Goal: Task Accomplishment & Management: Manage account settings

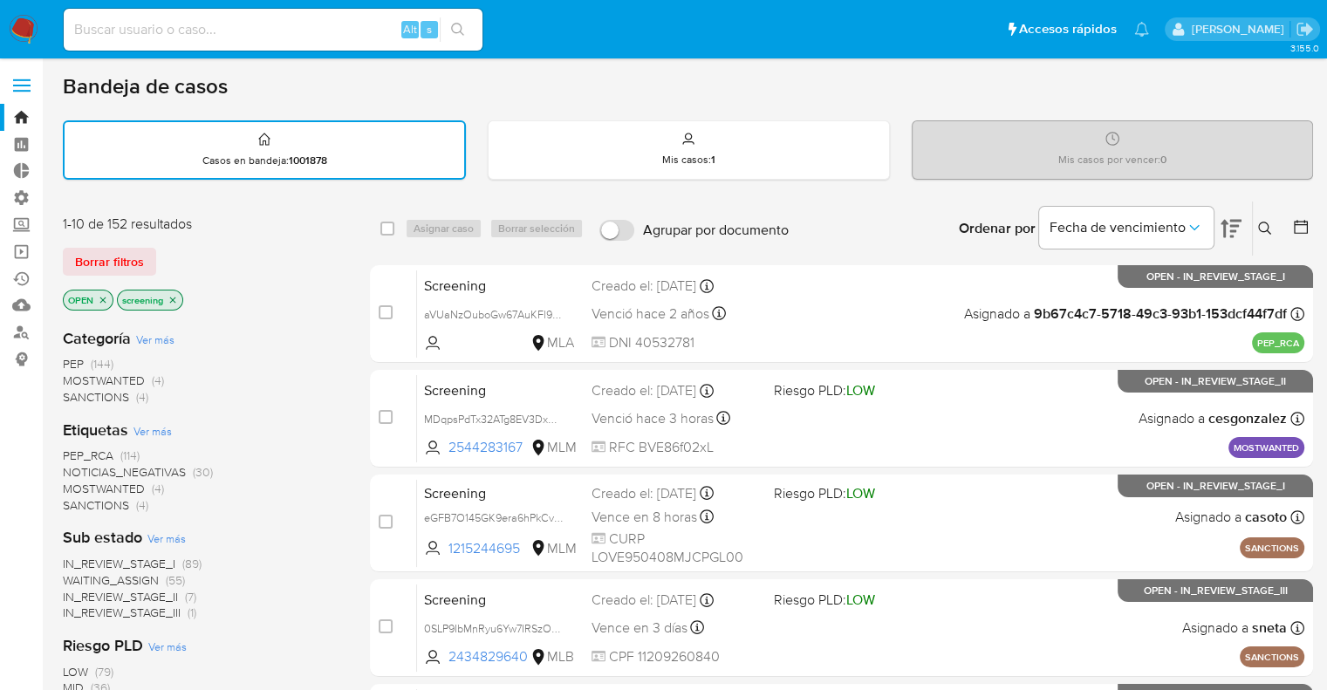
click at [35, 24] on img at bounding box center [24, 30] width 30 height 30
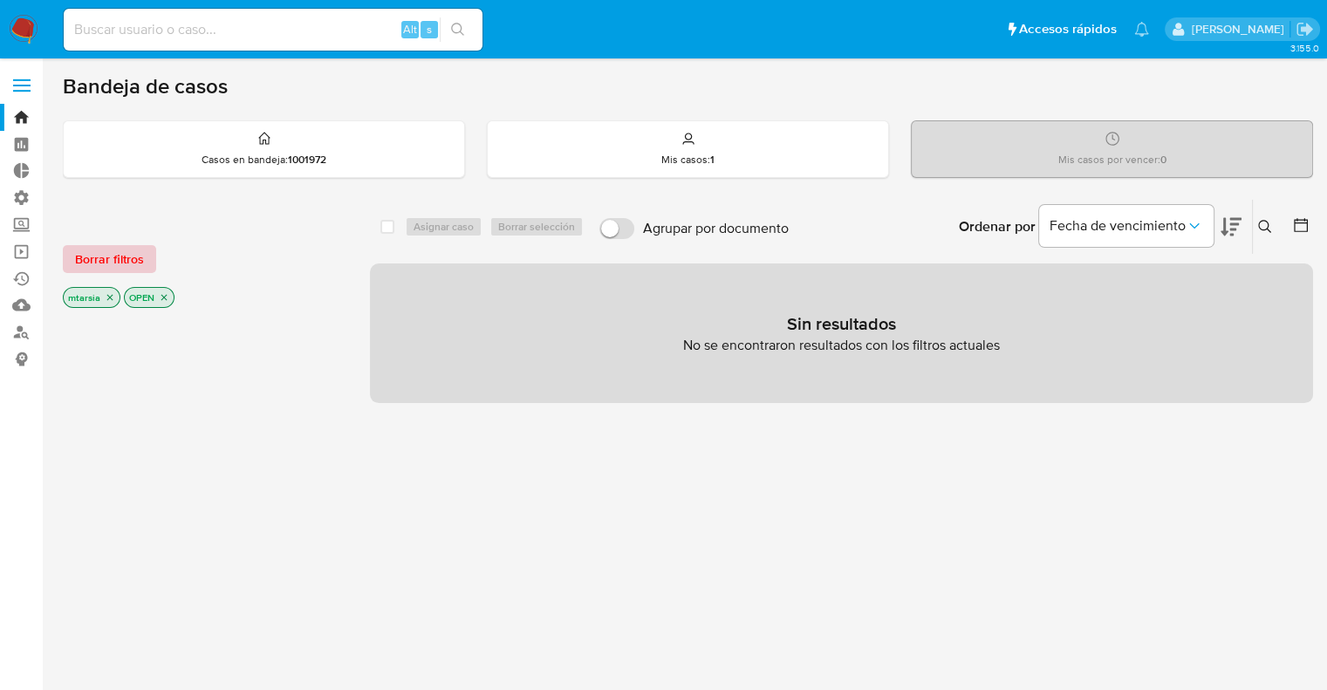
click at [142, 251] on span "Borrar filtros" at bounding box center [109, 259] width 69 height 24
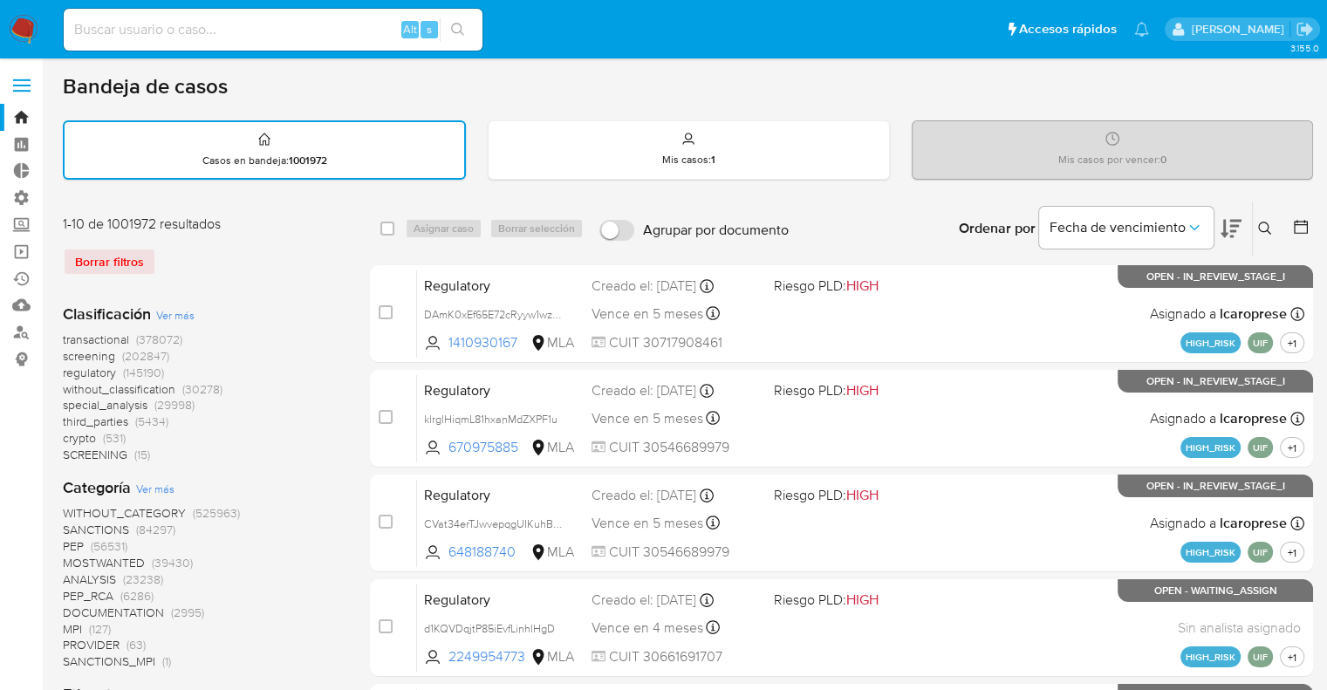
click at [70, 353] on span "screening" at bounding box center [89, 355] width 52 height 17
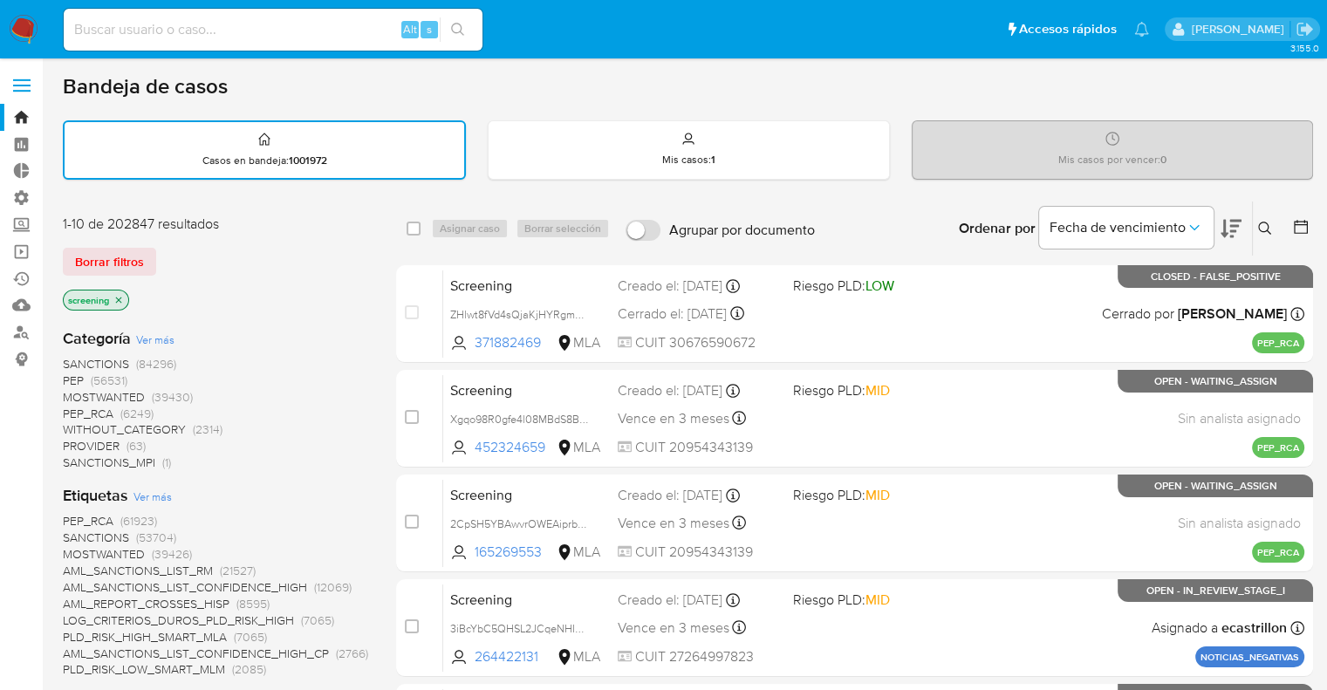
scroll to position [604, 0]
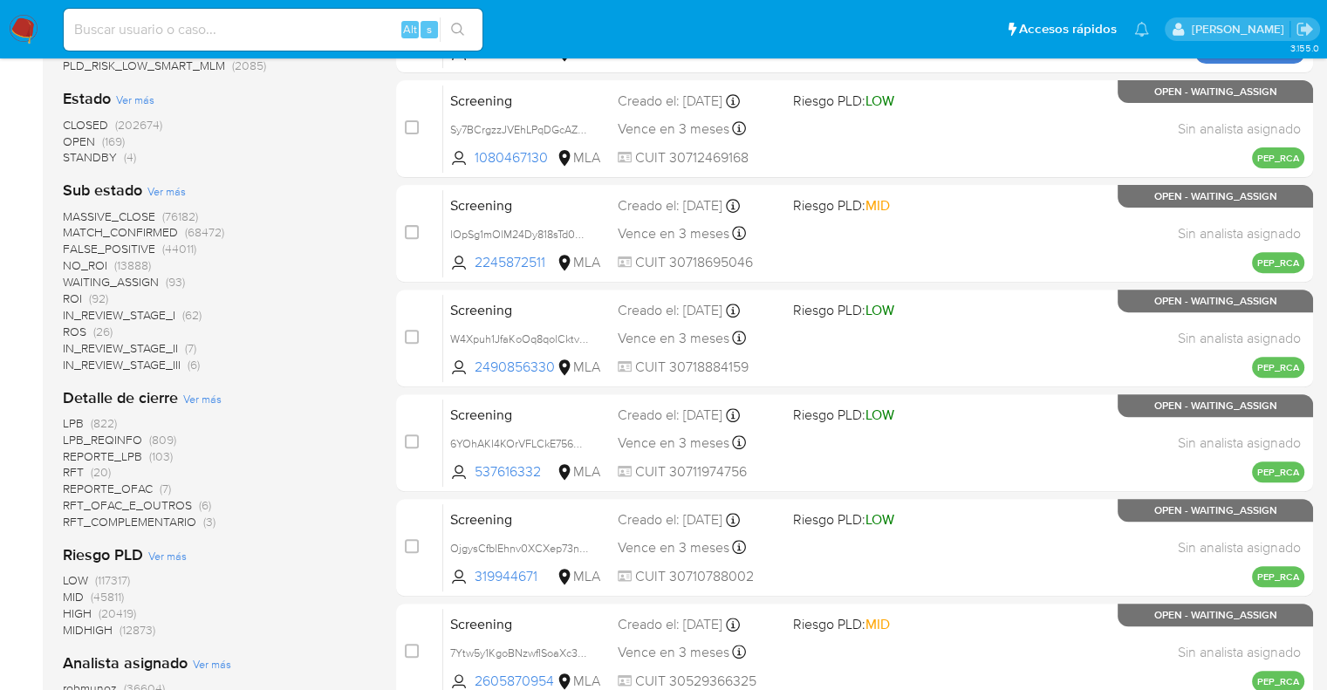
click at [73, 142] on span "OPEN" at bounding box center [79, 141] width 32 height 17
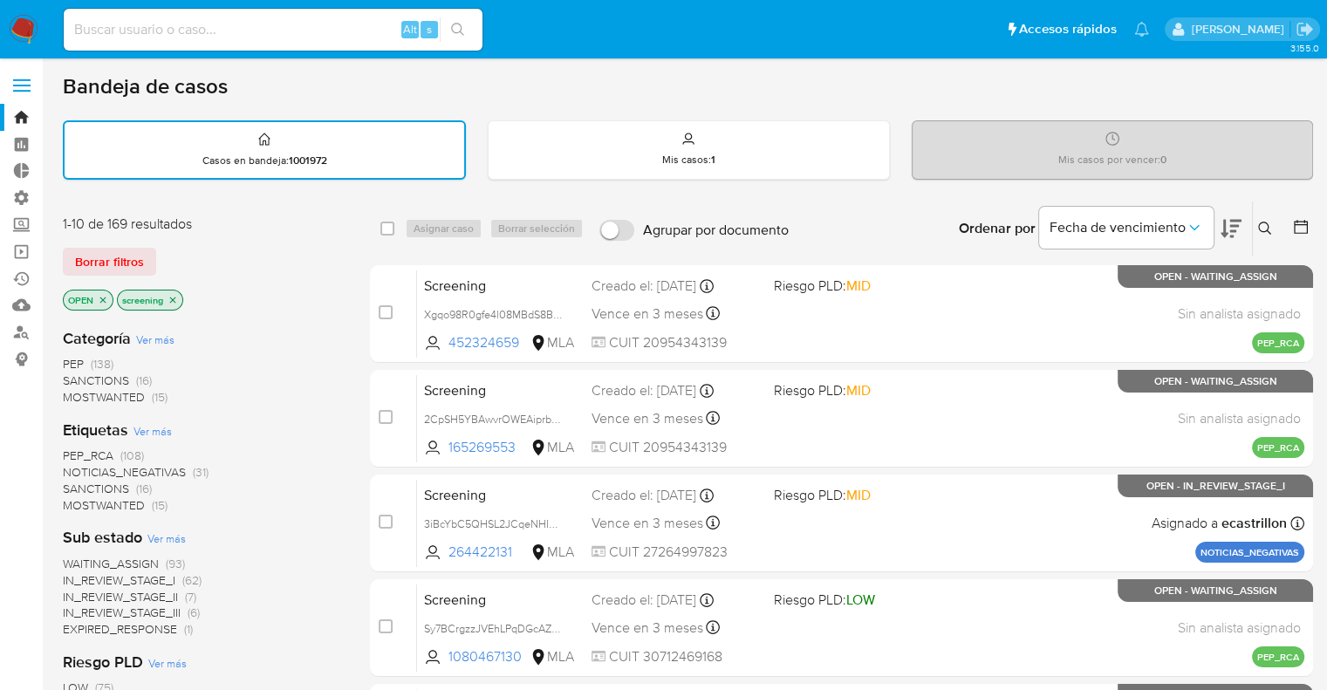
click at [78, 378] on span "SANCTIONS" at bounding box center [96, 380] width 66 height 17
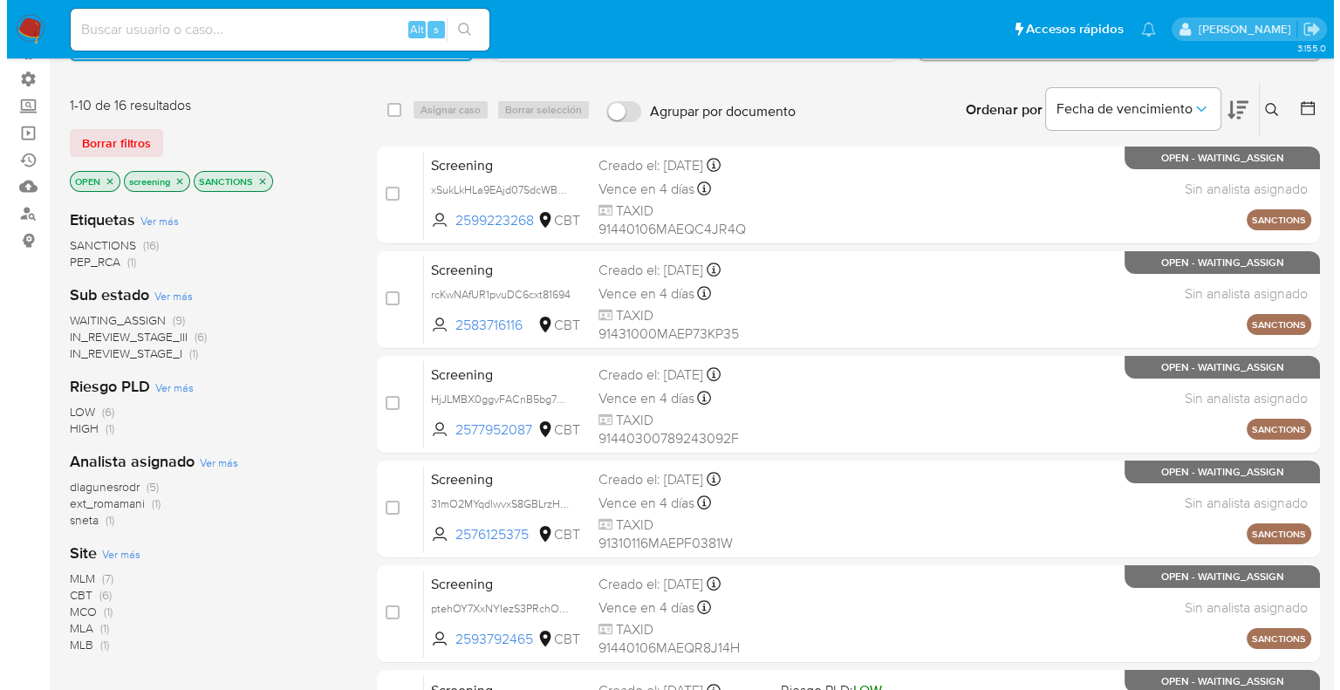
scroll to position [147, 0]
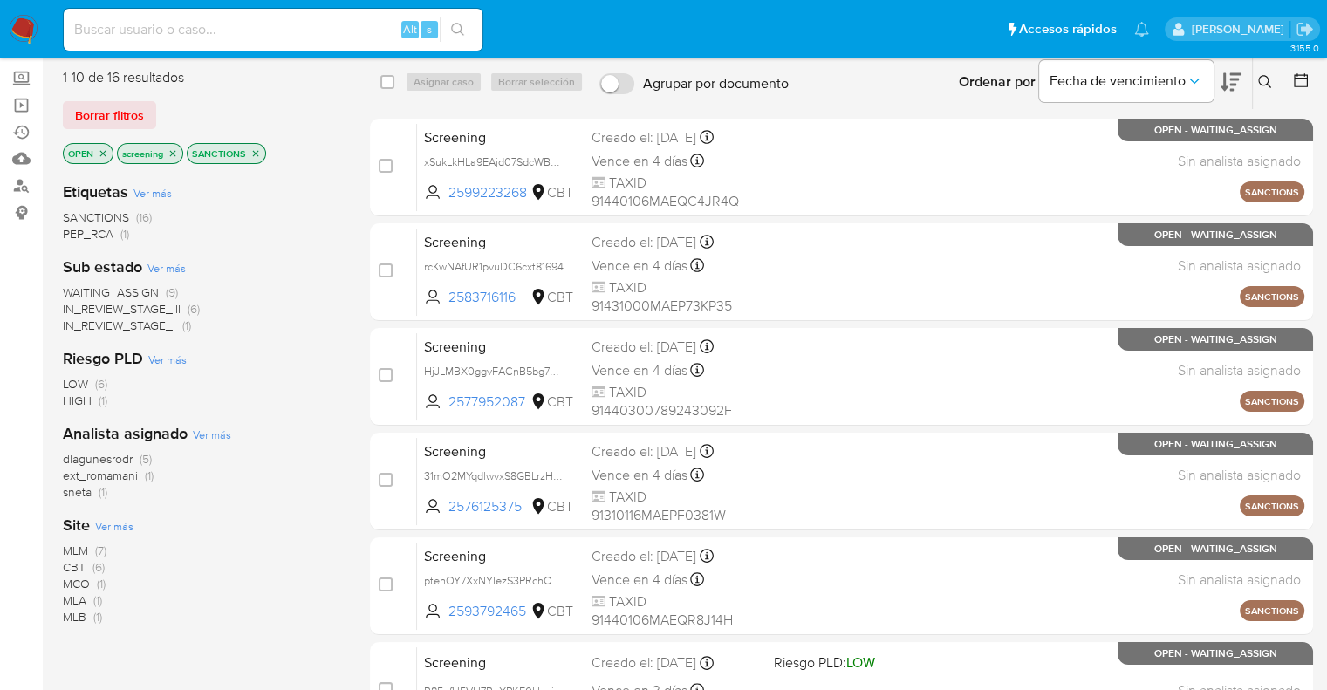
click at [104, 523] on span "Ver más" at bounding box center [114, 526] width 38 height 16
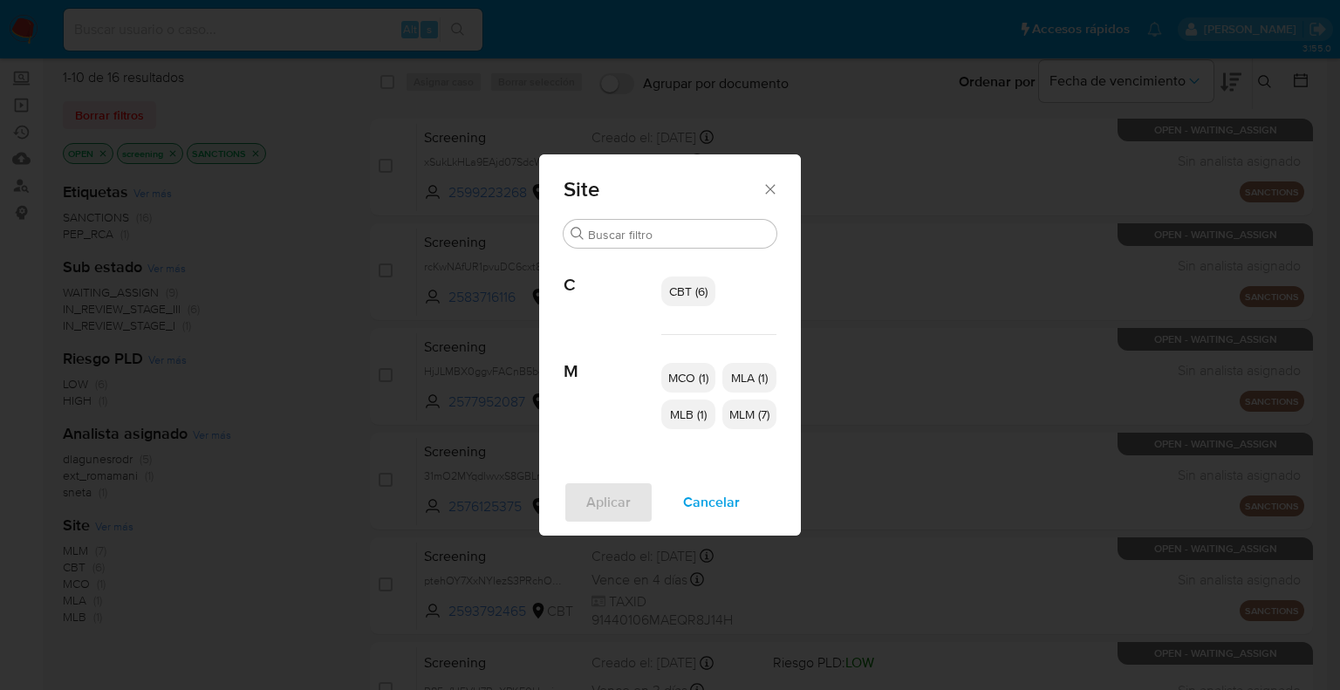
click at [734, 418] on span "MLM (7)" at bounding box center [749, 414] width 40 height 17
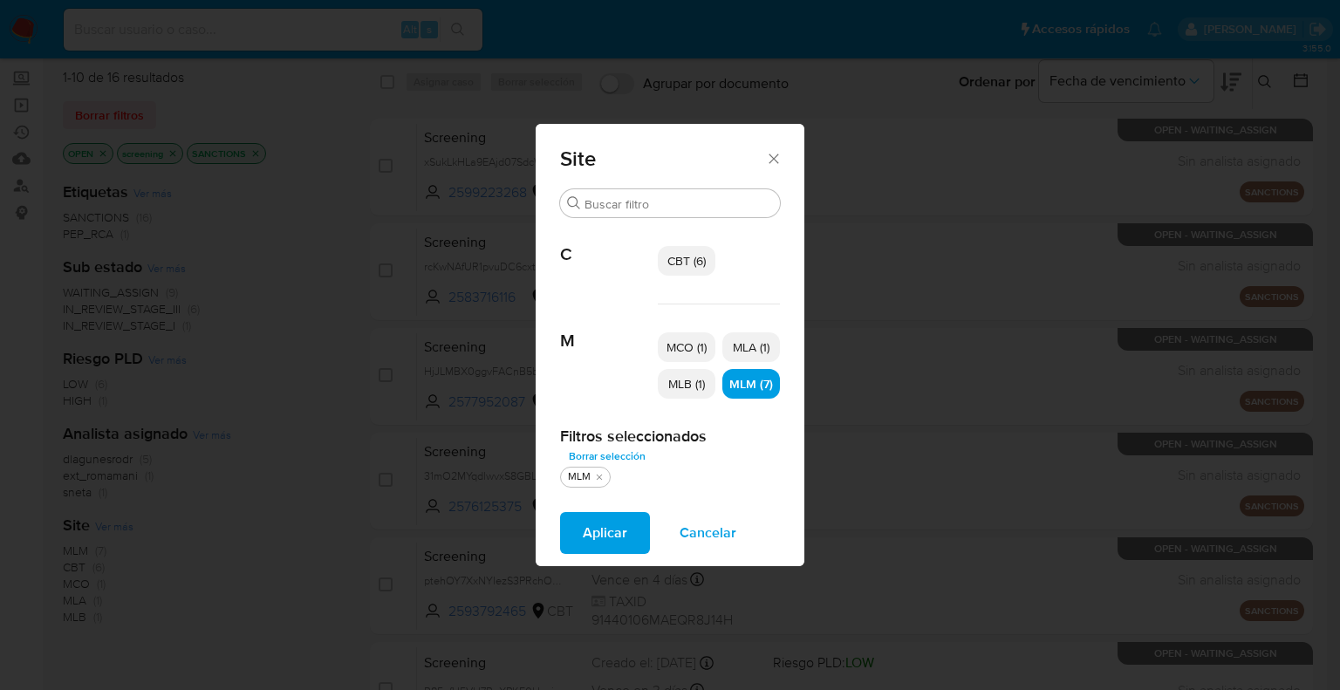
click at [628, 533] on button "Aplicar" at bounding box center [605, 533] width 90 height 42
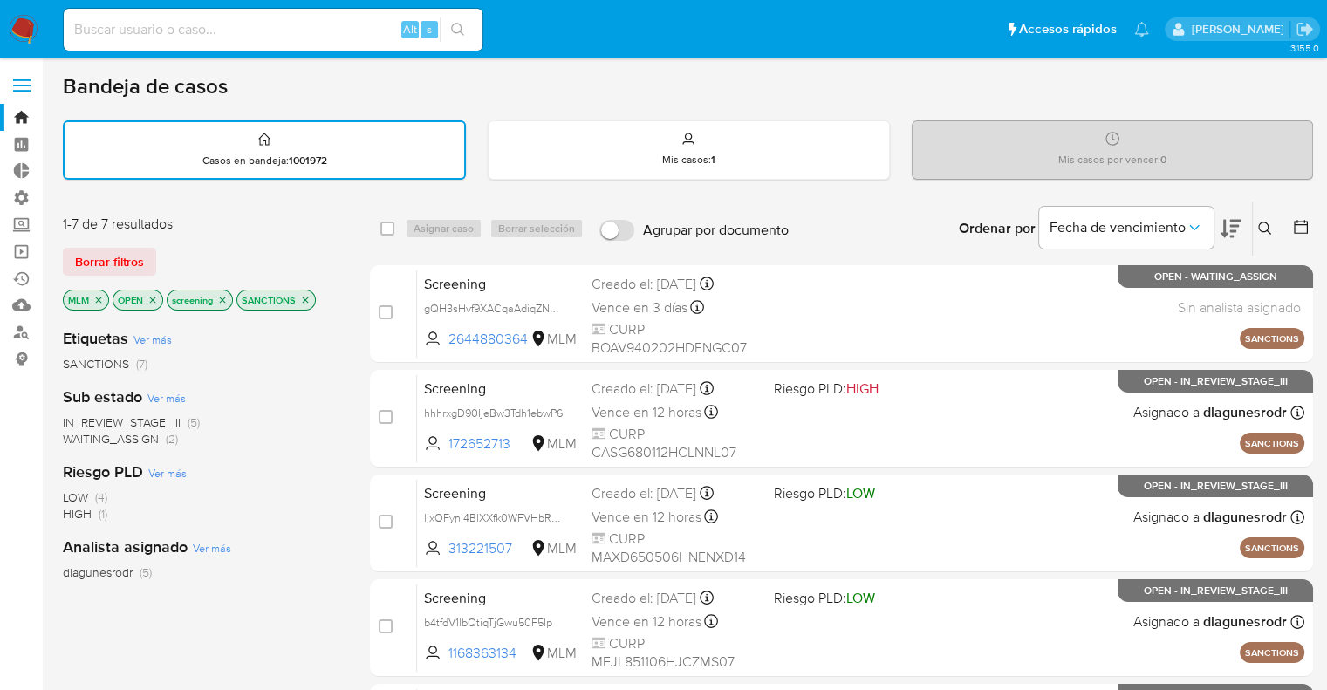
click at [1225, 216] on button at bounding box center [1231, 229] width 21 height 54
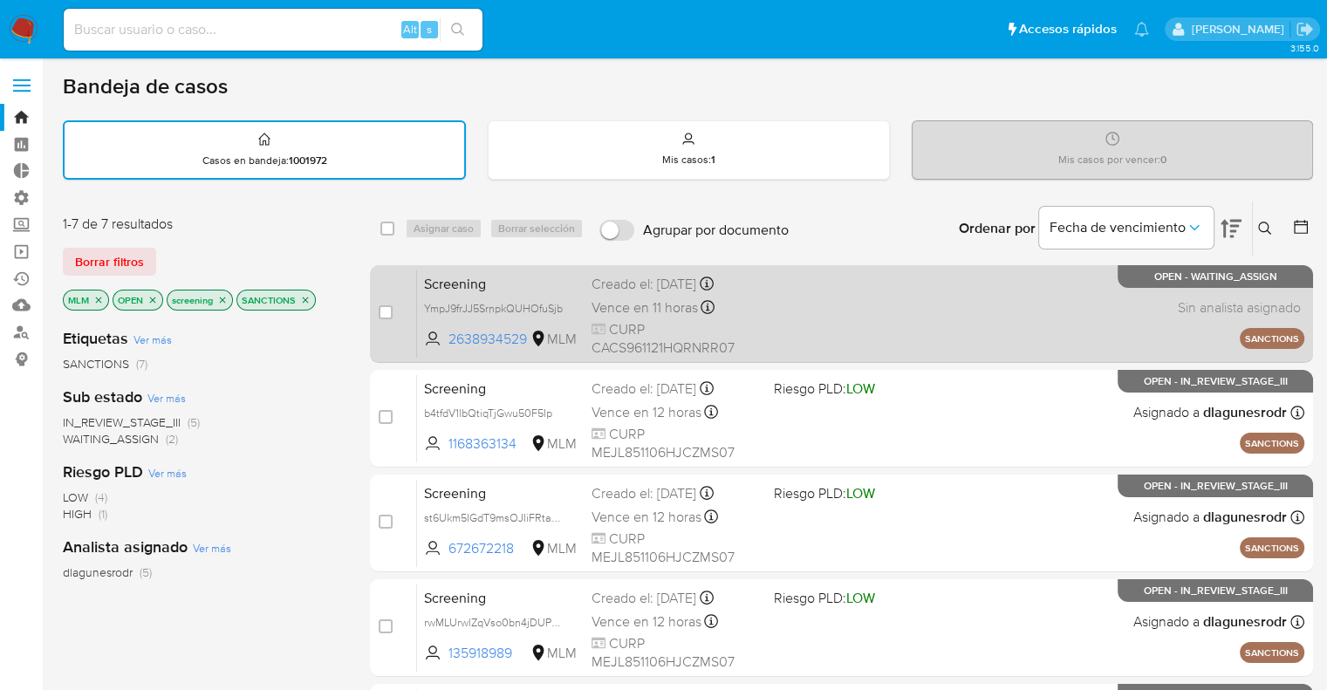
click at [547, 279] on span "Screening" at bounding box center [501, 282] width 154 height 23
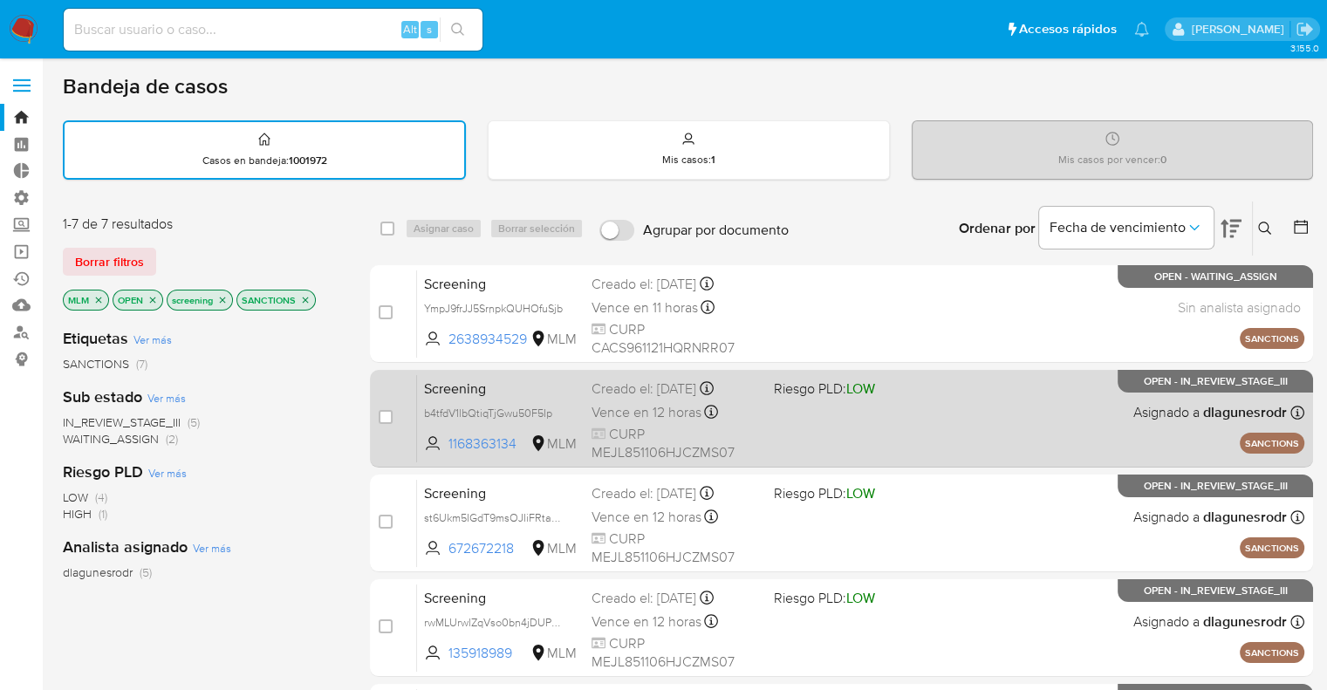
click at [506, 393] on span "Screening" at bounding box center [501, 387] width 154 height 23
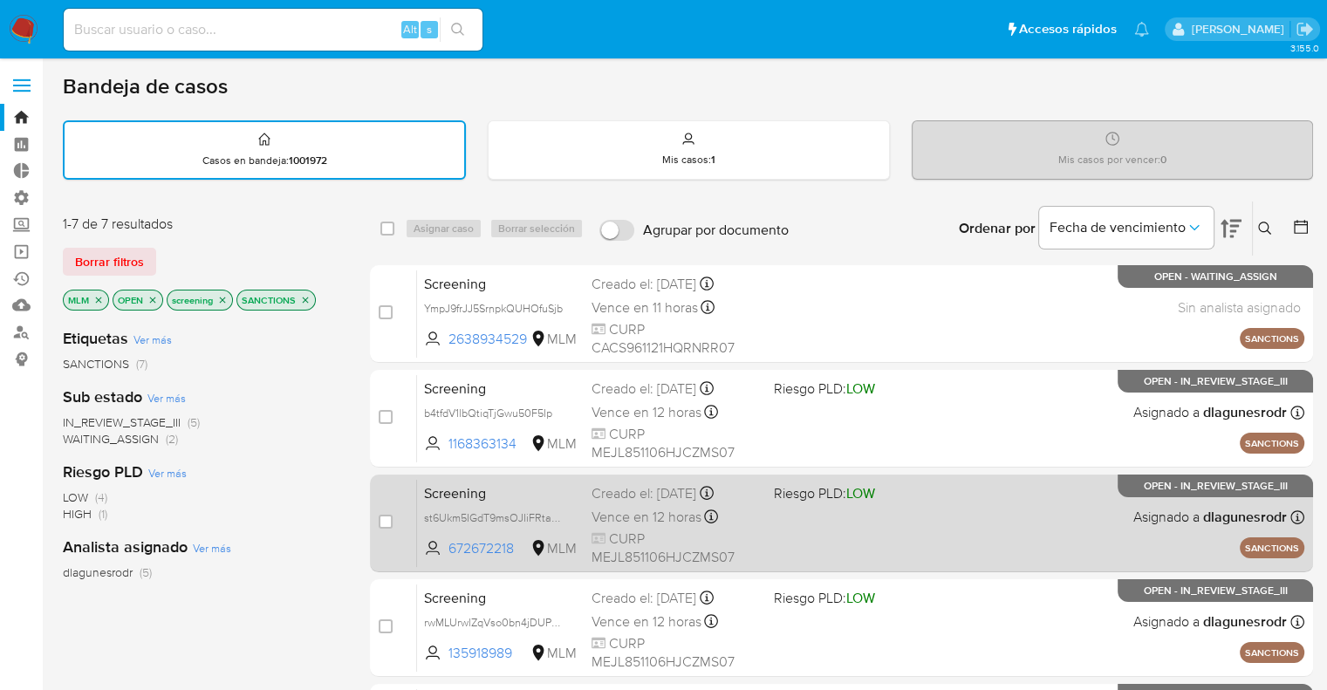
click at [503, 496] on span "Screening" at bounding box center [501, 492] width 154 height 23
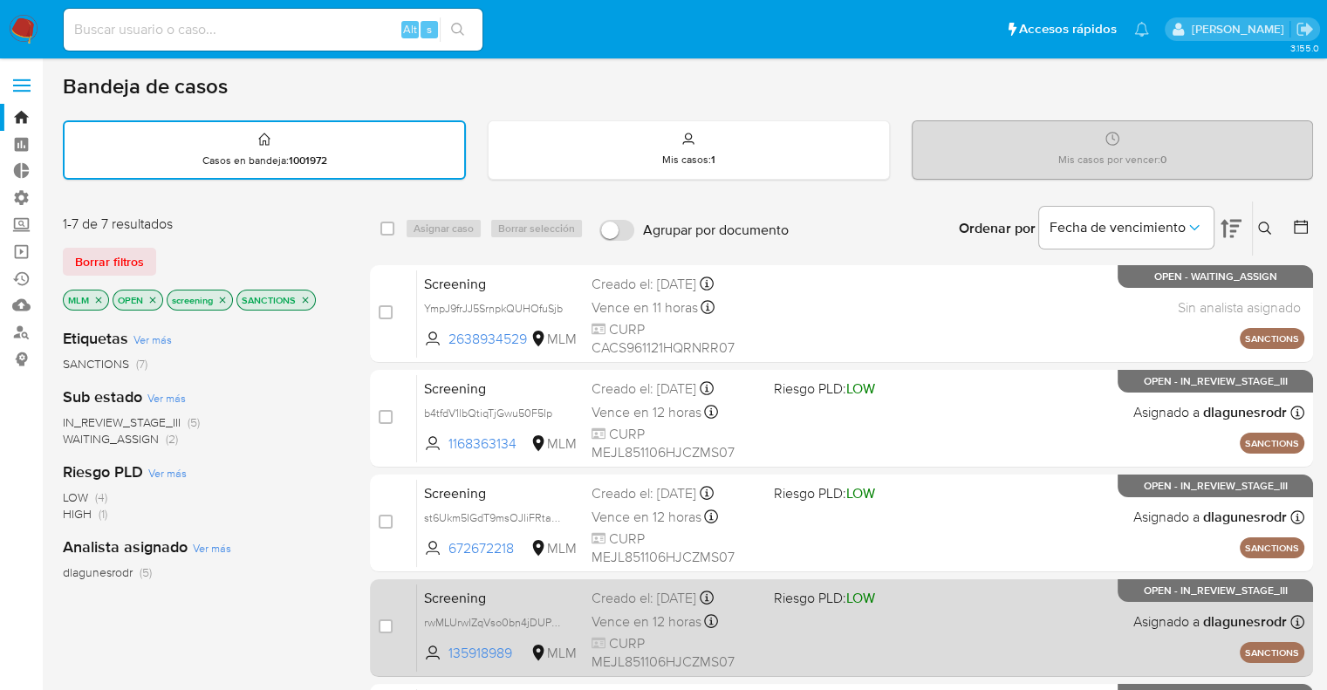
click at [504, 600] on span "Screening" at bounding box center [501, 596] width 154 height 23
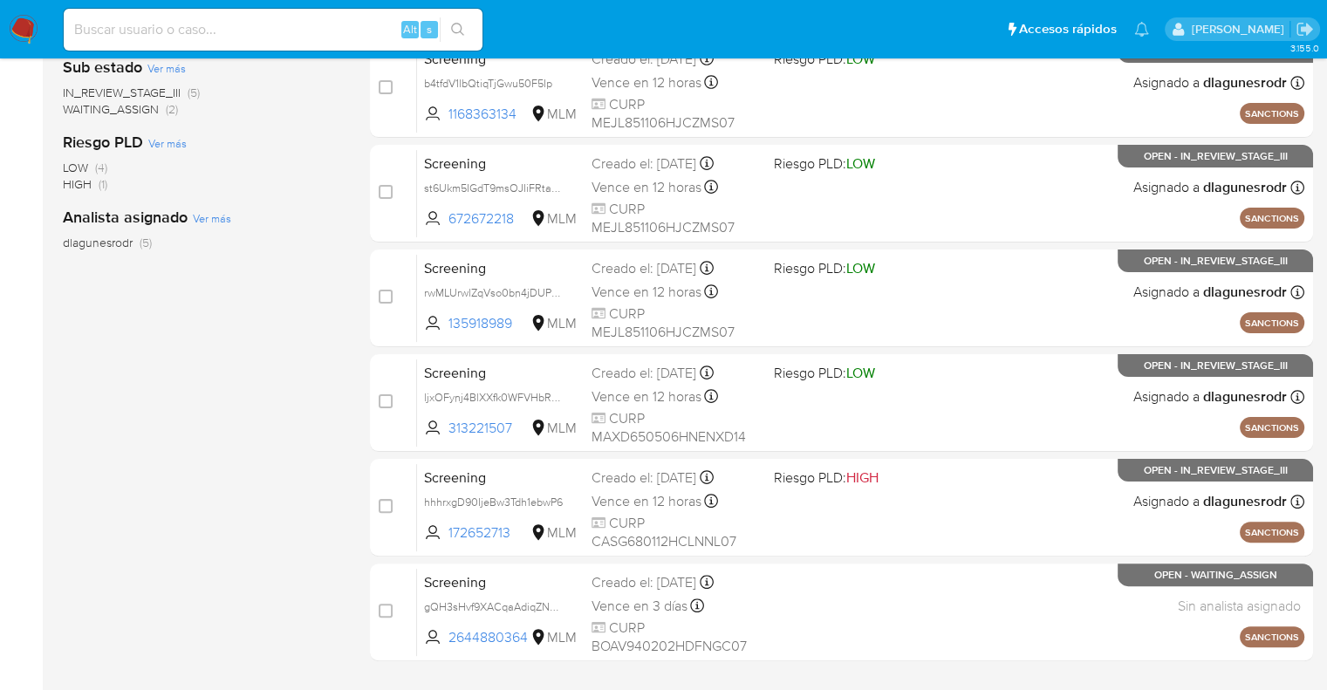
scroll to position [373, 0]
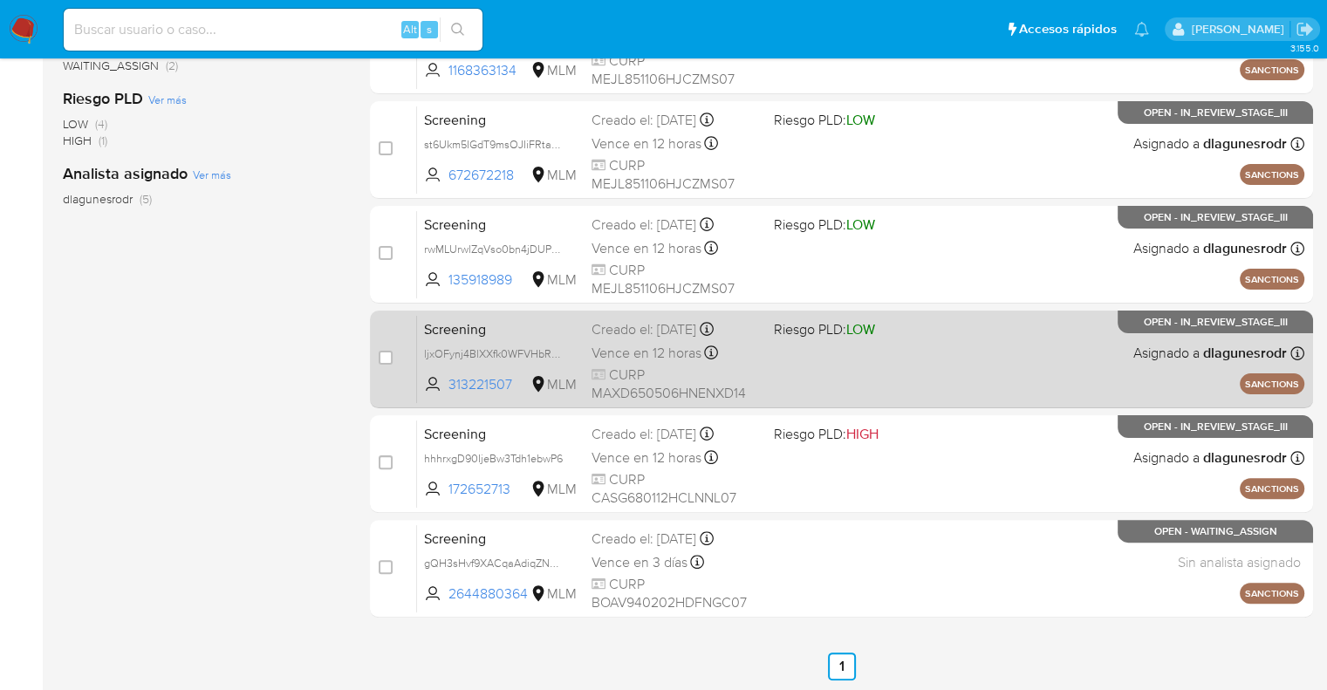
click at [500, 320] on span "Screening" at bounding box center [501, 328] width 154 height 23
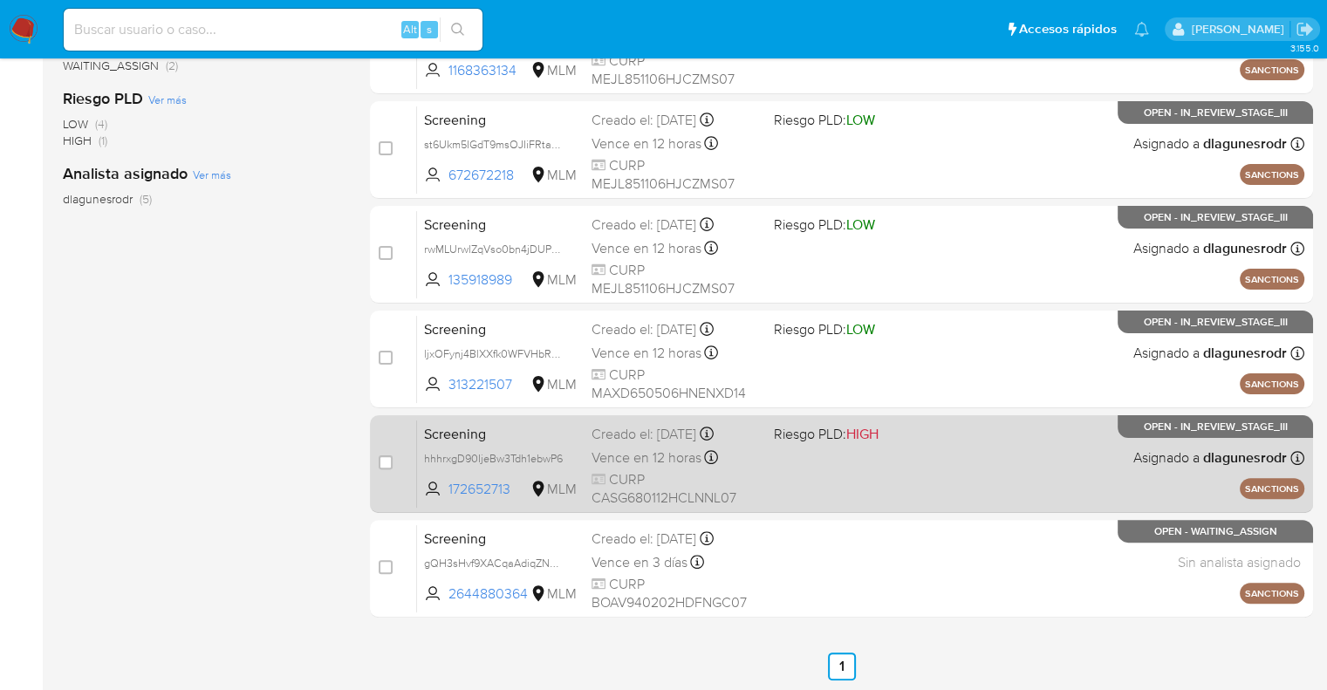
click at [524, 428] on span "Screening" at bounding box center [501, 432] width 154 height 23
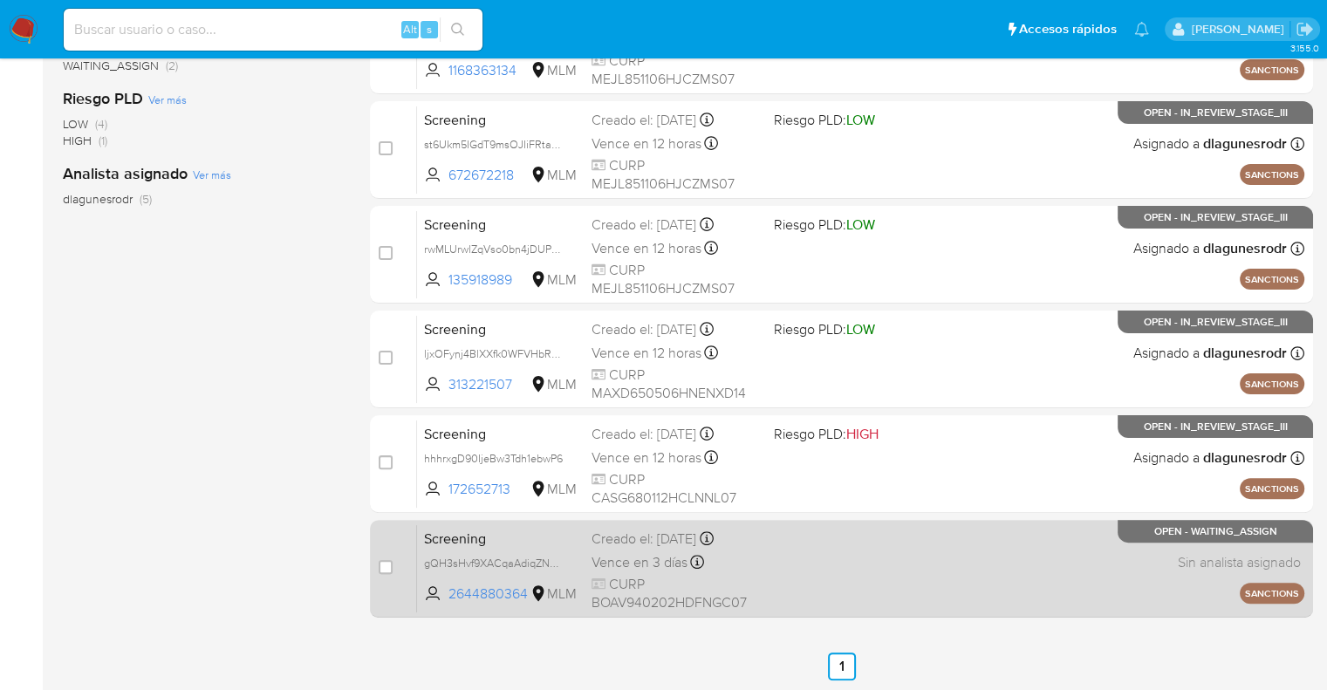
click at [495, 546] on span "Screening" at bounding box center [501, 537] width 154 height 23
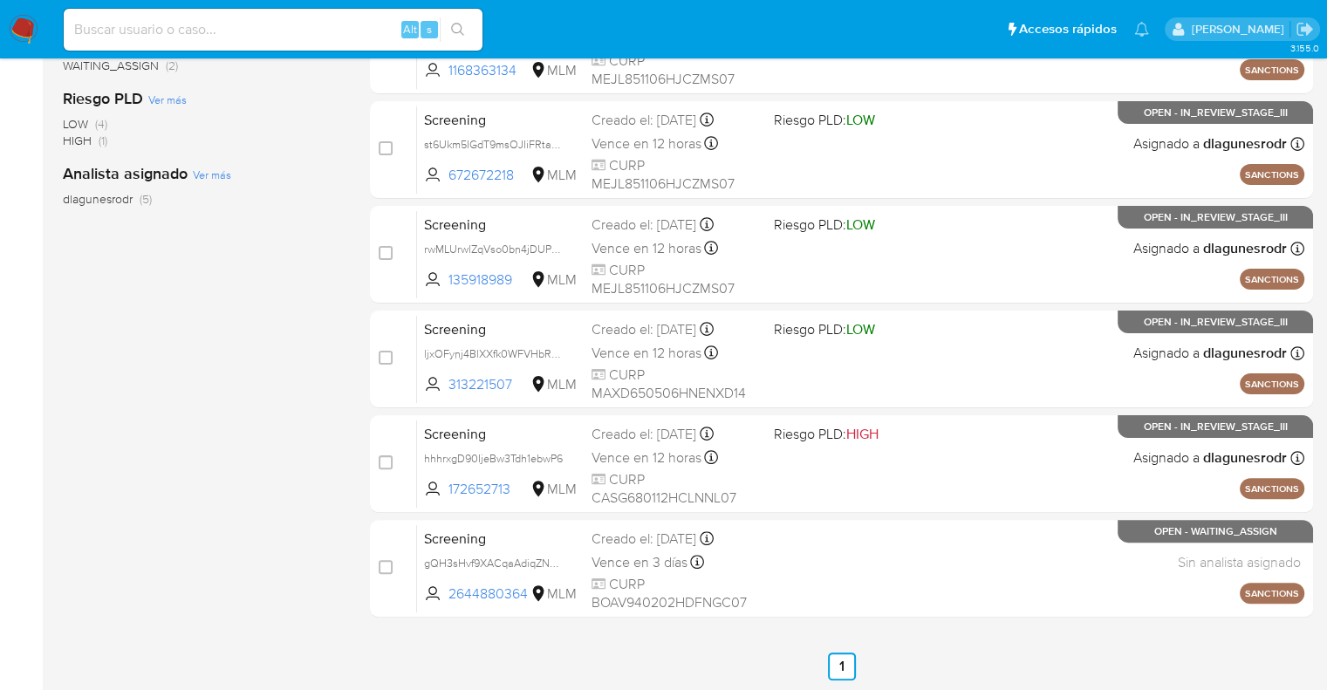
scroll to position [0, 0]
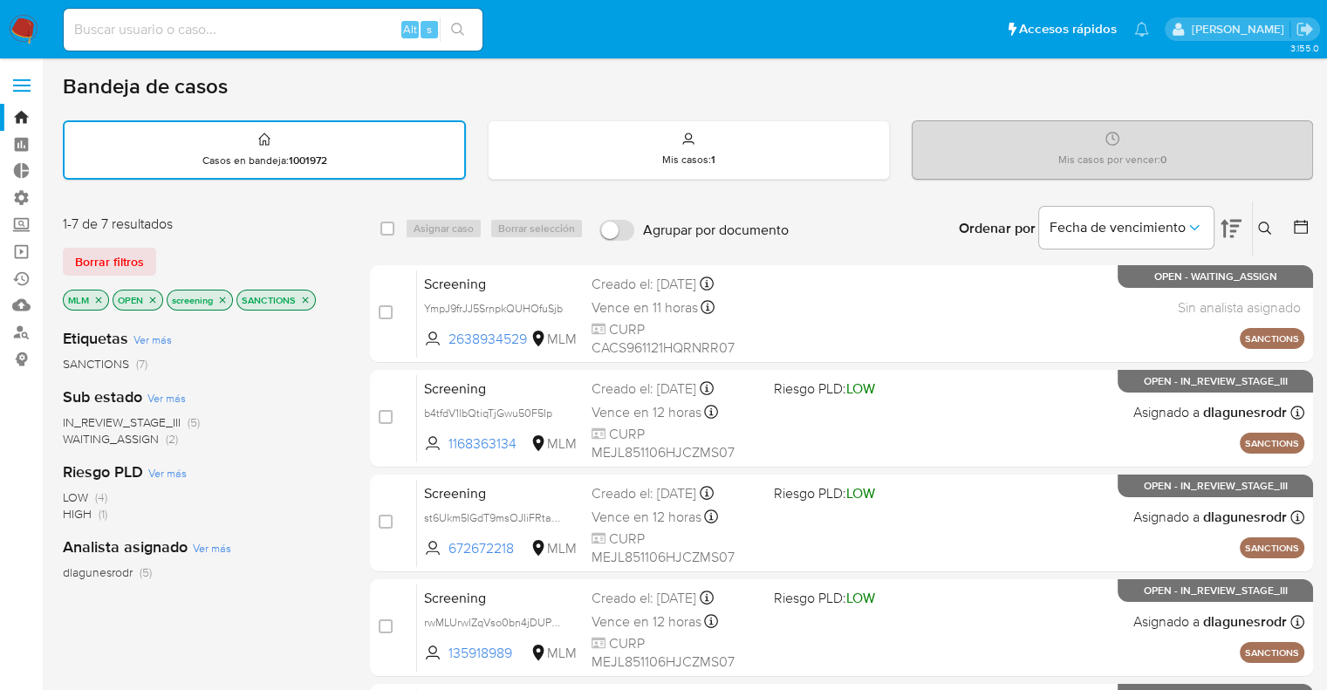
click at [98, 298] on icon "close-filter" at bounding box center [98, 300] width 10 height 10
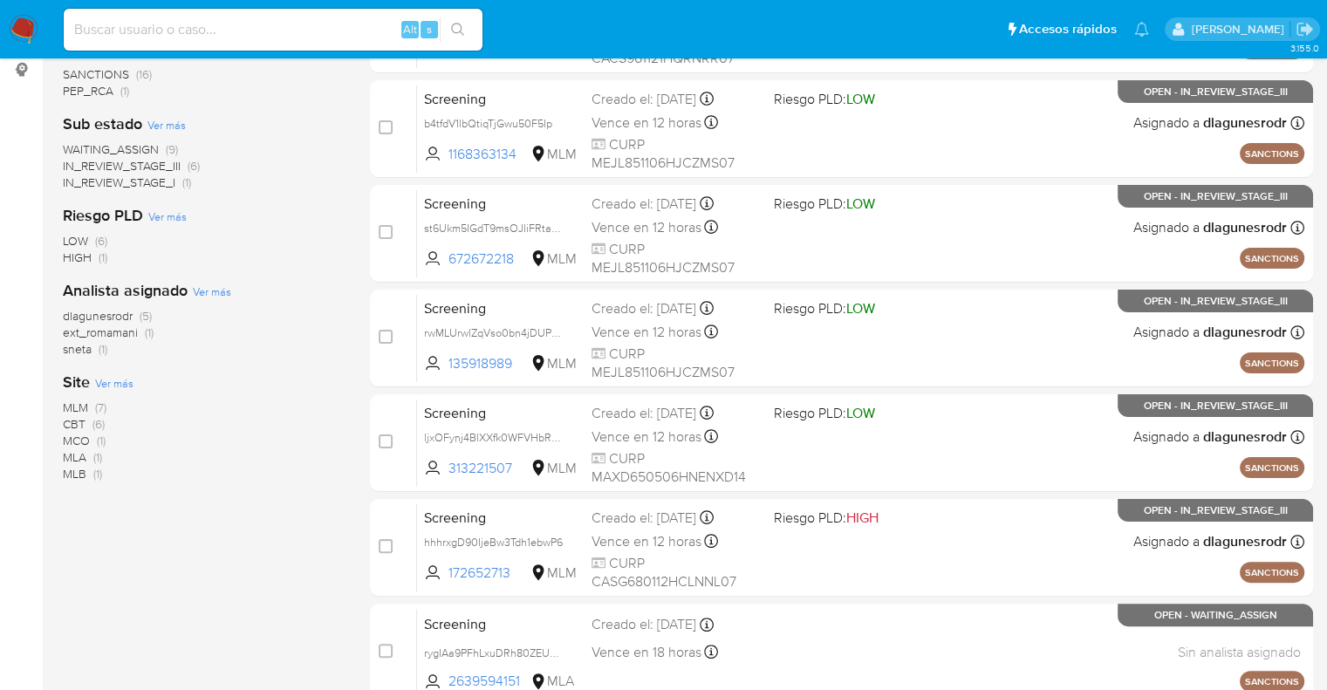
scroll to position [295, 0]
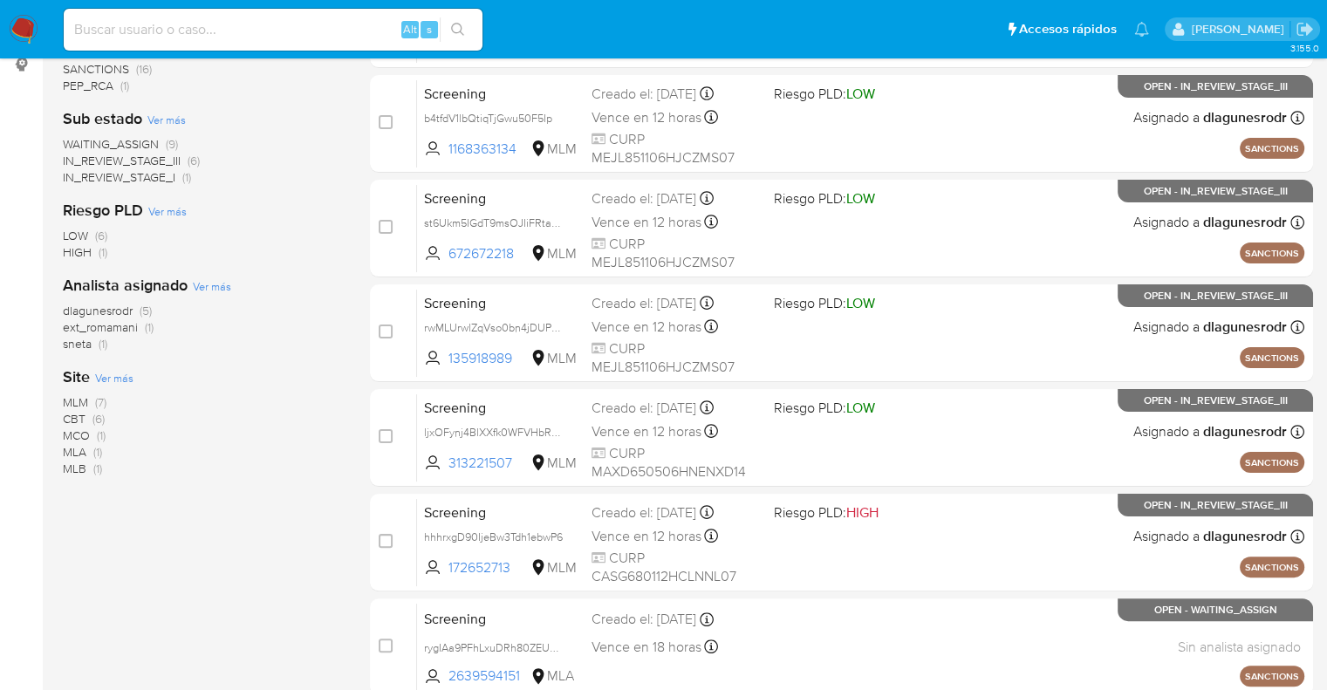
click at [103, 370] on span "Ver más" at bounding box center [114, 378] width 38 height 16
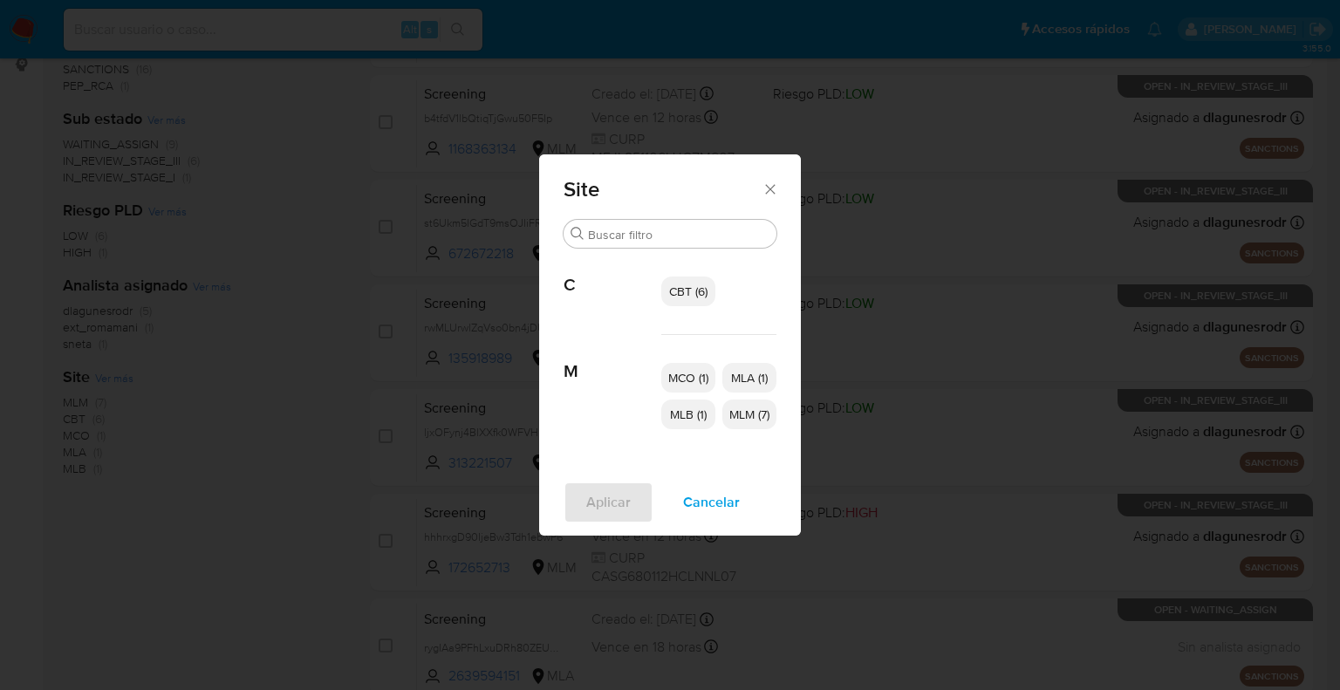
click at [674, 375] on span "MCO (1)" at bounding box center [688, 377] width 40 height 17
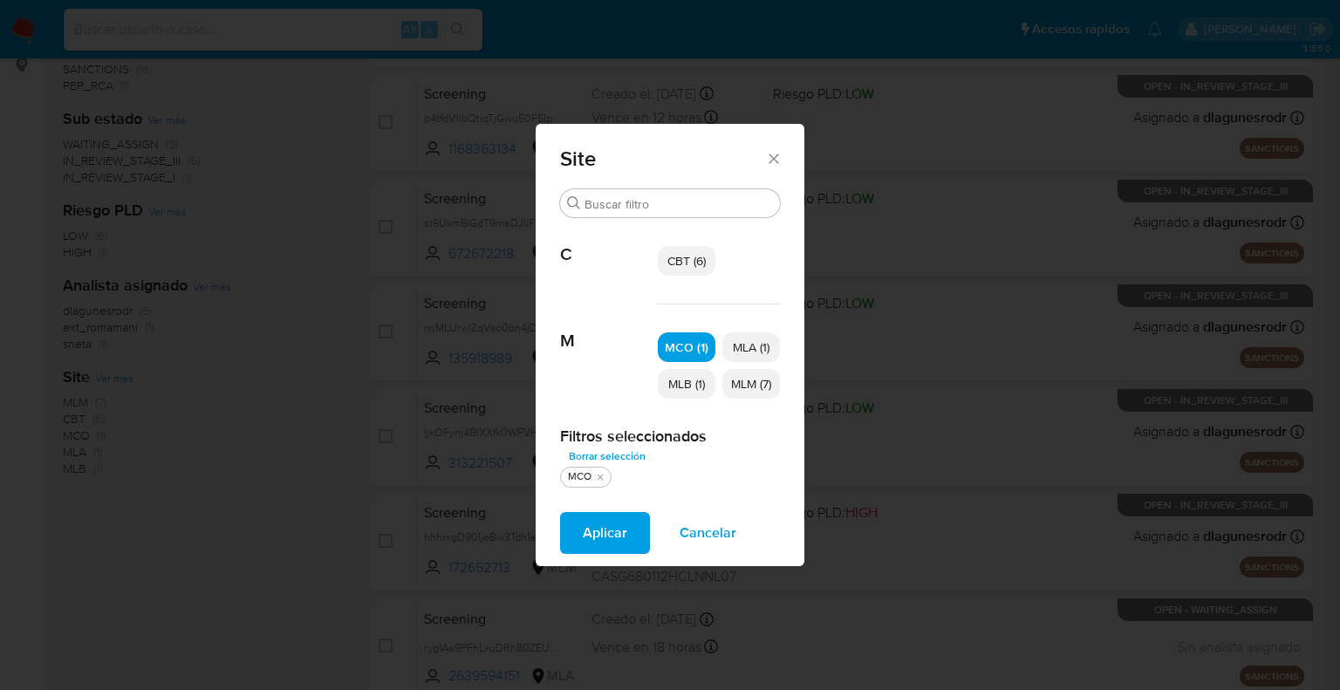
click at [668, 260] on span "CBT (6)" at bounding box center [686, 260] width 38 height 17
click at [633, 527] on button "Aplicar" at bounding box center [605, 533] width 90 height 42
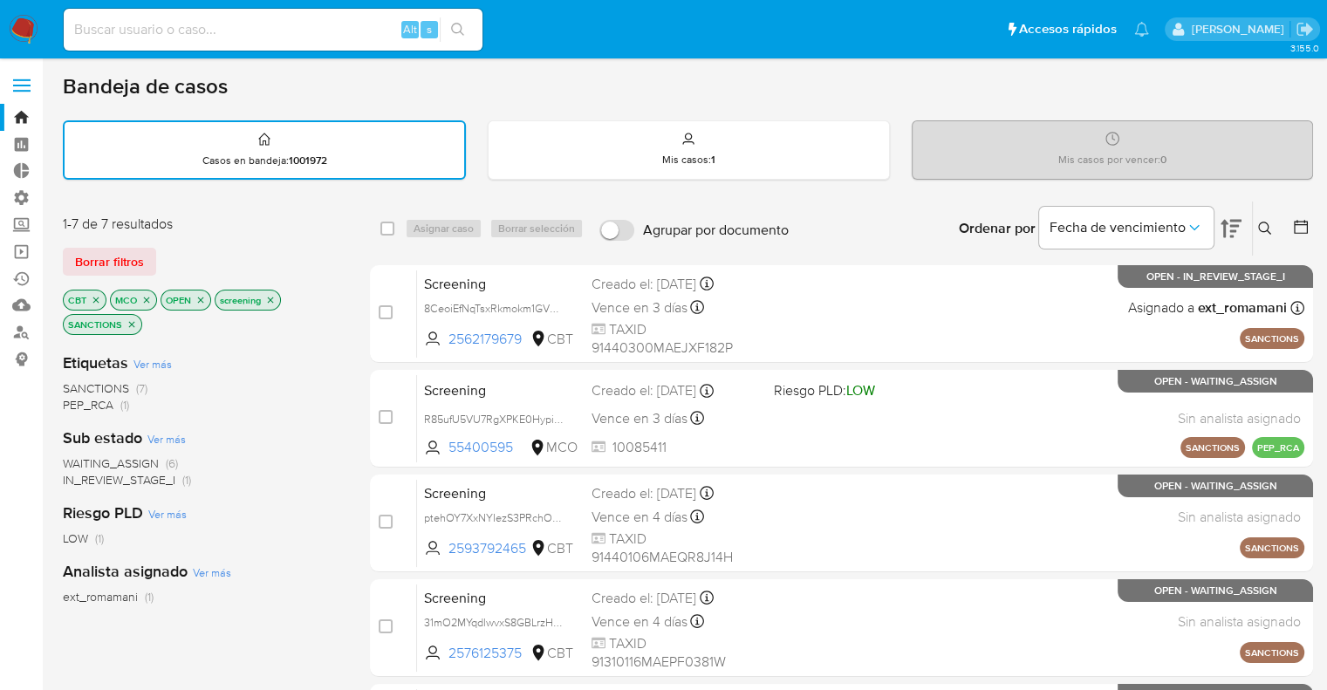
click at [77, 456] on span "WAITING_ASSIGN" at bounding box center [111, 463] width 96 height 17
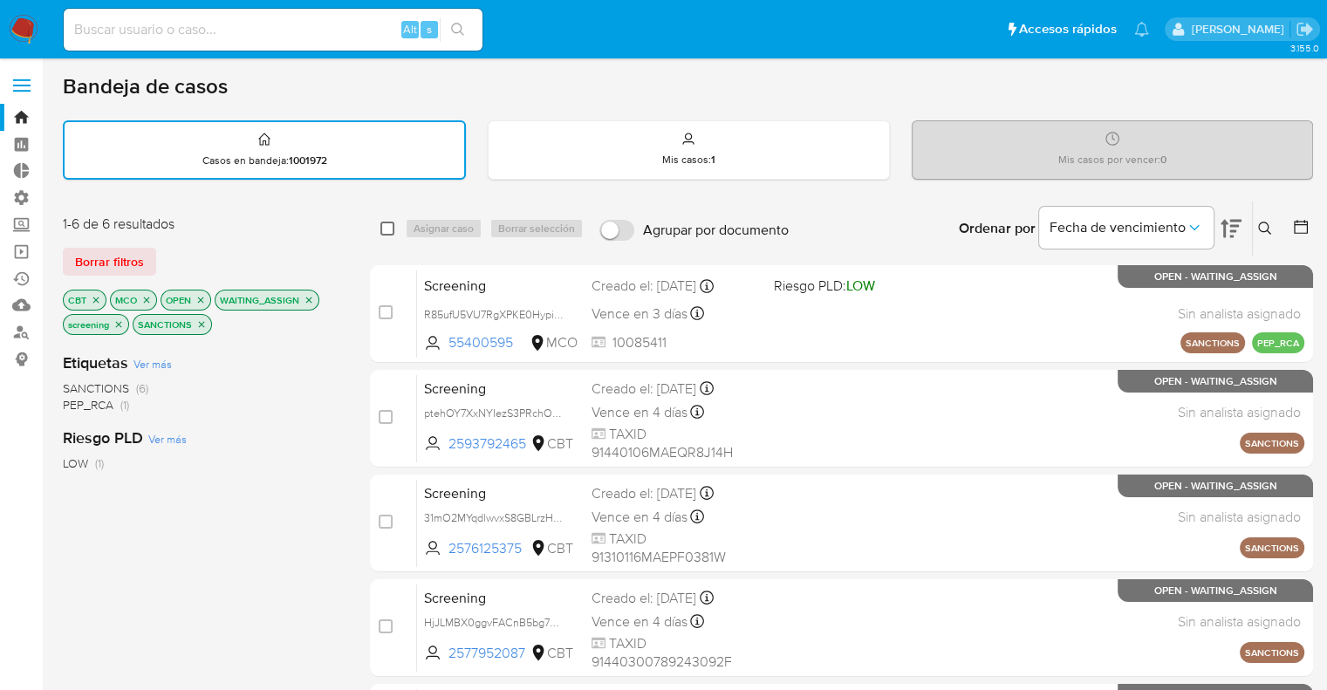
click at [389, 229] on input "checkbox" at bounding box center [387, 229] width 14 height 14
checkbox input "true"
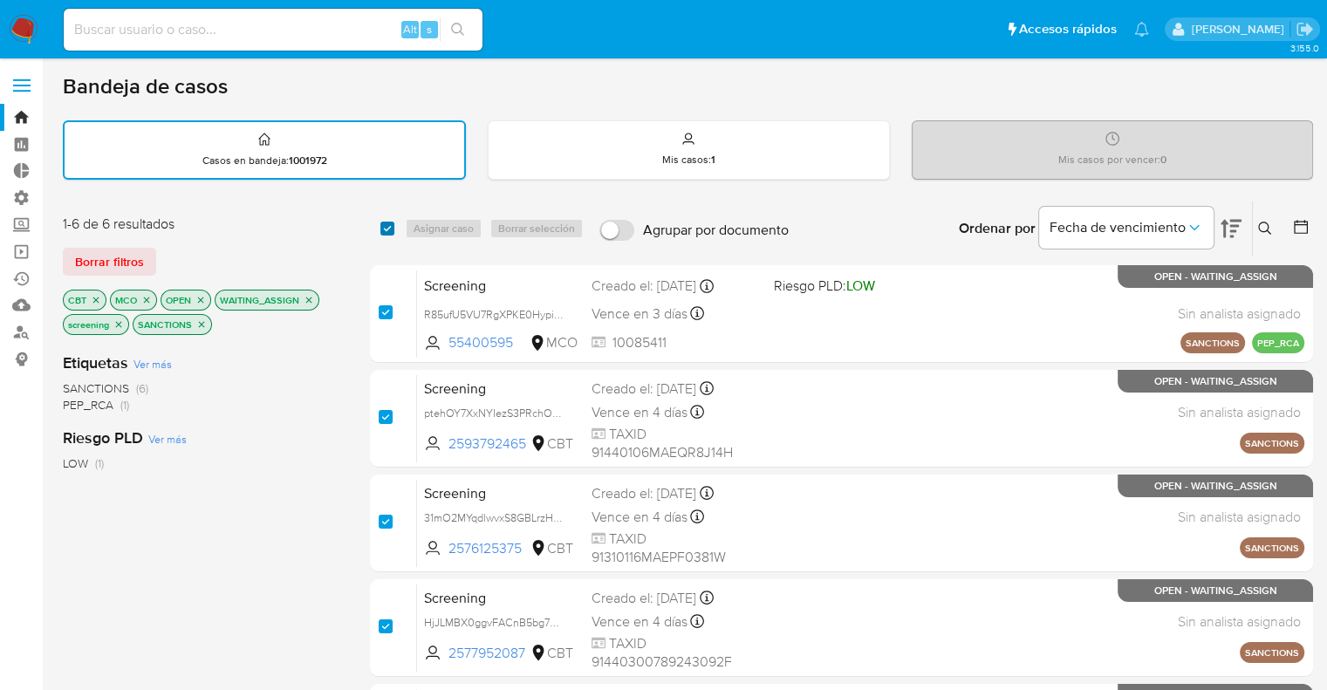
checkbox input "true"
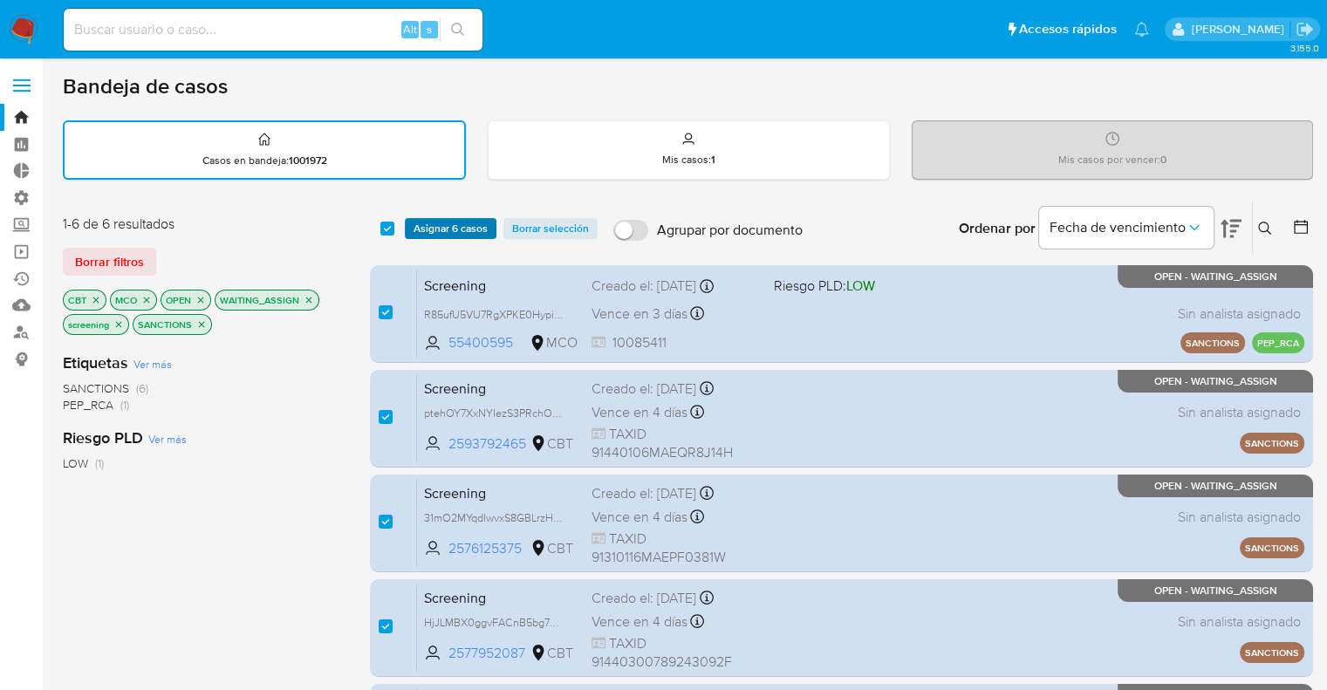
click at [414, 232] on span "Asignar 6 casos" at bounding box center [451, 228] width 74 height 17
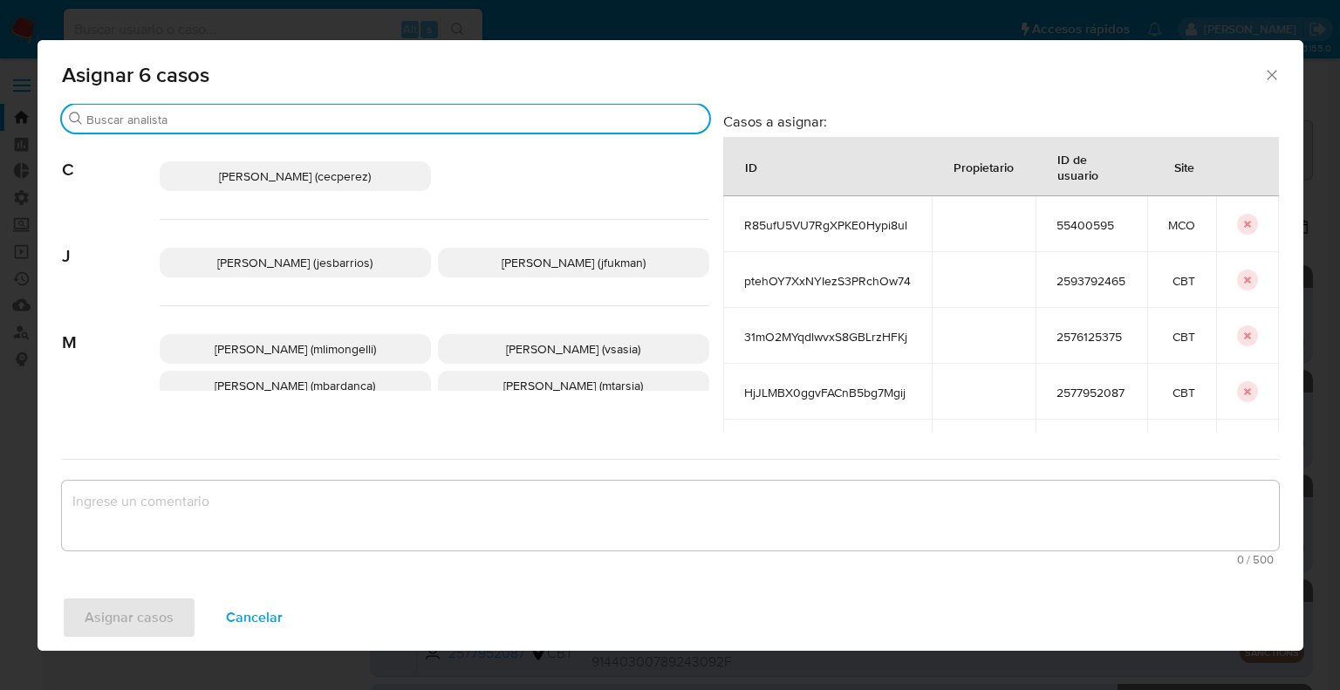
click at [382, 121] on input "Buscar" at bounding box center [394, 120] width 616 height 16
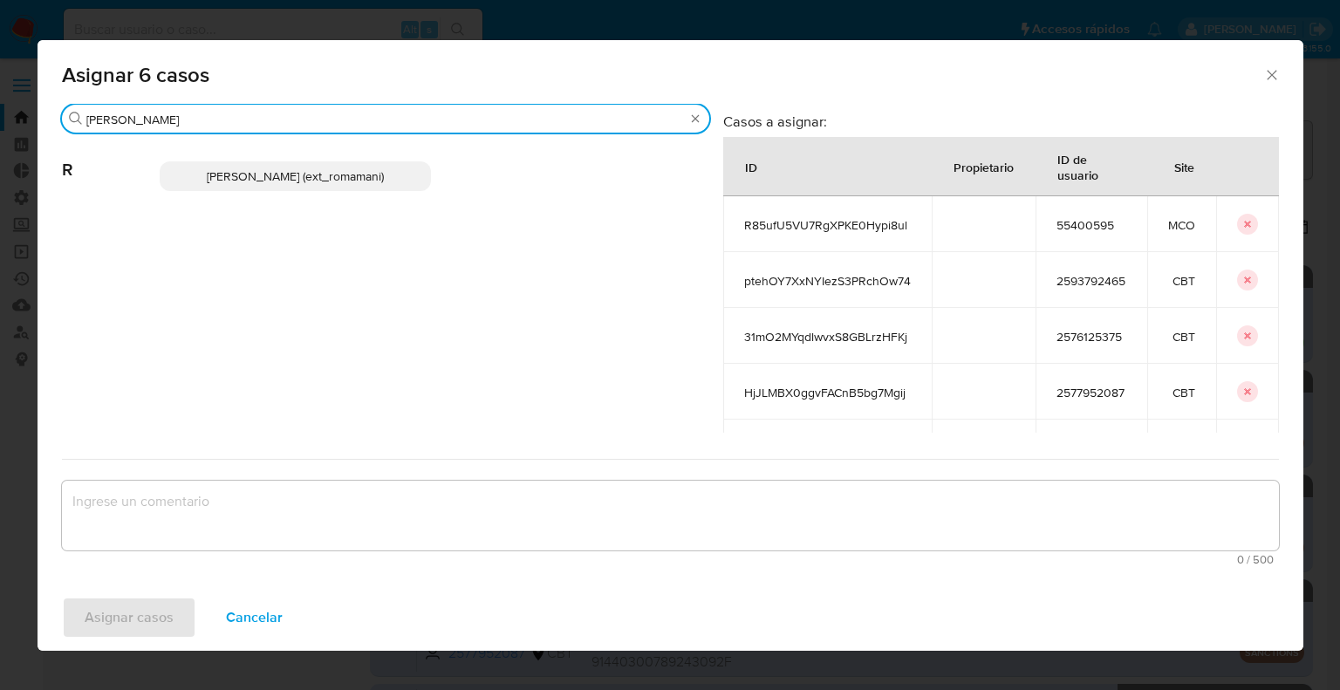
type input "rosa"
click at [385, 167] on p "Rosalia Mamani (ext_romamani)" at bounding box center [295, 176] width 271 height 30
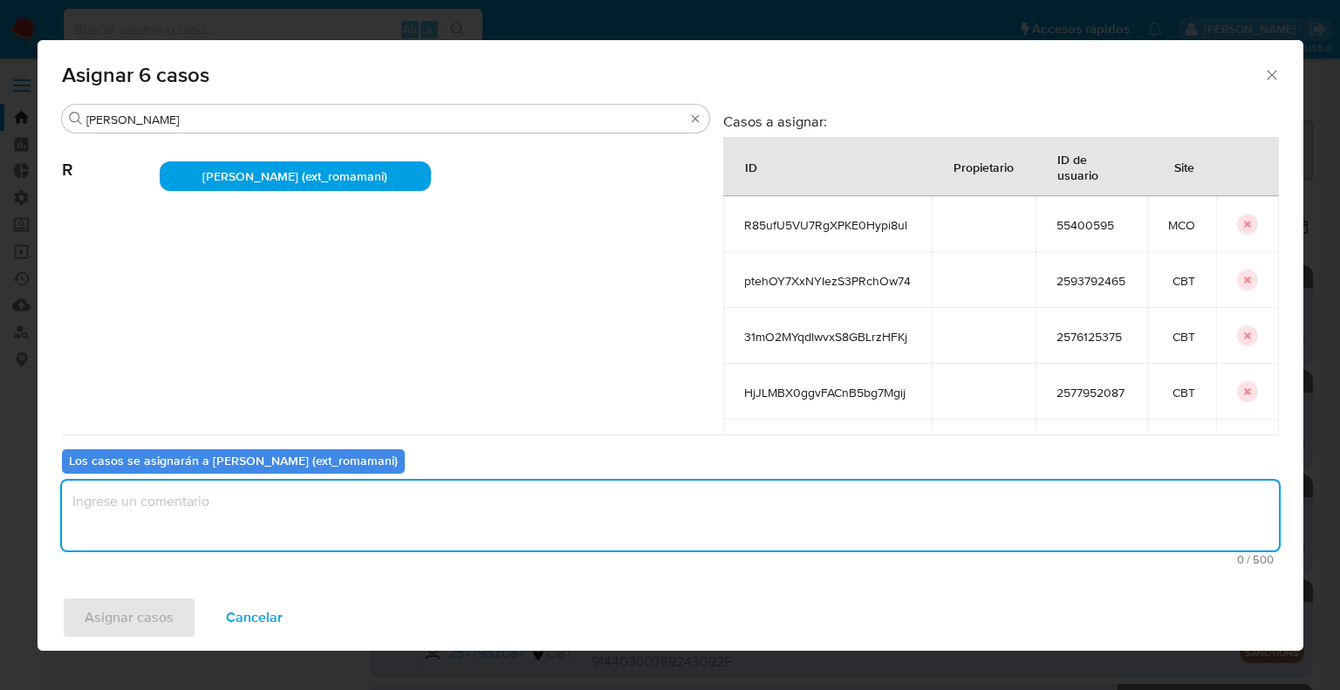
click at [314, 503] on textarea "assign-modal" at bounding box center [670, 516] width 1217 height 70
drag, startPoint x: 256, startPoint y: 509, endPoint x: 42, endPoint y: 517, distance: 213.9
click at [42, 517] on div "Buscar rosa R Rosalia Mamani (ext_romamani) Casos a asignar: ID Propietario ID …" at bounding box center [671, 344] width 1266 height 481
type textarea "Asignación."
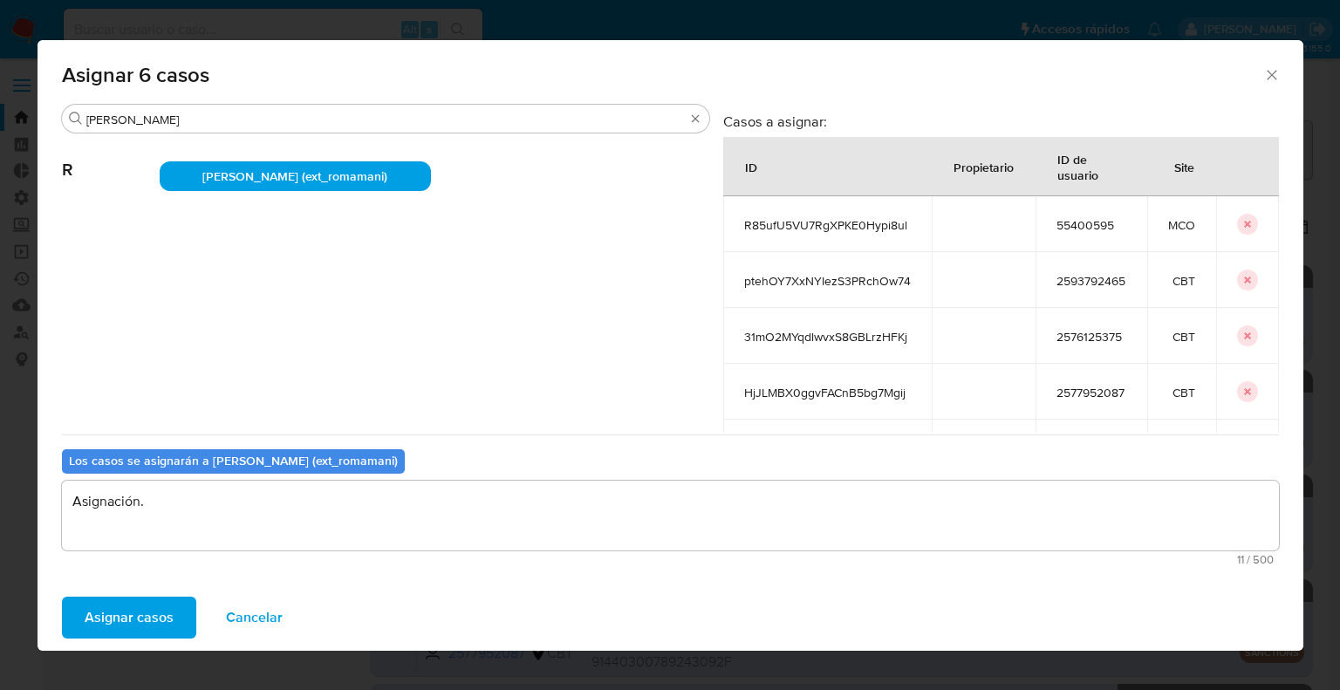
click at [174, 610] on button "Asignar casos" at bounding box center [129, 618] width 134 height 42
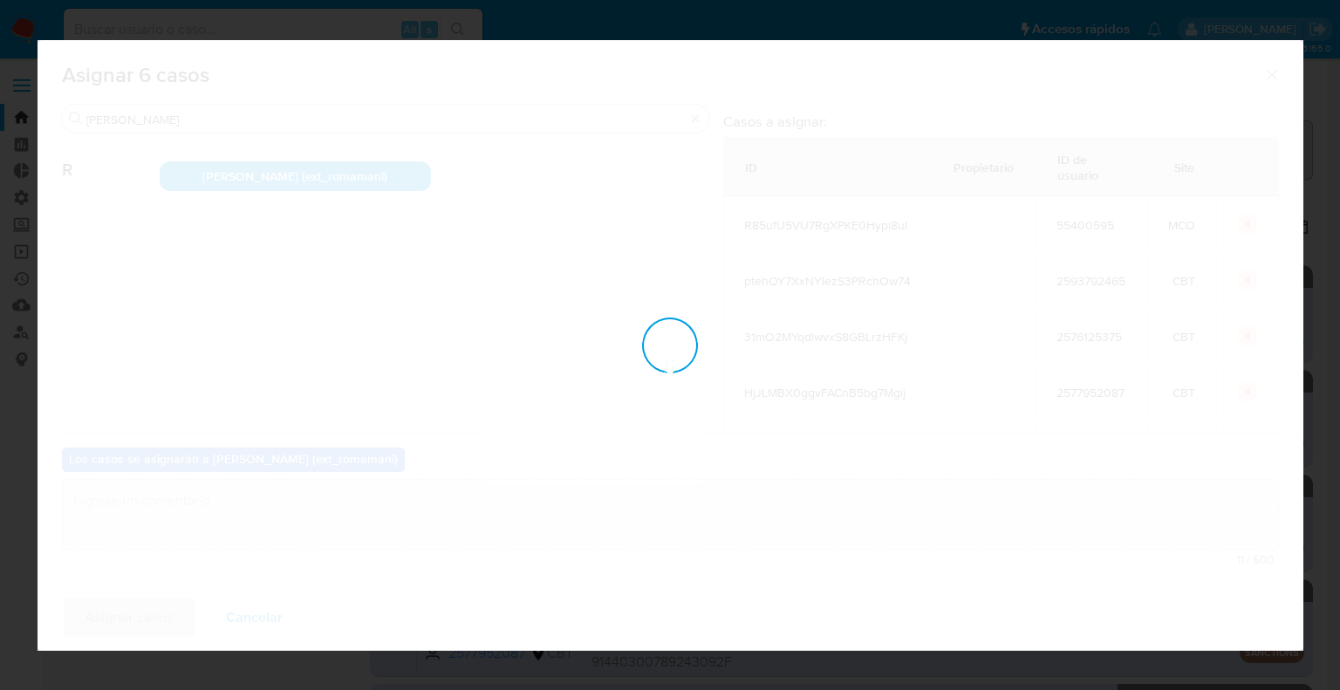
checkbox input "false"
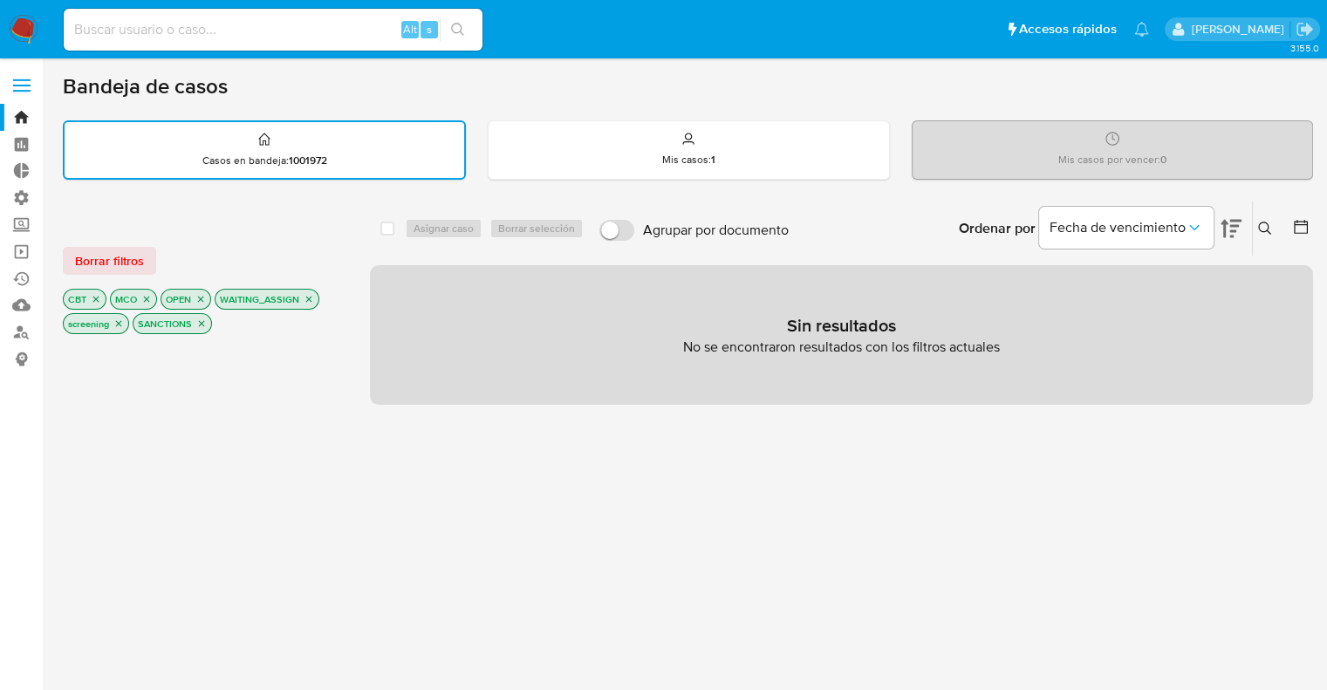
click at [305, 301] on icon "close-filter" at bounding box center [309, 299] width 10 height 10
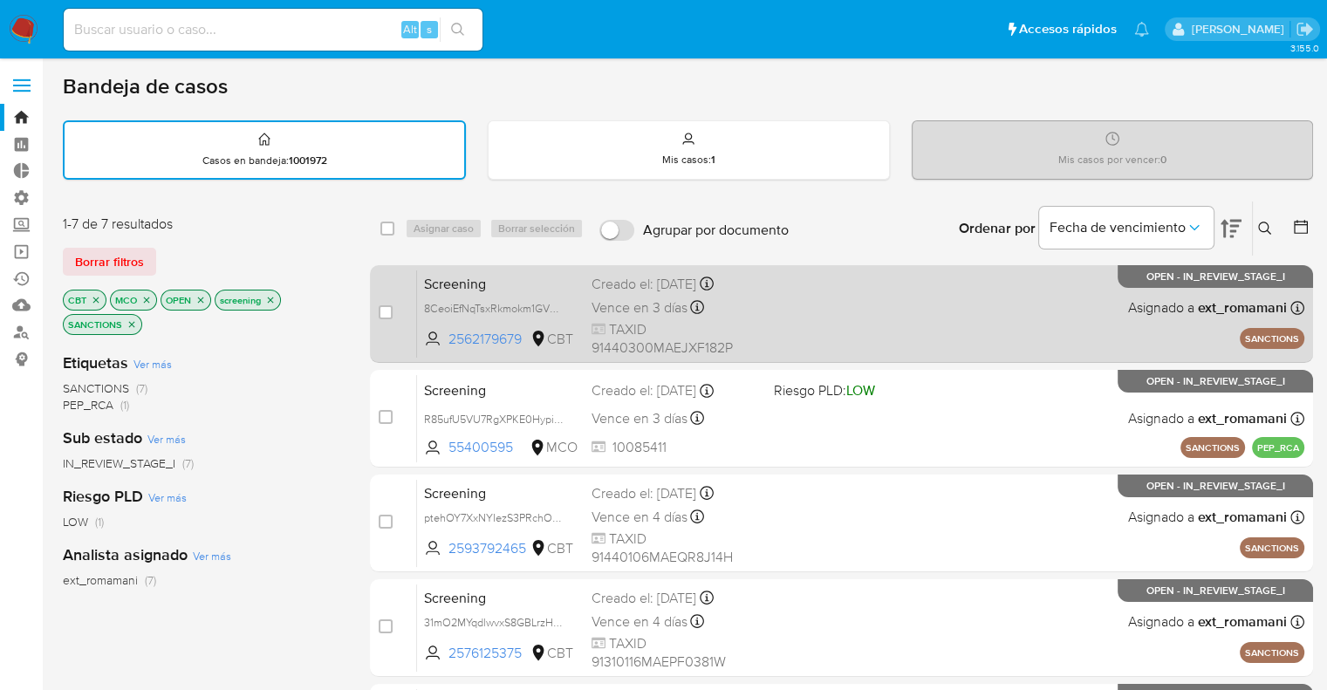
click at [492, 271] on span "Screening" at bounding box center [501, 282] width 154 height 23
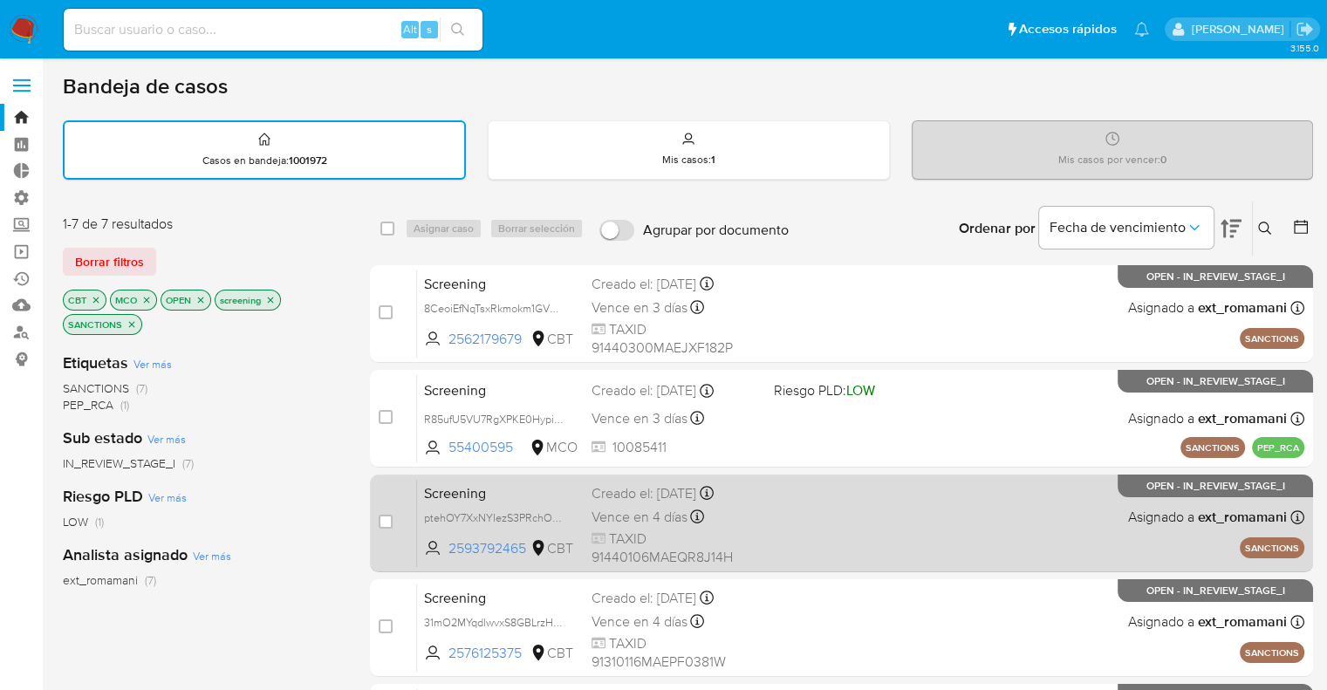
click at [541, 487] on span "Screening" at bounding box center [501, 492] width 154 height 23
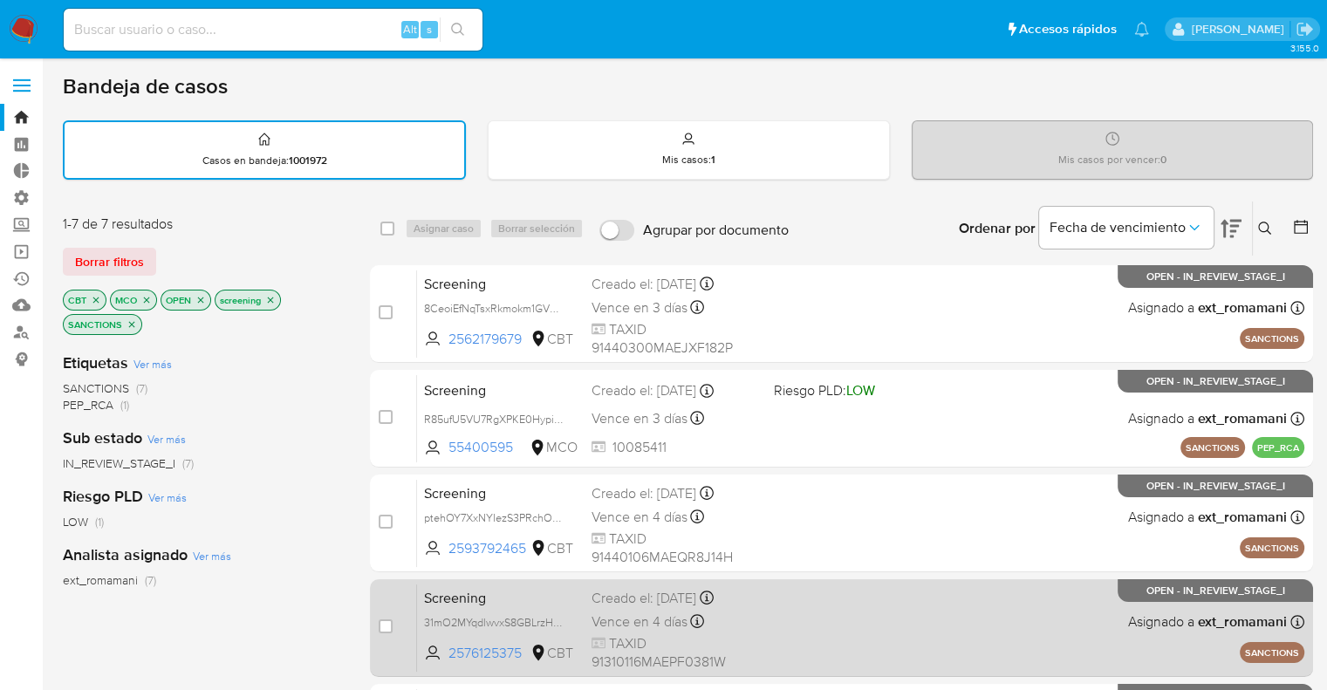
click at [530, 586] on span "Screening" at bounding box center [501, 596] width 154 height 23
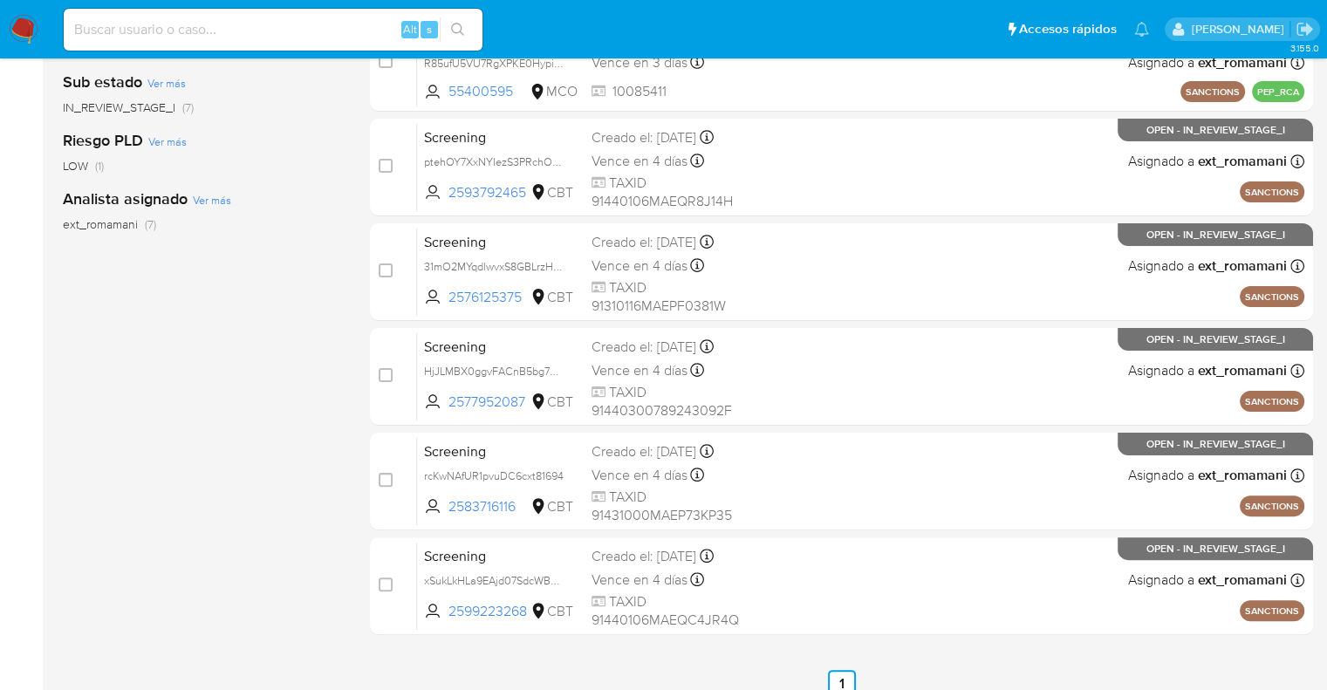
scroll to position [373, 0]
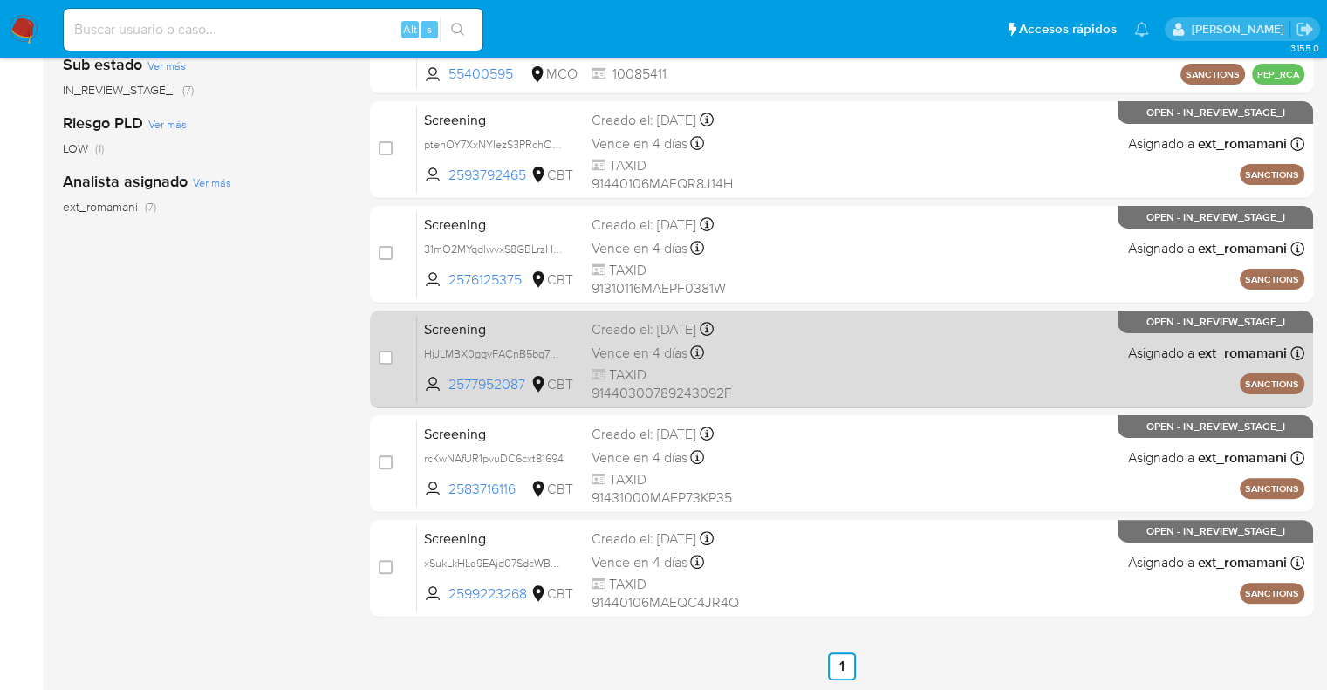
click at [515, 325] on span "Screening" at bounding box center [501, 328] width 154 height 23
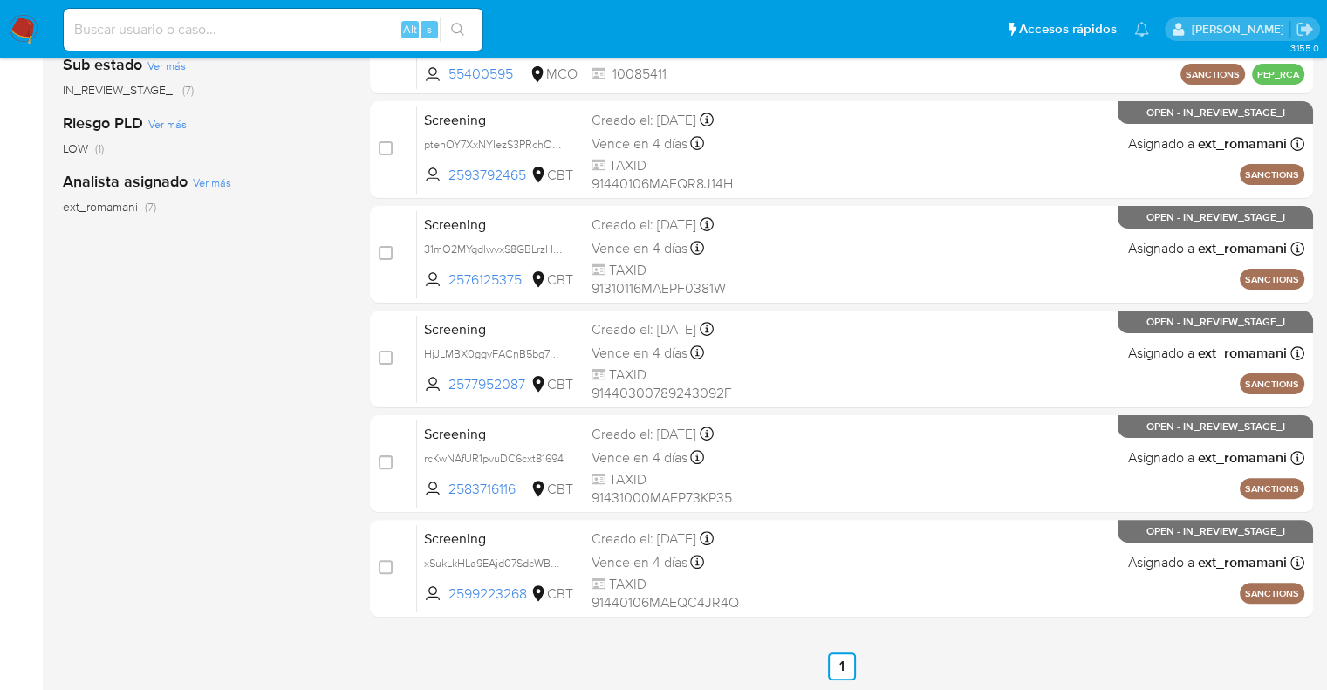
scroll to position [0, 0]
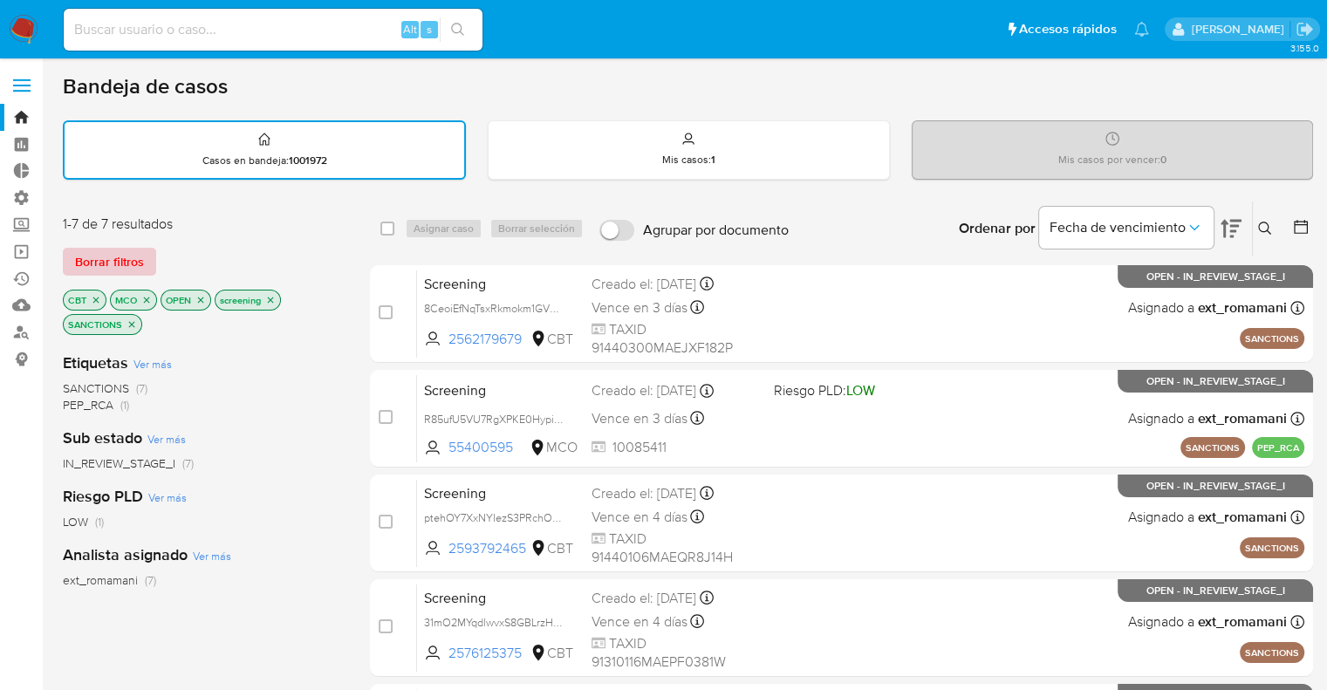
click at [146, 252] on button "Borrar filtros" at bounding box center [109, 262] width 93 height 28
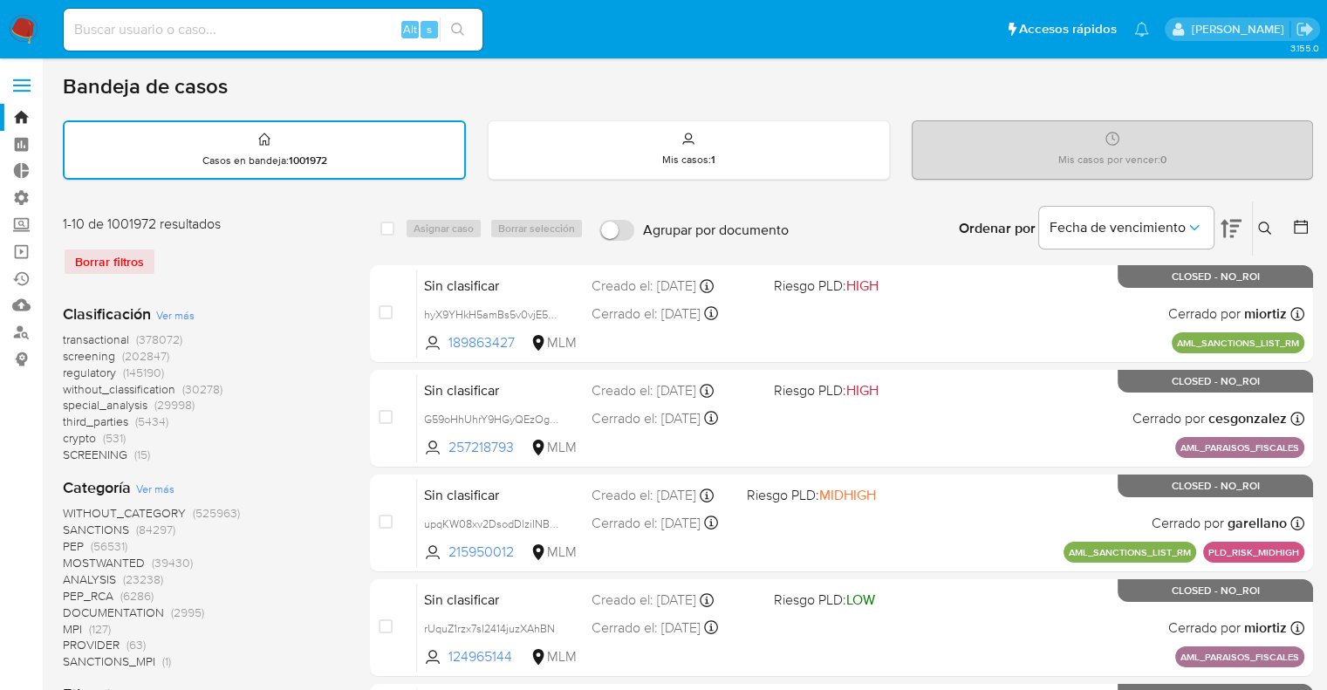
click at [65, 366] on span "regulatory" at bounding box center [89, 372] width 53 height 17
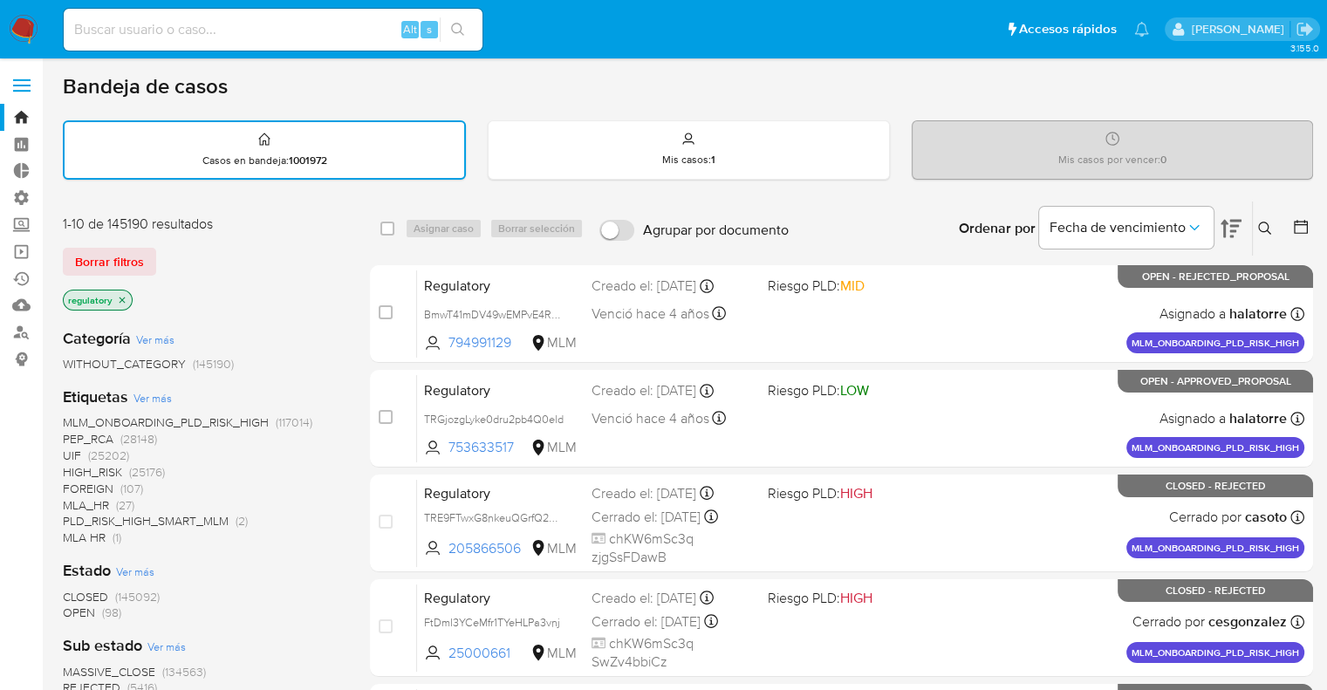
click at [76, 611] on span "OPEN" at bounding box center [79, 612] width 32 height 17
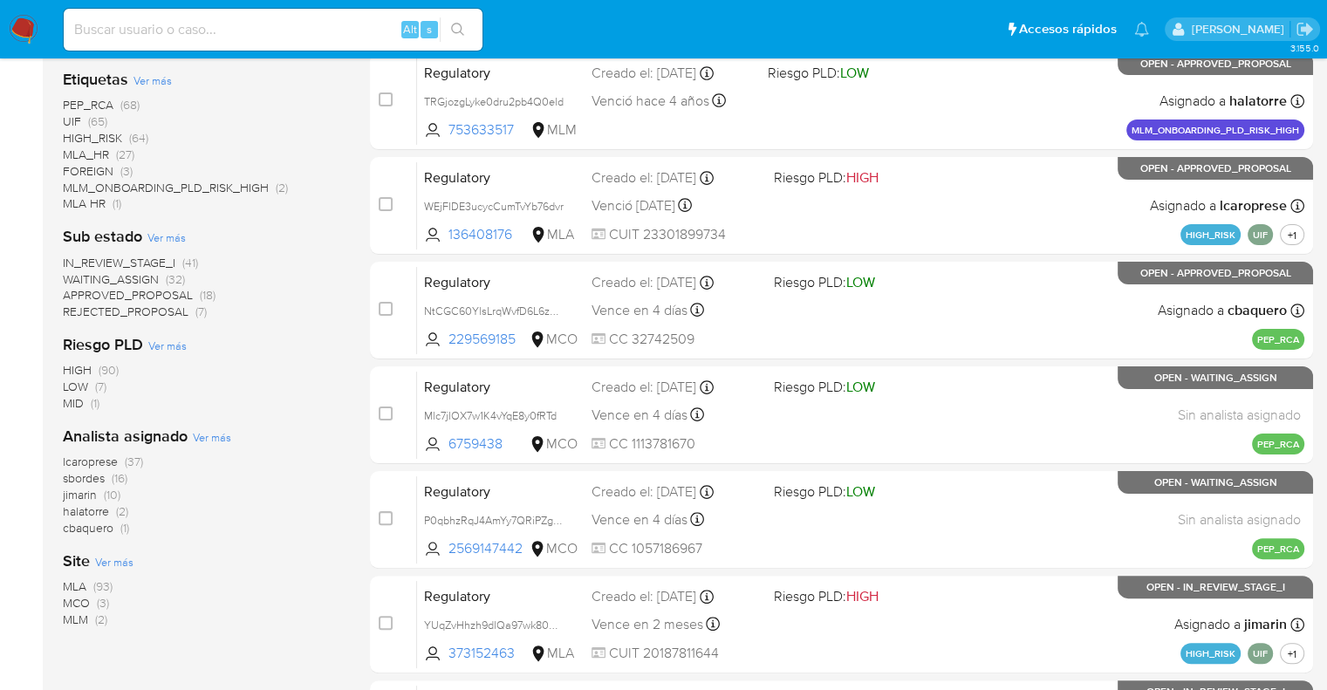
scroll to position [338, 0]
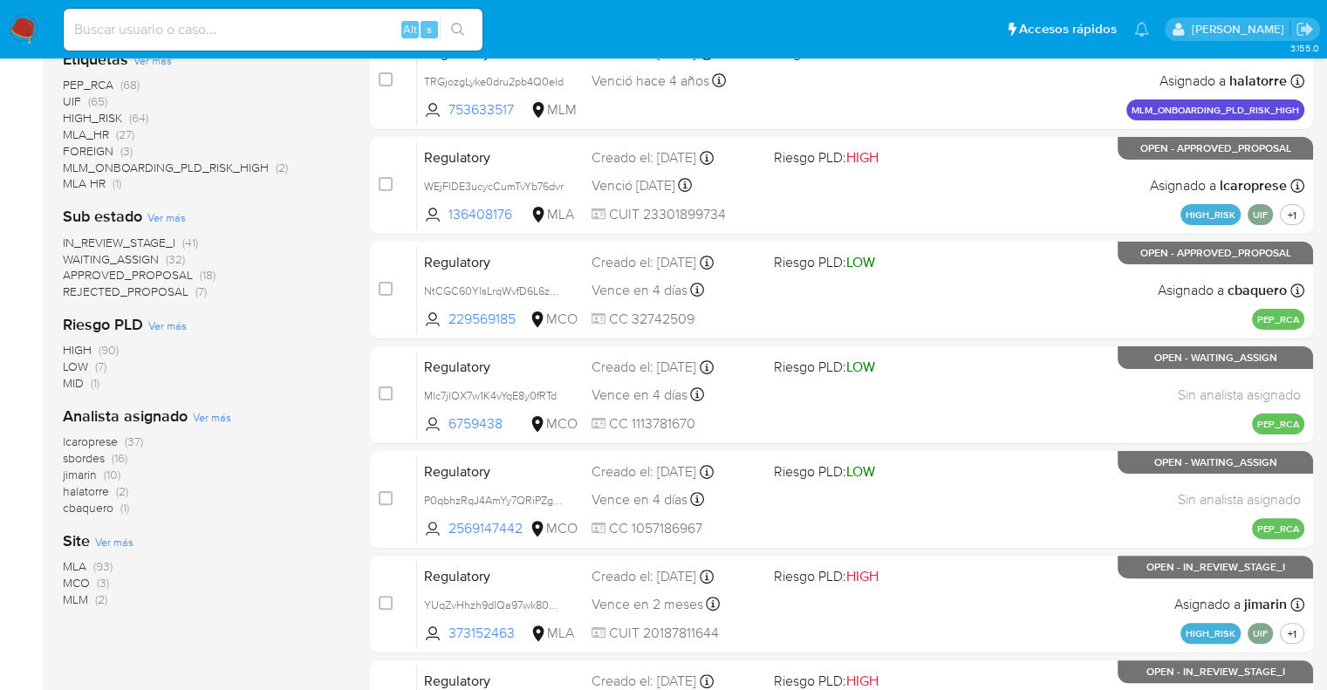
click at [74, 578] on span "MCO" at bounding box center [76, 582] width 27 height 17
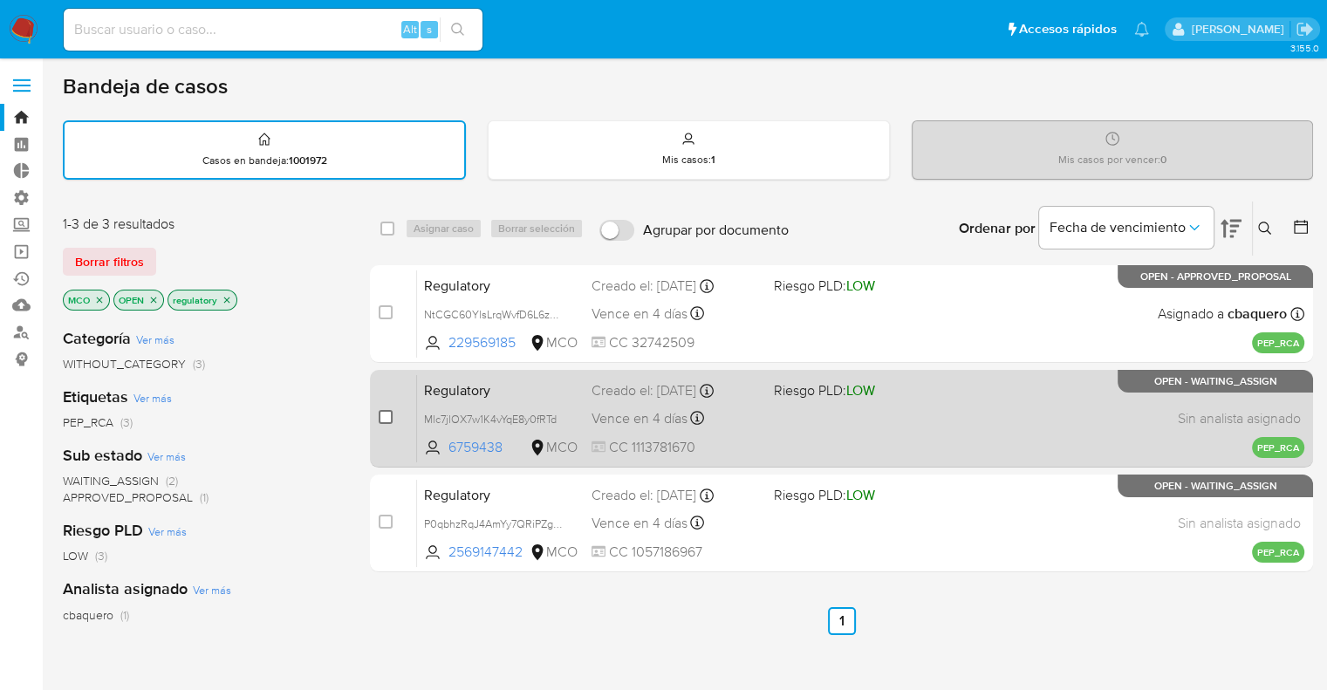
click at [387, 418] on input "checkbox" at bounding box center [386, 417] width 14 height 14
checkbox input "true"
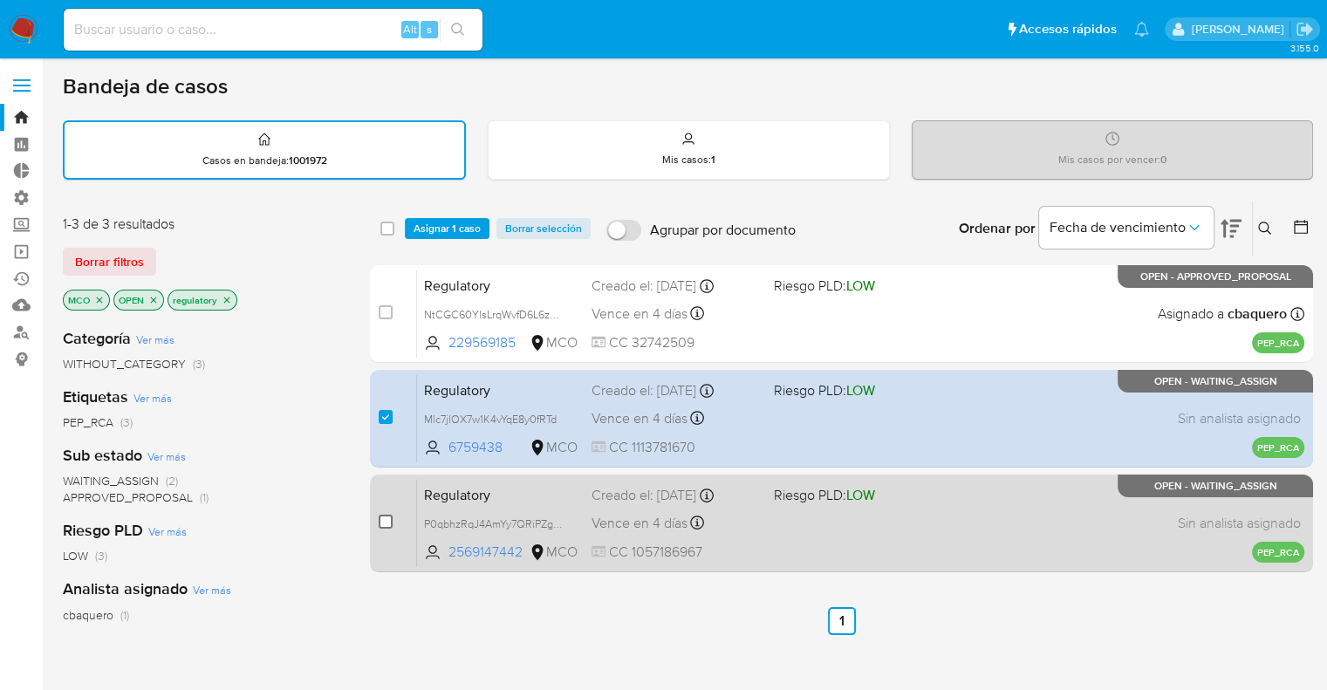
click at [389, 523] on input "checkbox" at bounding box center [386, 522] width 14 height 14
checkbox input "true"
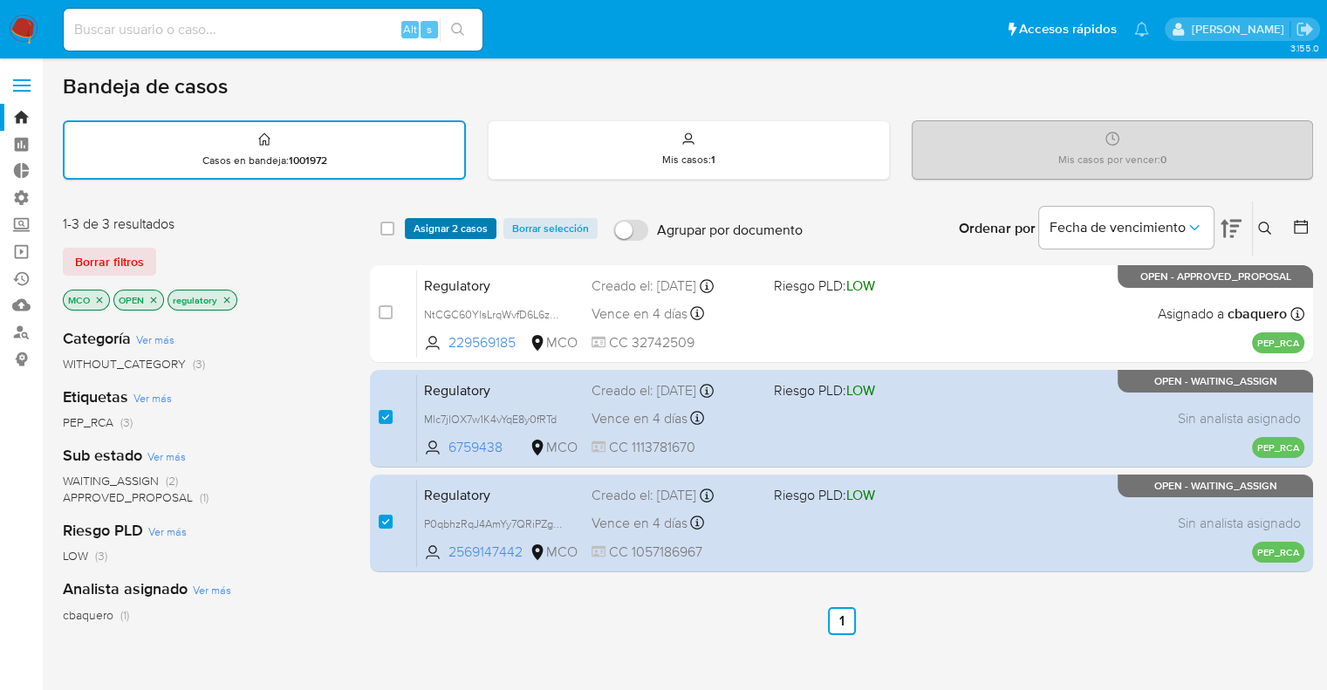
click at [491, 226] on button "Asignar 2 casos" at bounding box center [451, 228] width 92 height 21
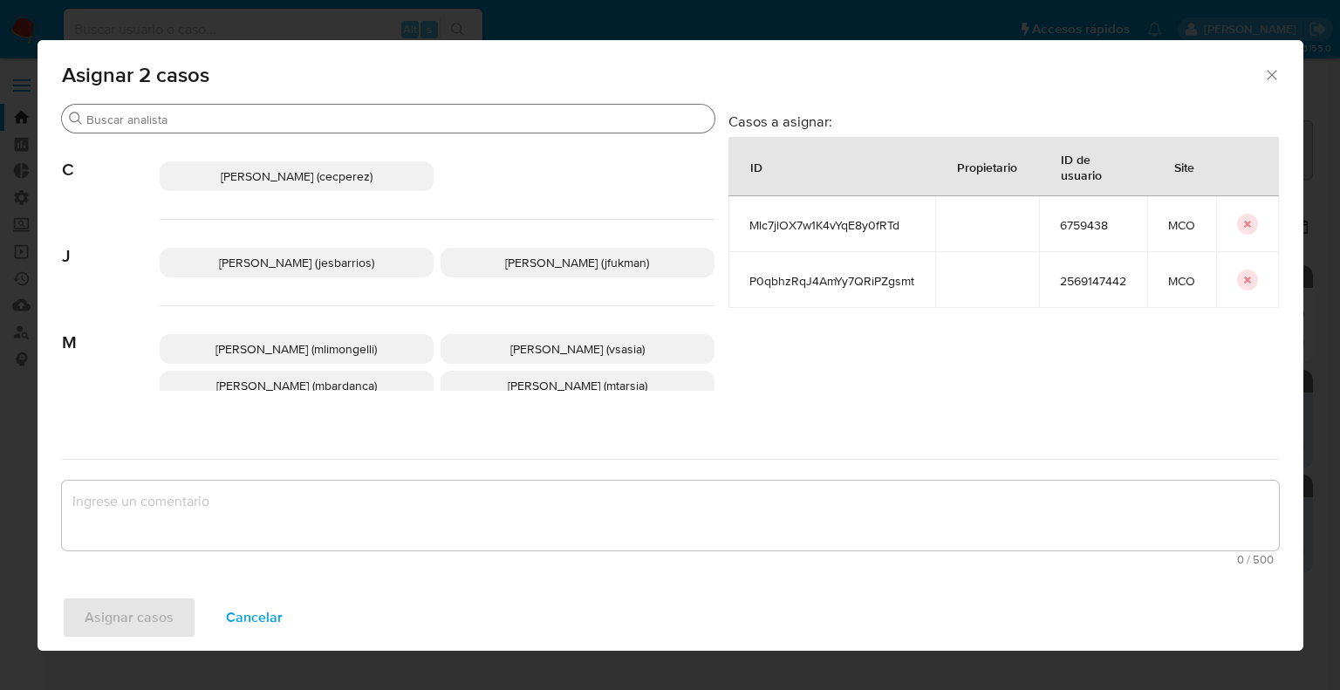
click at [385, 115] on input "Buscar" at bounding box center [396, 120] width 621 height 16
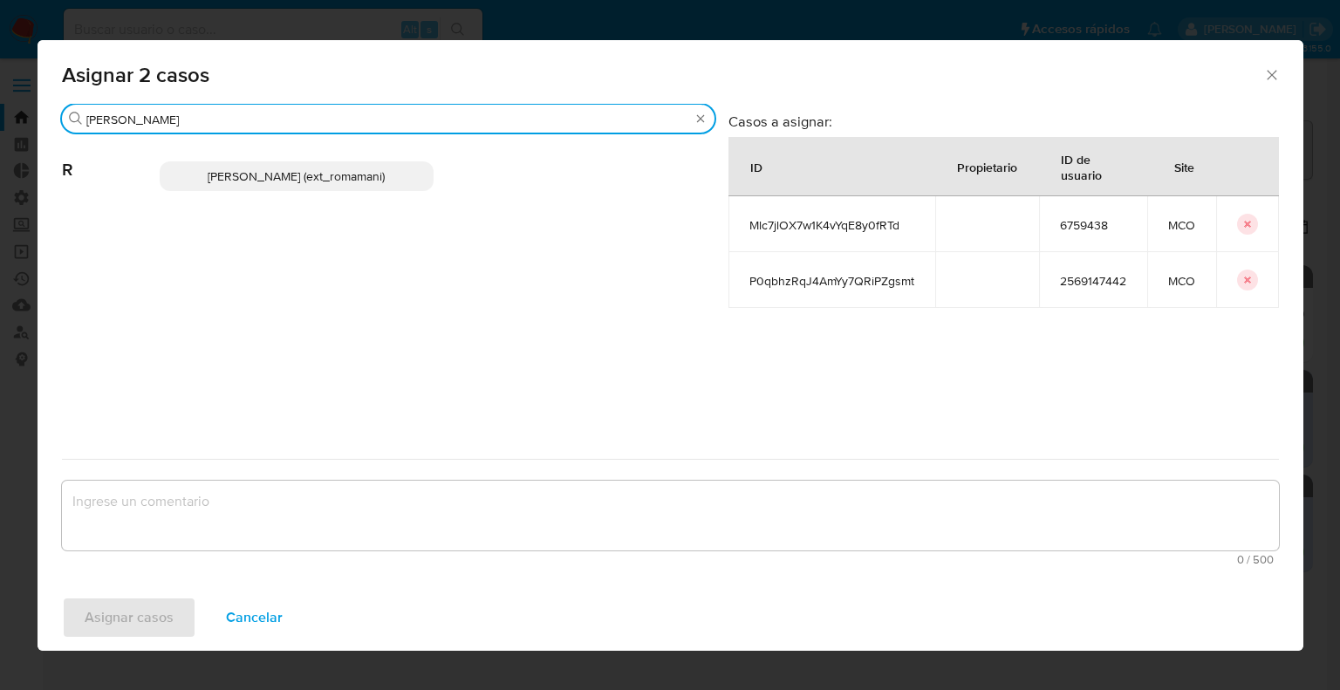
type input "rosa"
click at [399, 168] on p "Rosalia Mamani (ext_romamani)" at bounding box center [297, 176] width 274 height 30
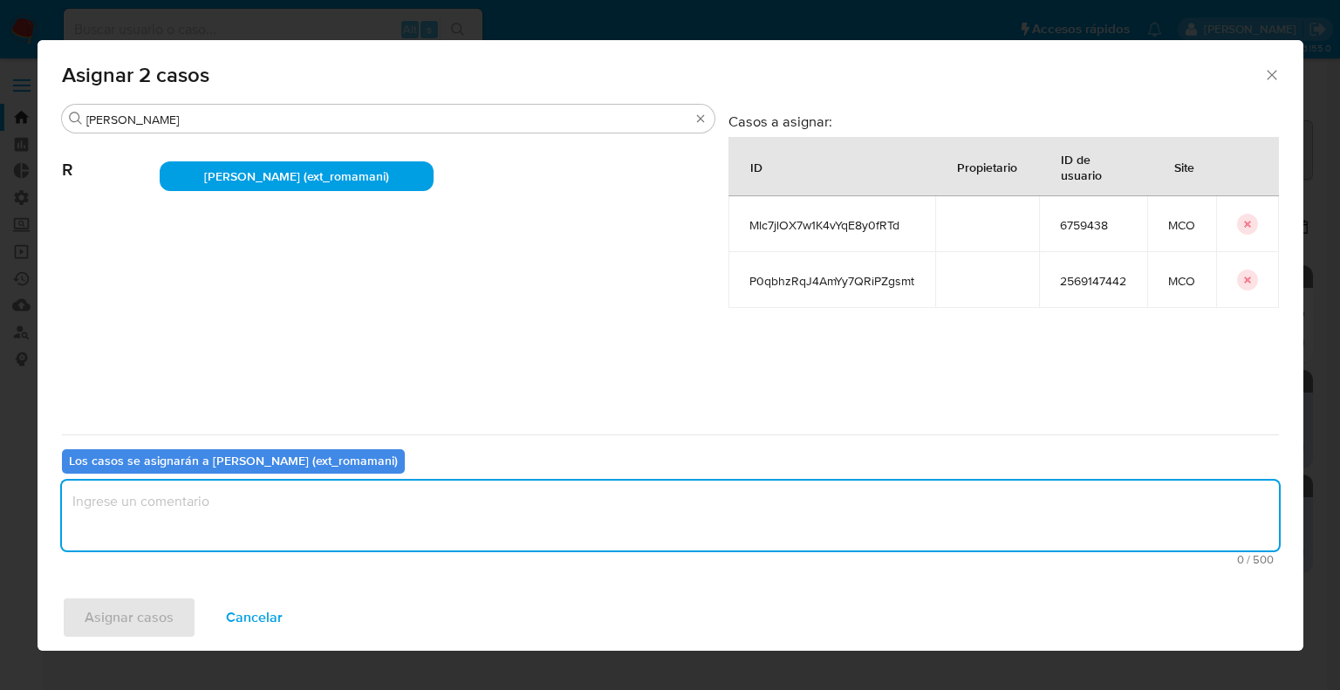
click at [276, 512] on textarea "assign-modal" at bounding box center [670, 516] width 1217 height 70
paste textarea "Asignación."
type textarea "Asignación."
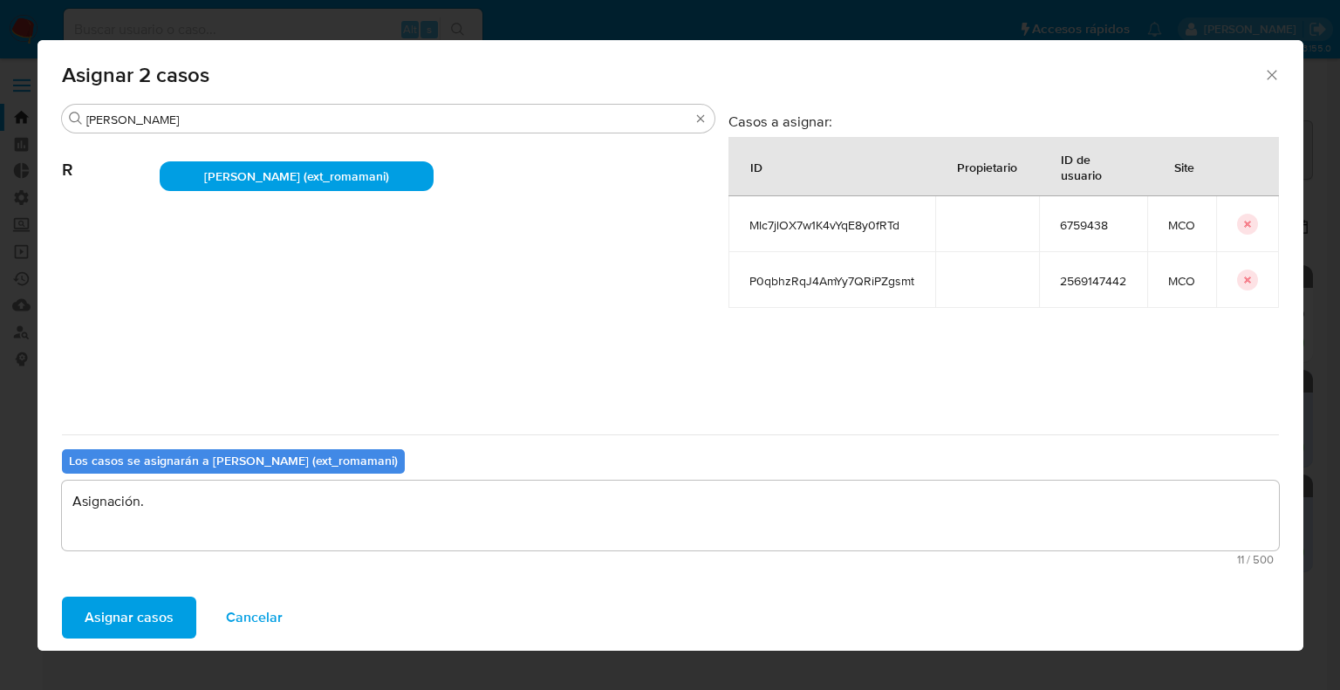
click at [182, 604] on button "Asignar casos" at bounding box center [129, 618] width 134 height 42
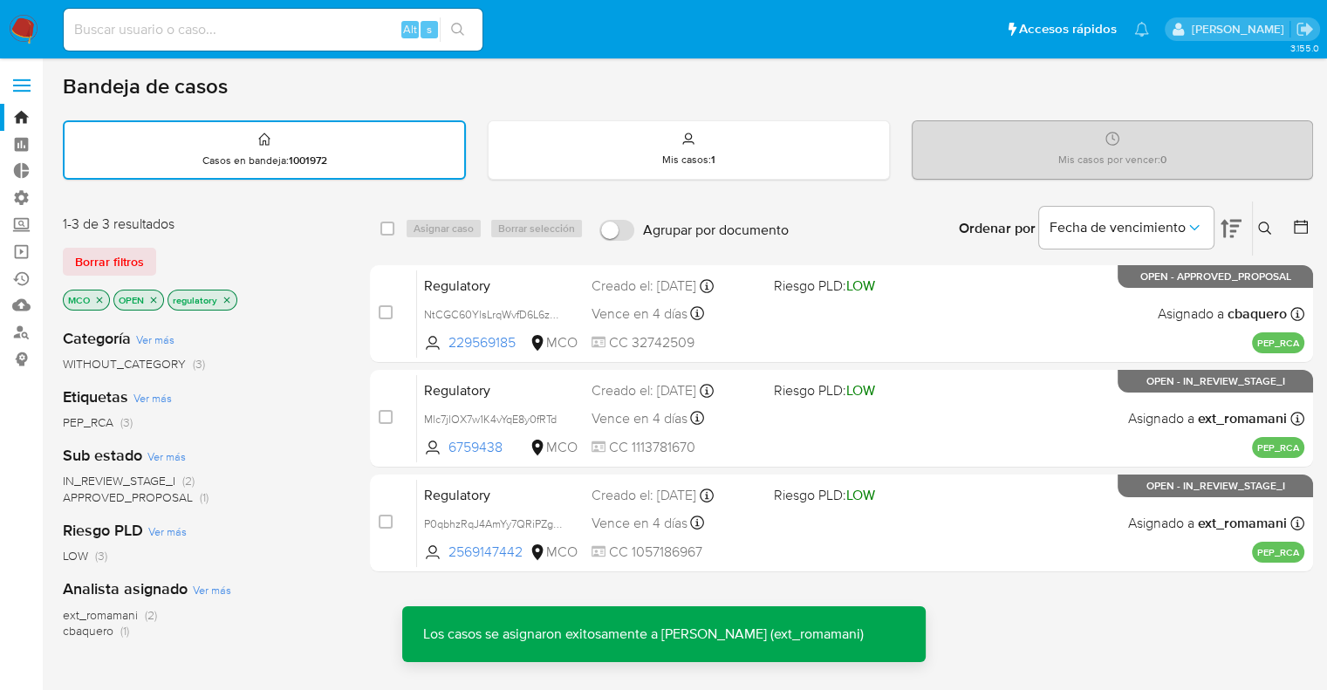
click at [143, 263] on button "Borrar filtros" at bounding box center [109, 262] width 93 height 28
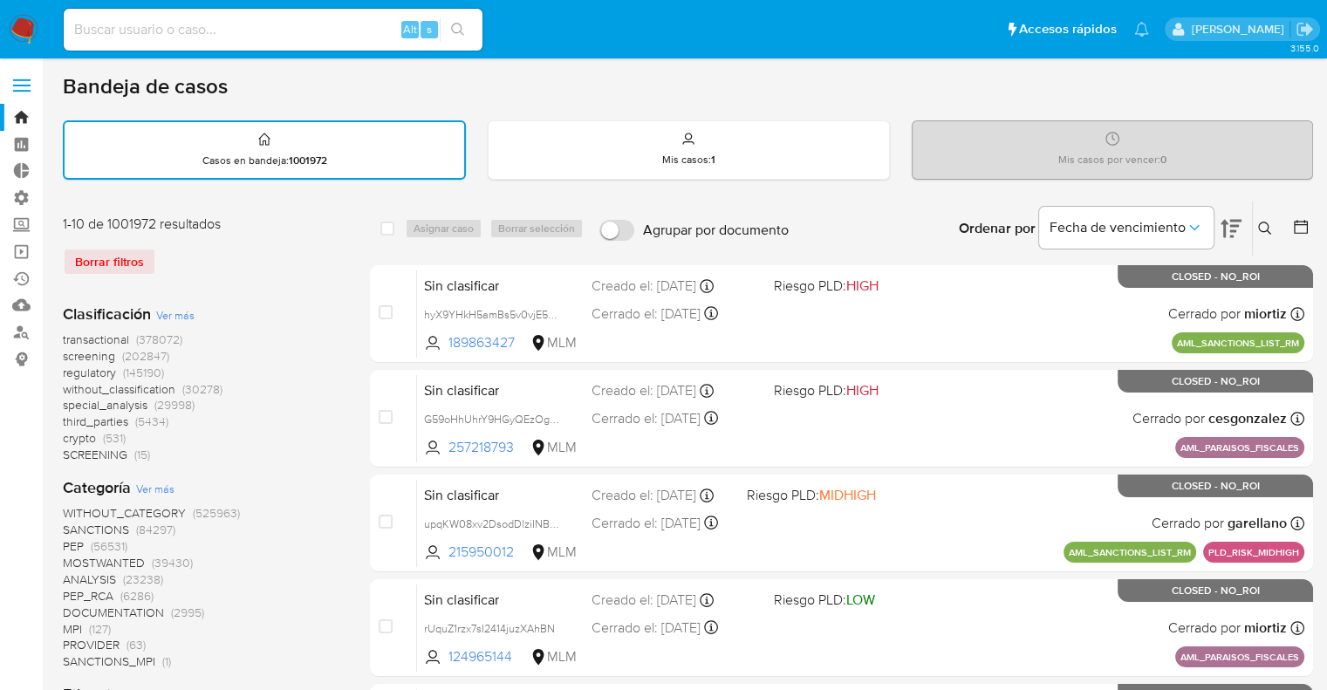
click at [66, 351] on span "screening" at bounding box center [89, 355] width 52 height 17
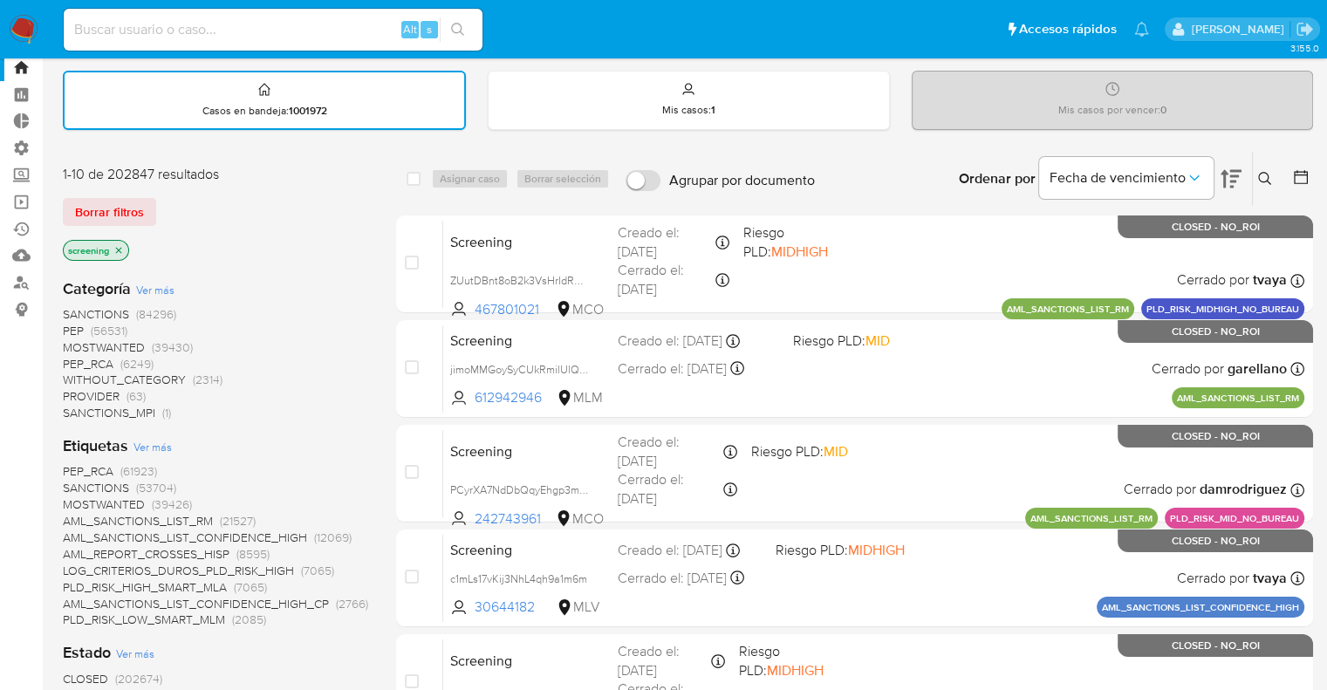
scroll to position [604, 0]
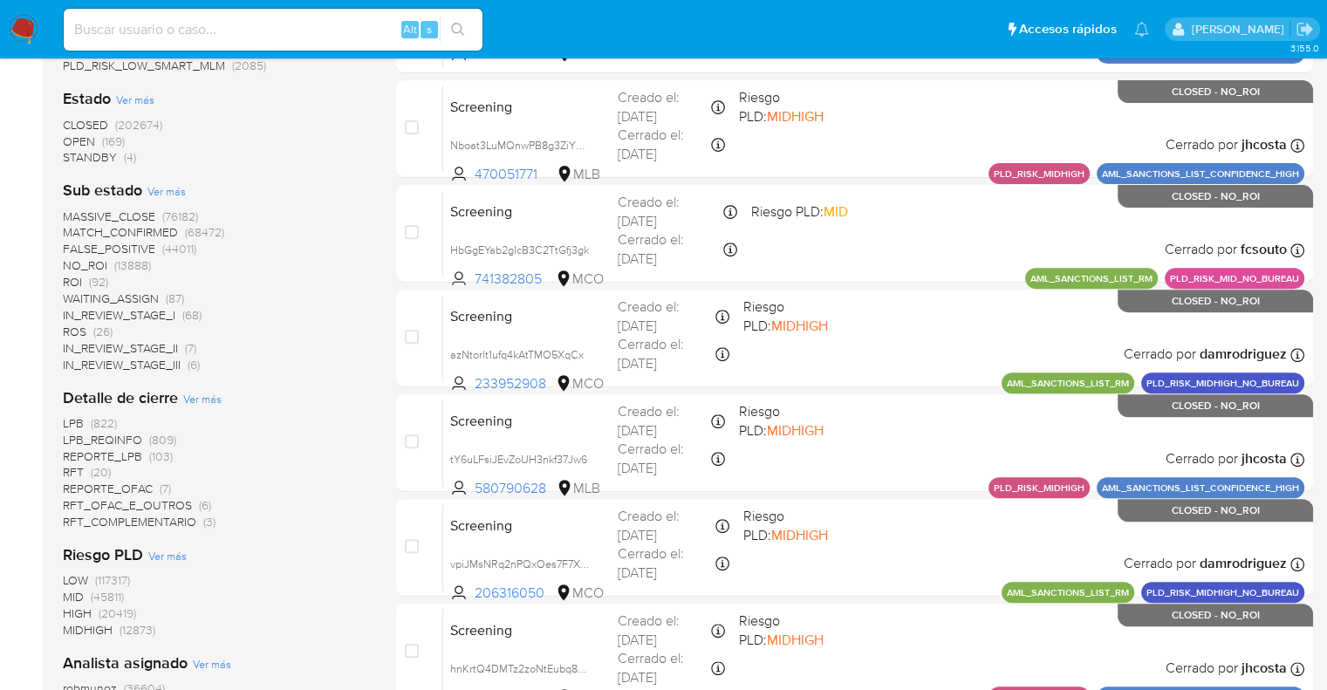
click at [75, 142] on span "OPEN" at bounding box center [79, 141] width 32 height 17
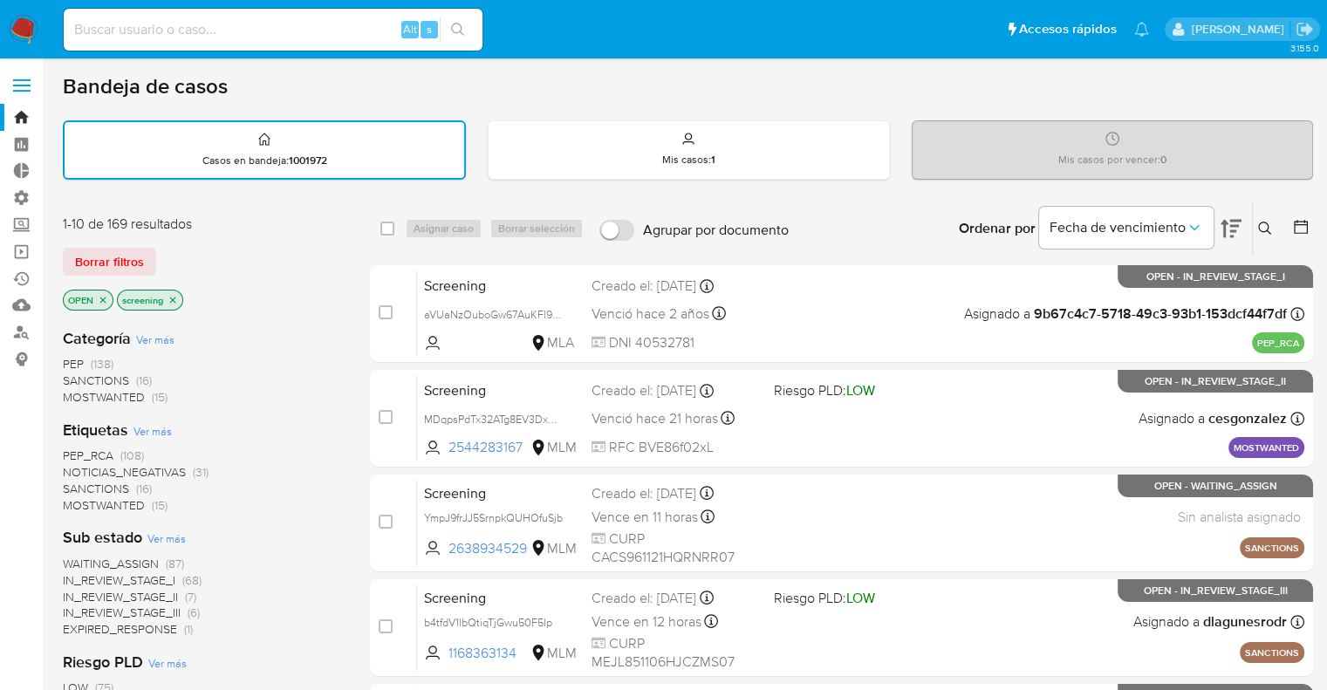
click at [79, 498] on span "MOSTWANTED" at bounding box center [104, 504] width 82 height 17
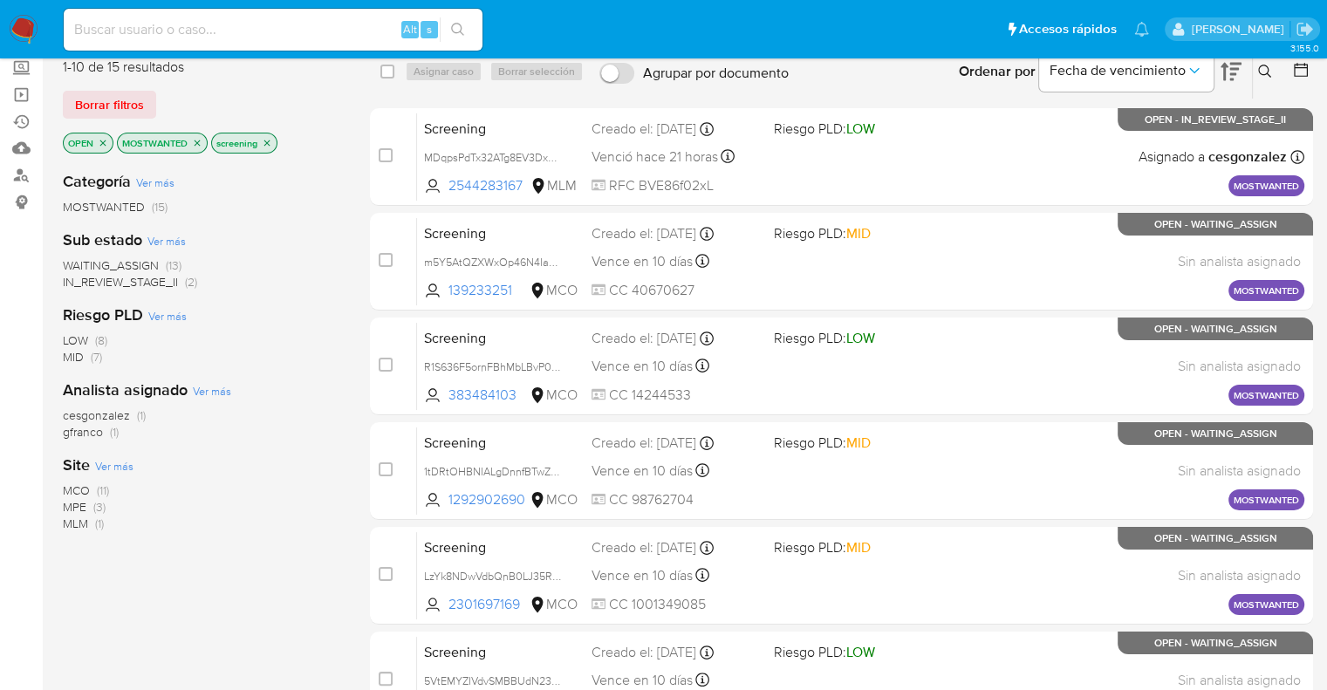
scroll to position [149, 0]
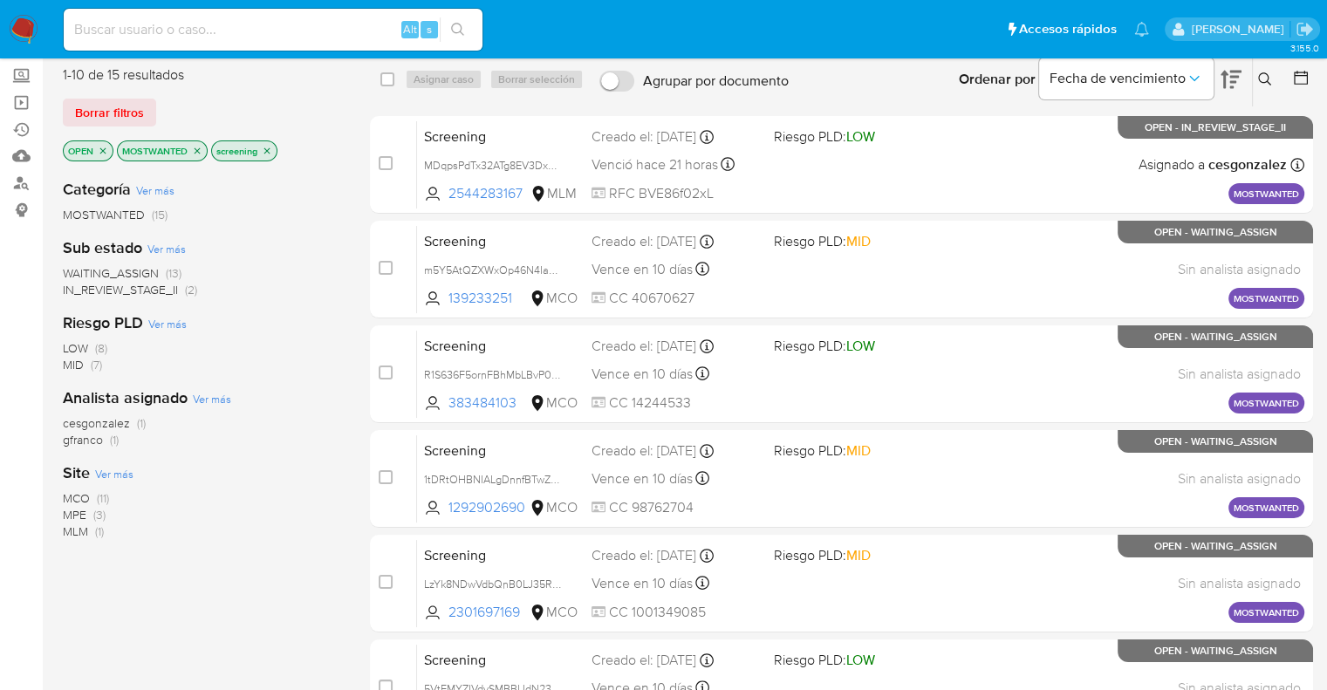
click at [84, 268] on span "WAITING_ASSIGN" at bounding box center [111, 272] width 96 height 17
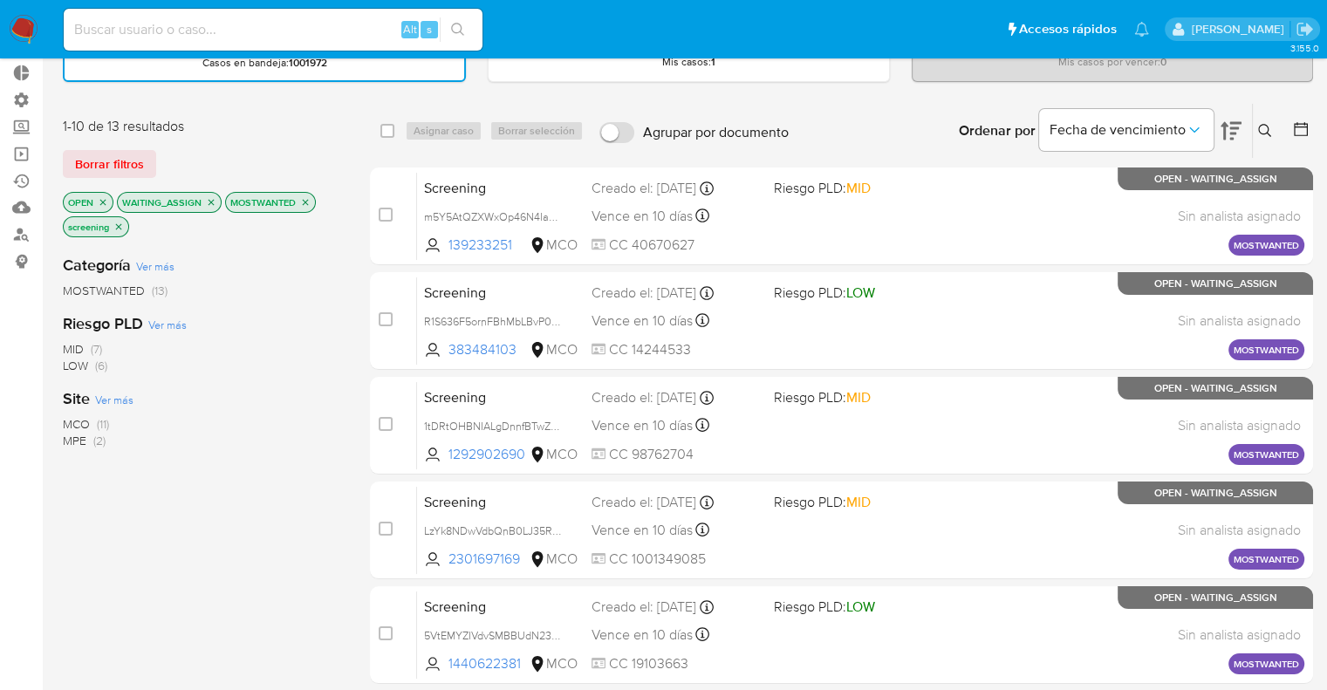
scroll to position [82, 0]
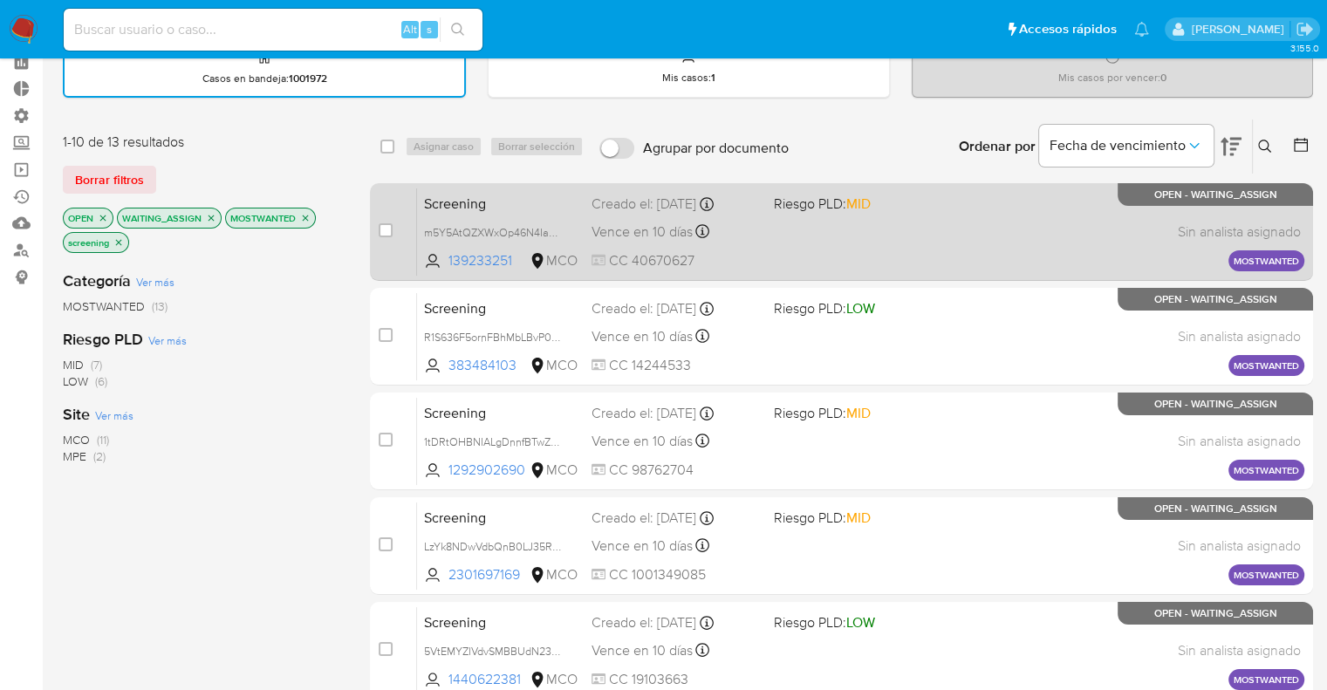
click at [546, 198] on span "Screening" at bounding box center [501, 202] width 154 height 23
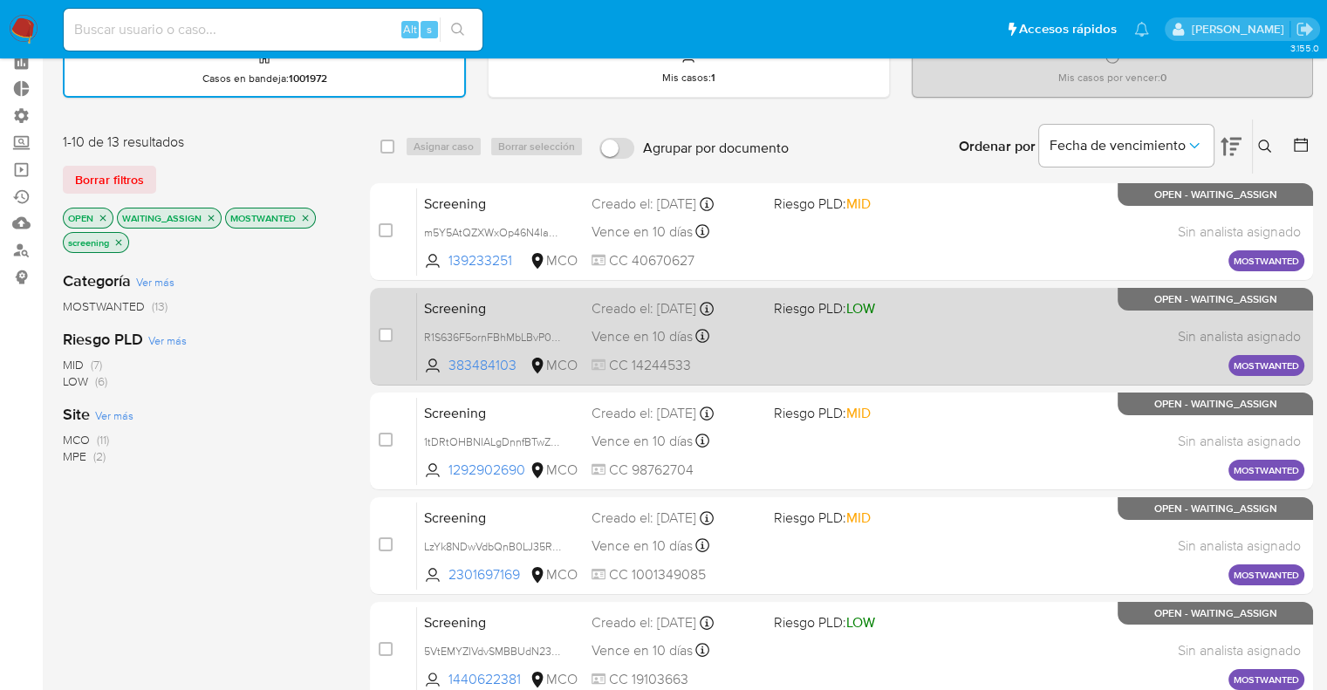
click at [527, 312] on span "Screening" at bounding box center [501, 307] width 154 height 23
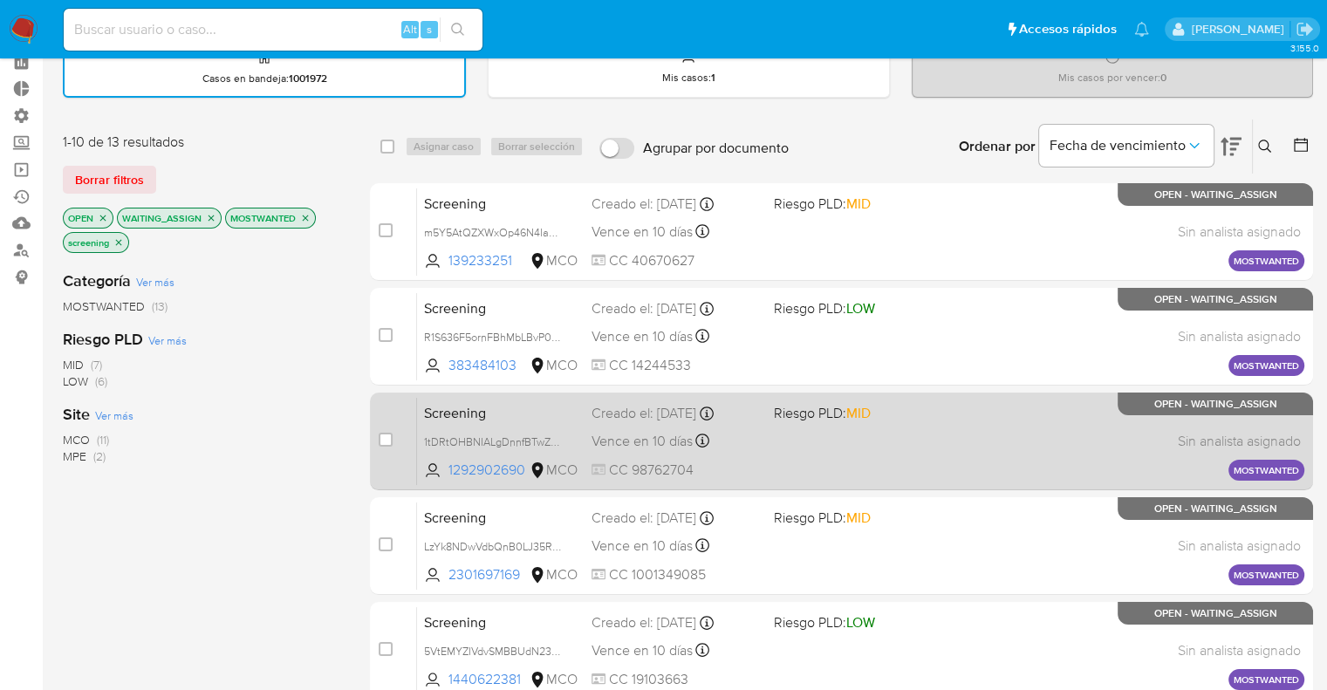
click at [530, 407] on span "Screening" at bounding box center [501, 411] width 154 height 23
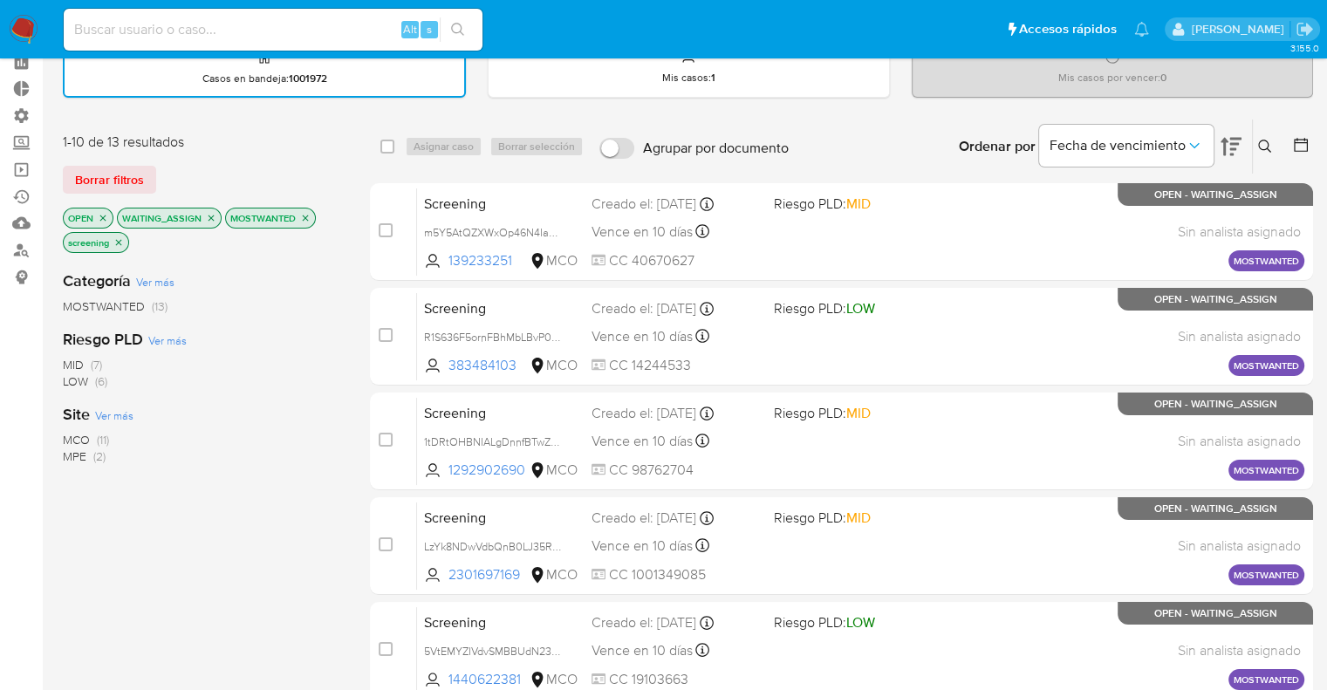
scroll to position [686, 0]
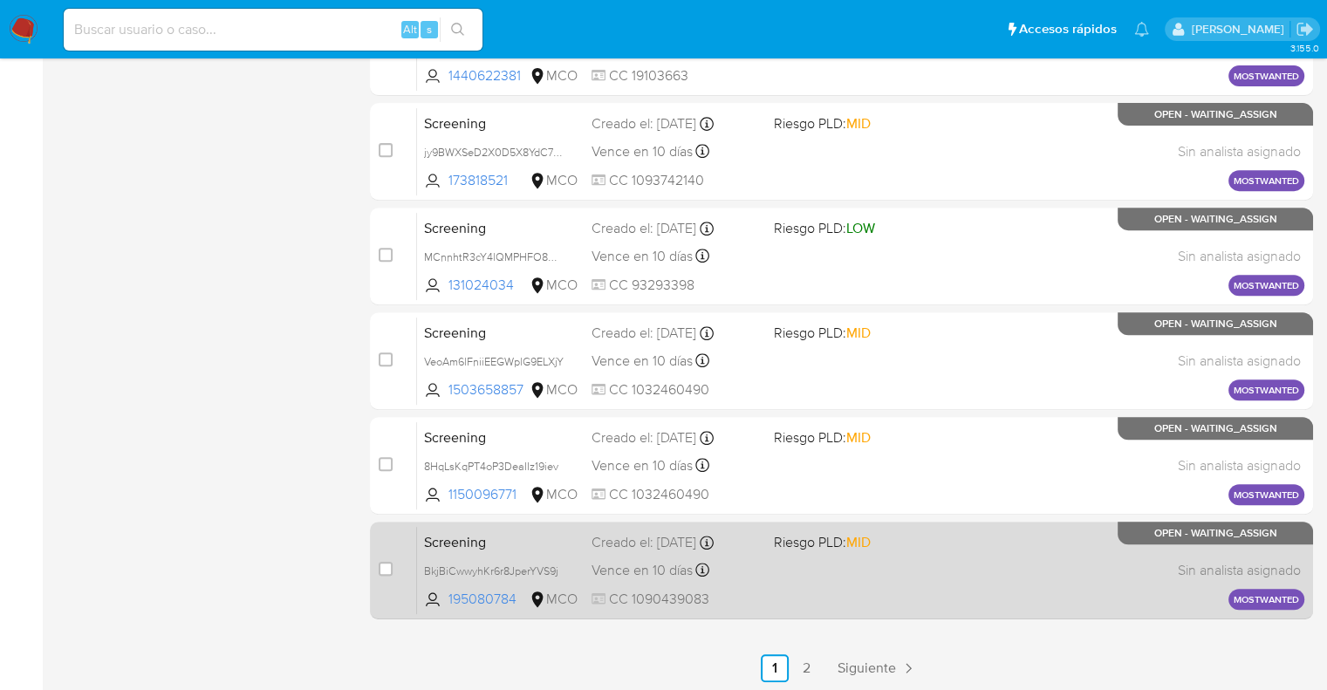
click at [537, 530] on span "Screening" at bounding box center [501, 541] width 154 height 23
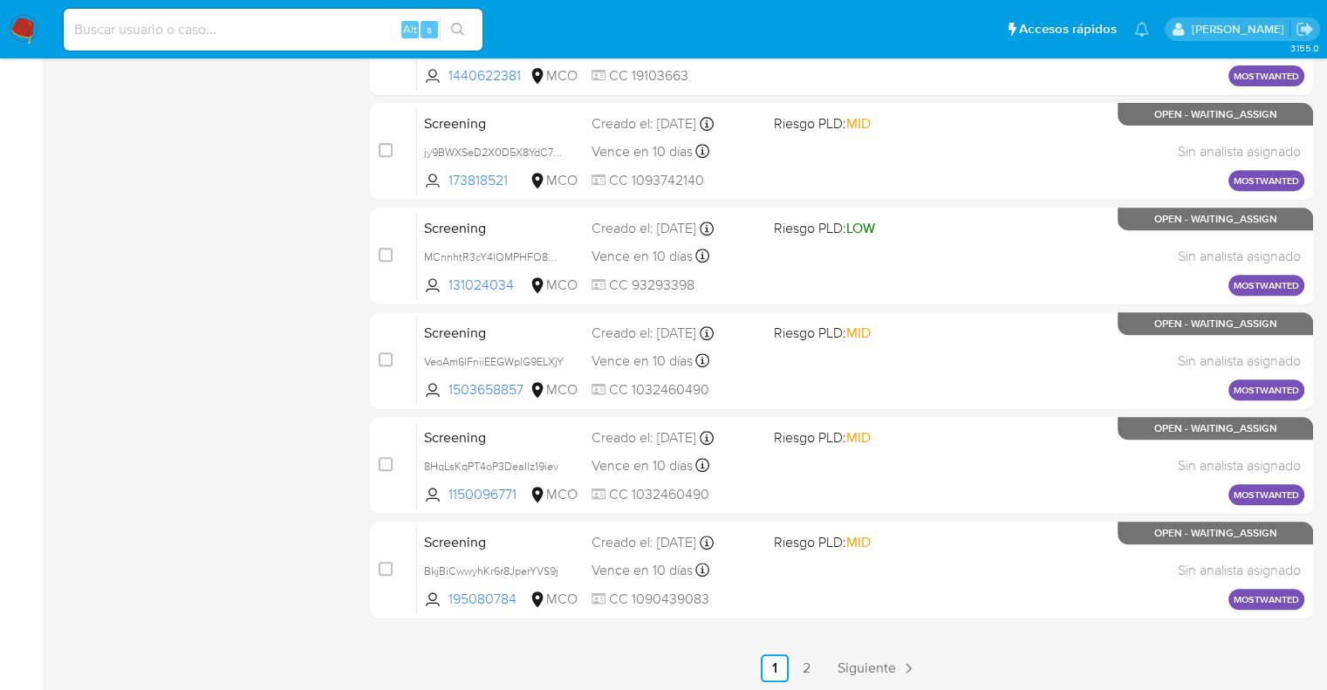
scroll to position [82, 0]
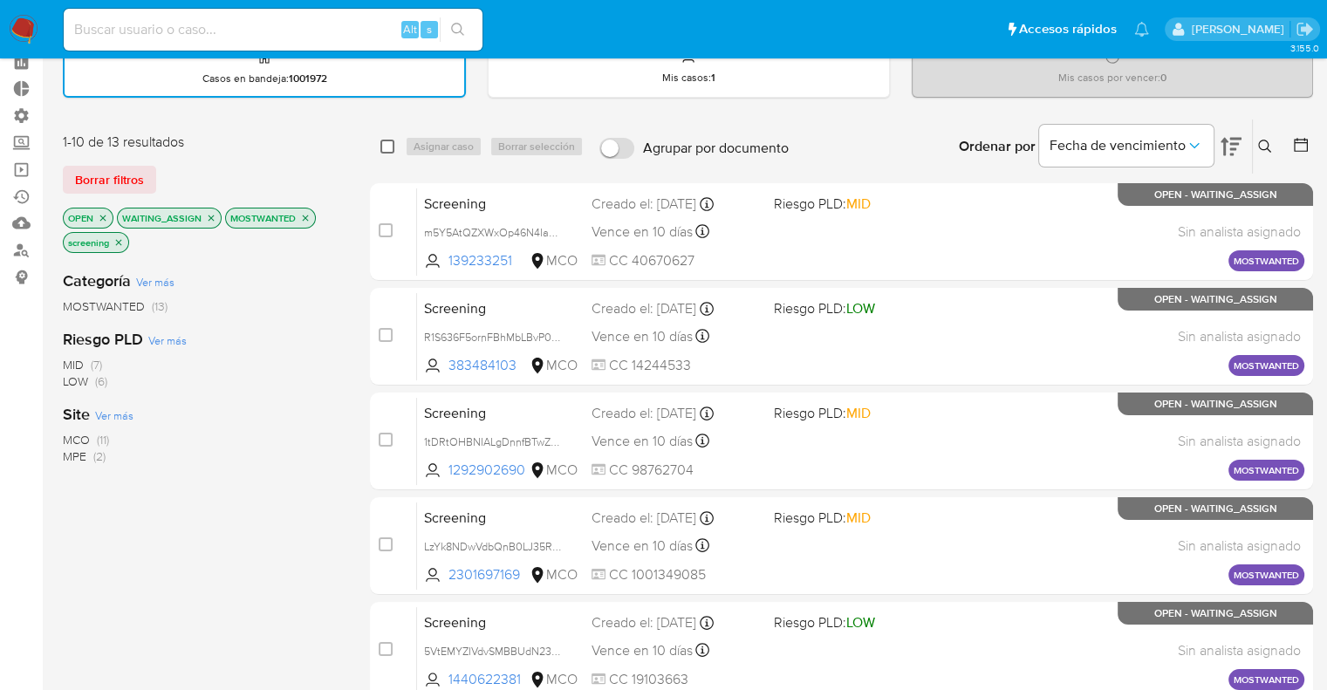
click at [391, 146] on input "checkbox" at bounding box center [387, 147] width 14 height 14
checkbox input "true"
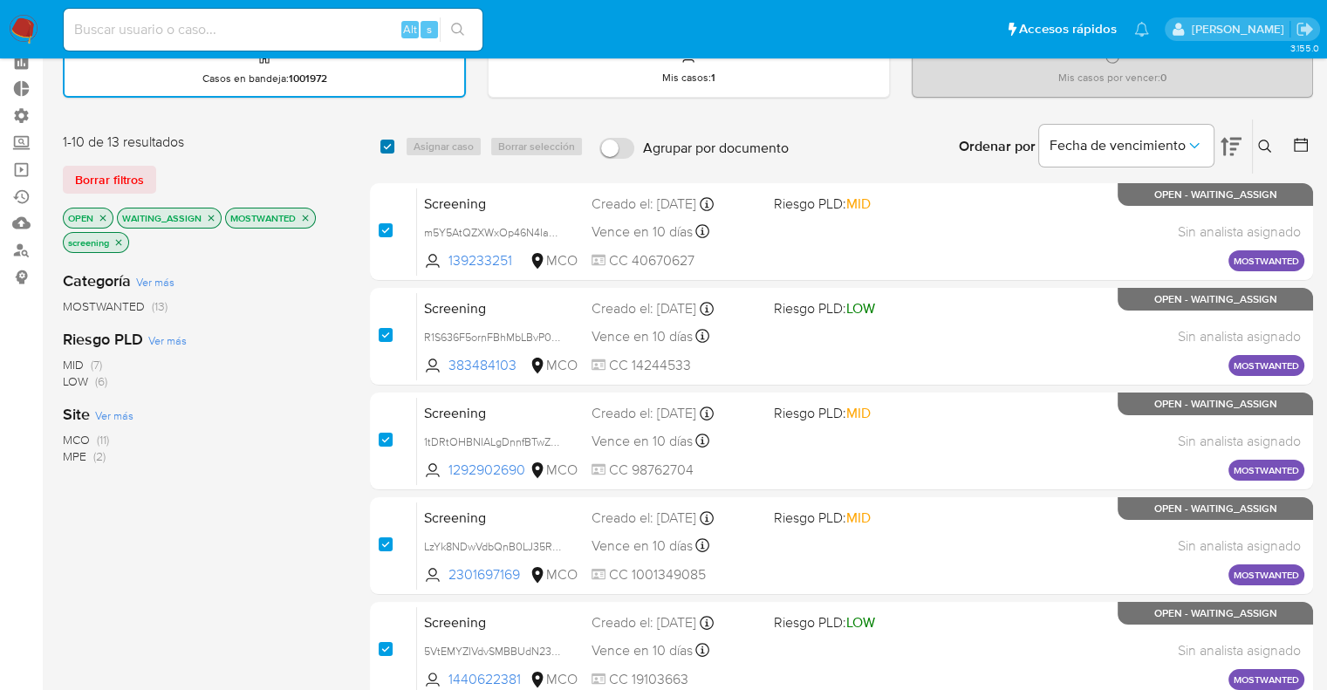
checkbox input "true"
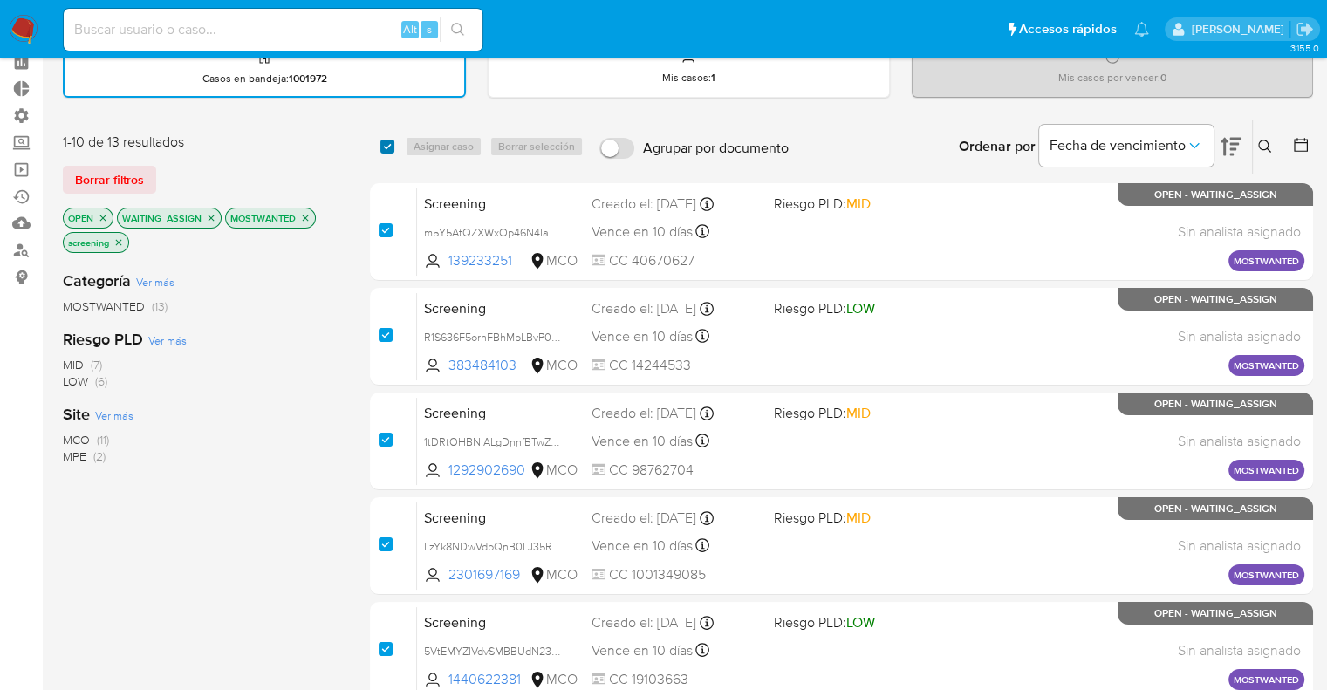
checkbox input "true"
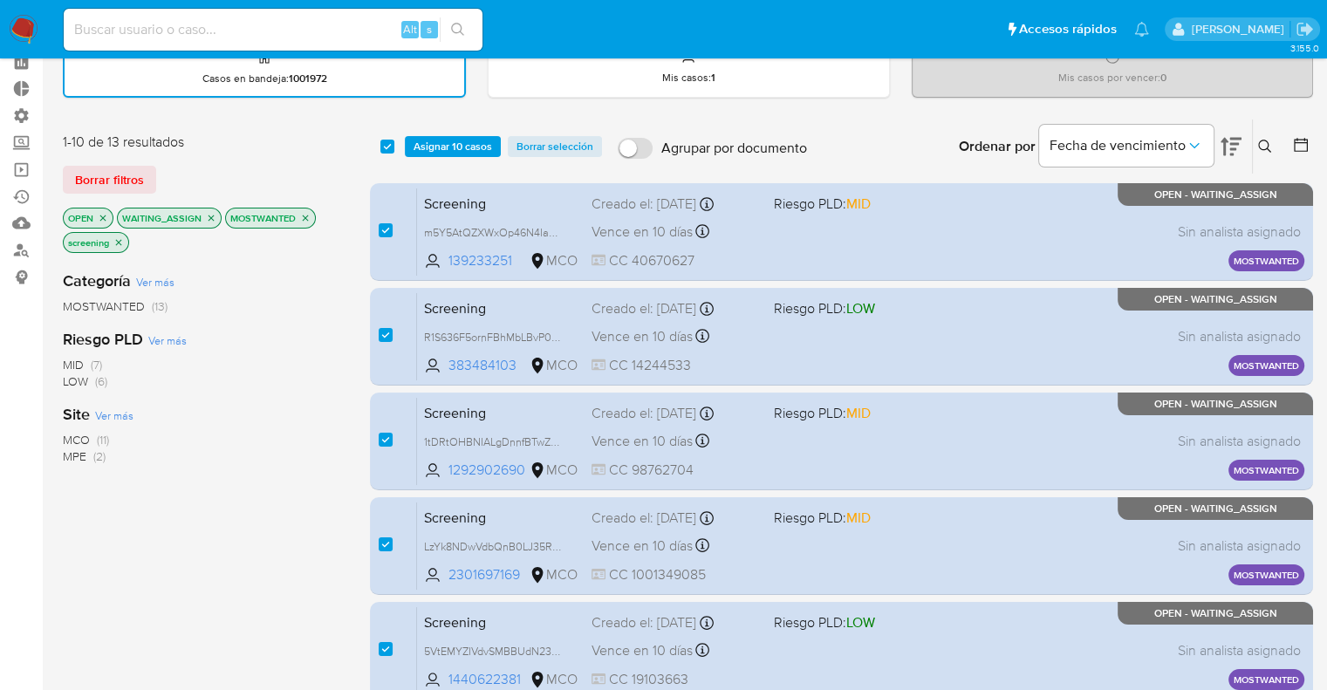
scroll to position [686, 0]
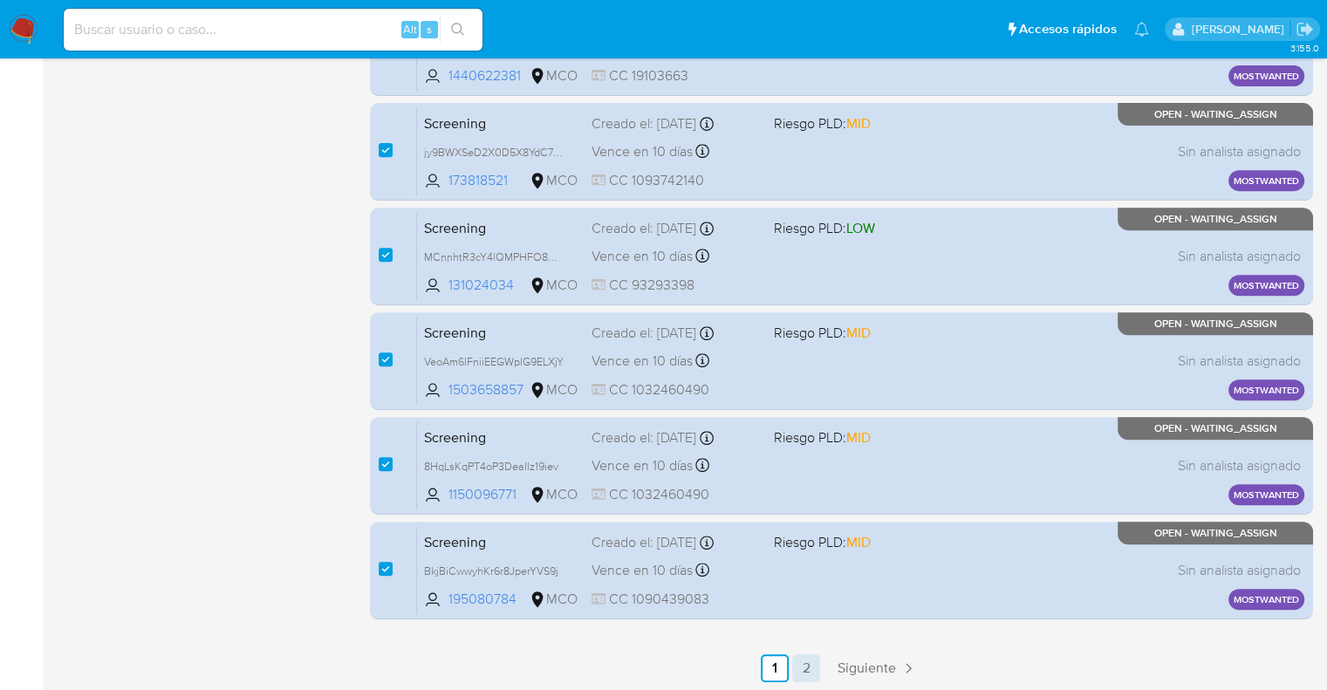
click at [811, 665] on link "2" at bounding box center [806, 668] width 28 height 28
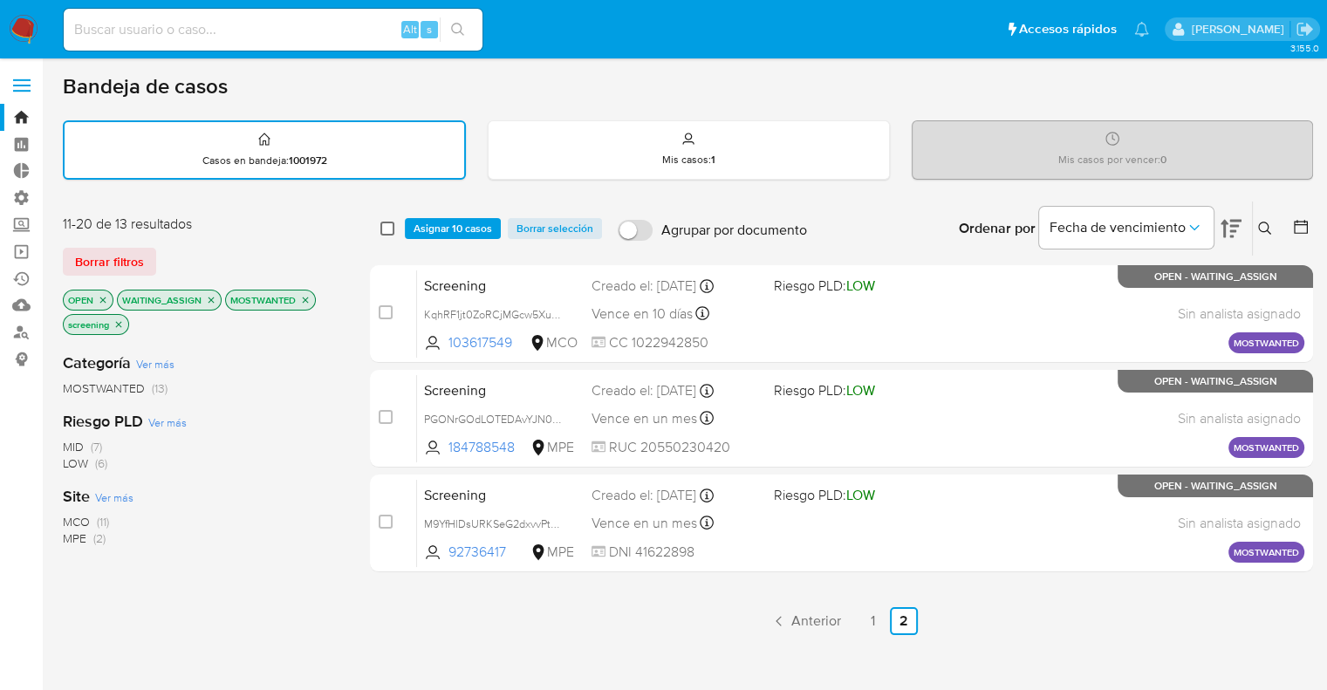
click at [383, 226] on input "checkbox" at bounding box center [387, 229] width 14 height 14
checkbox input "true"
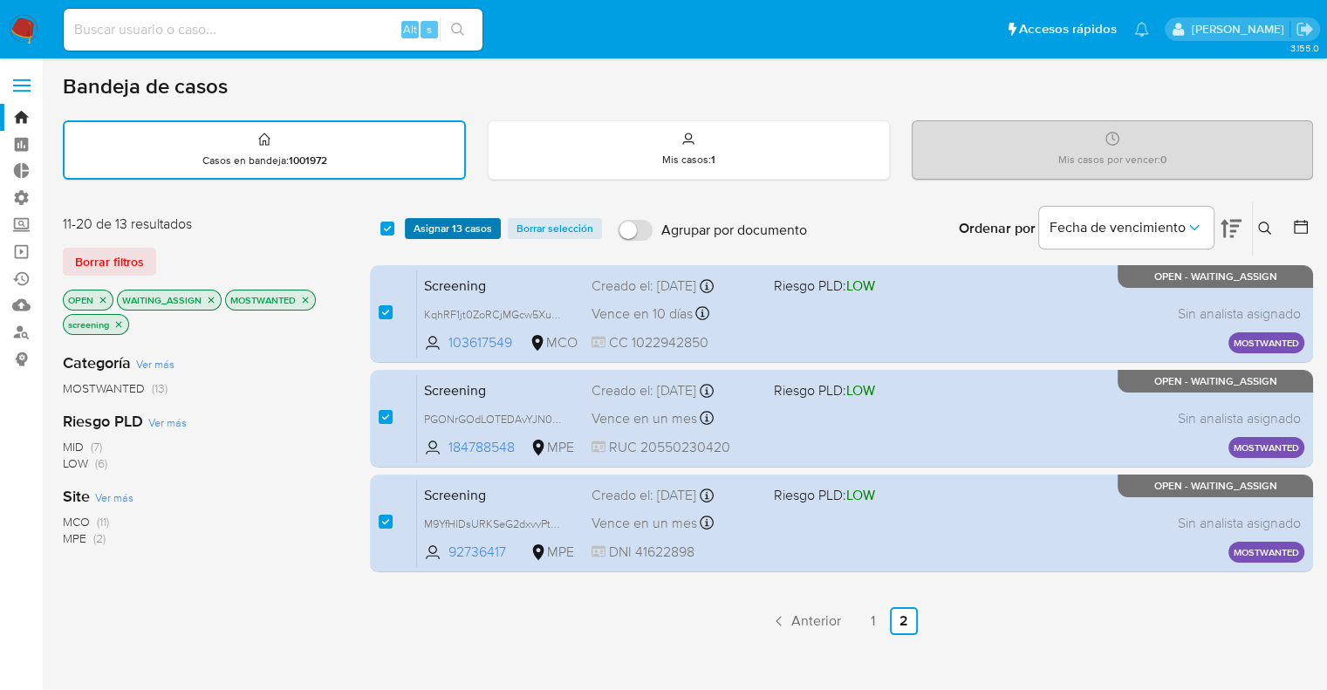
click at [414, 228] on span "Asignar 13 casos" at bounding box center [453, 228] width 79 height 17
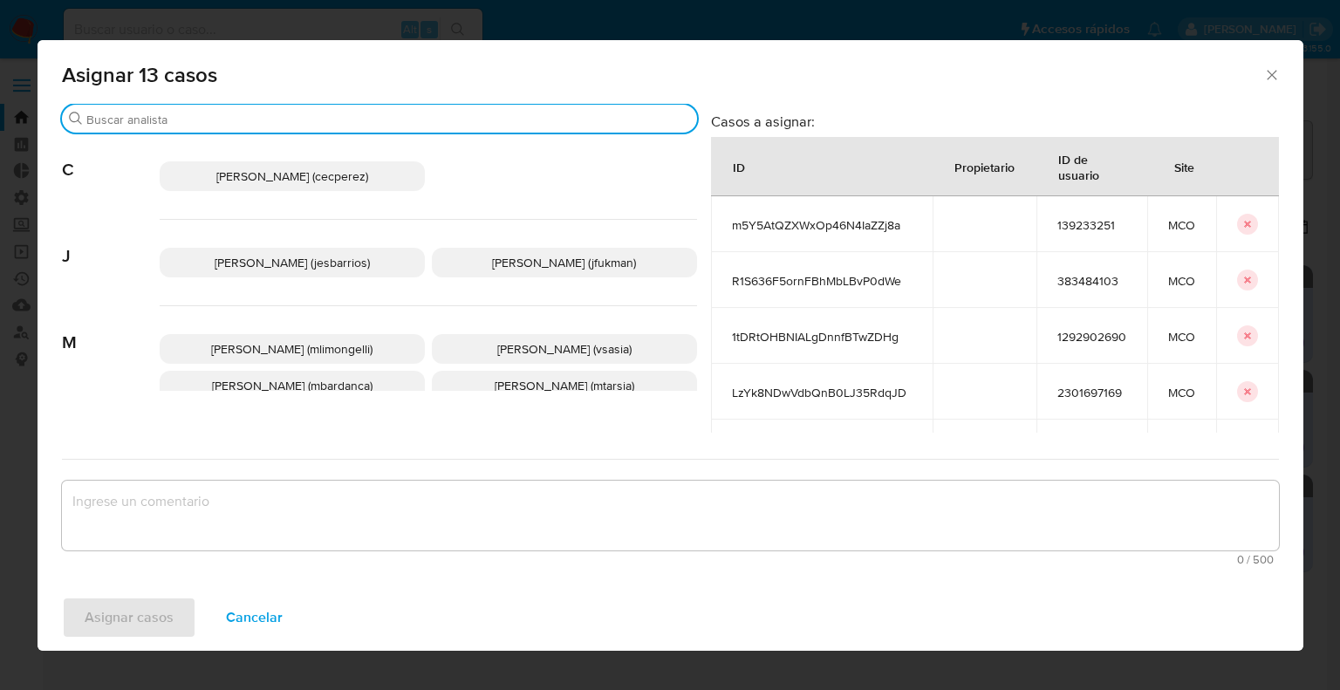
click at [320, 120] on input "Buscar" at bounding box center [388, 120] width 604 height 16
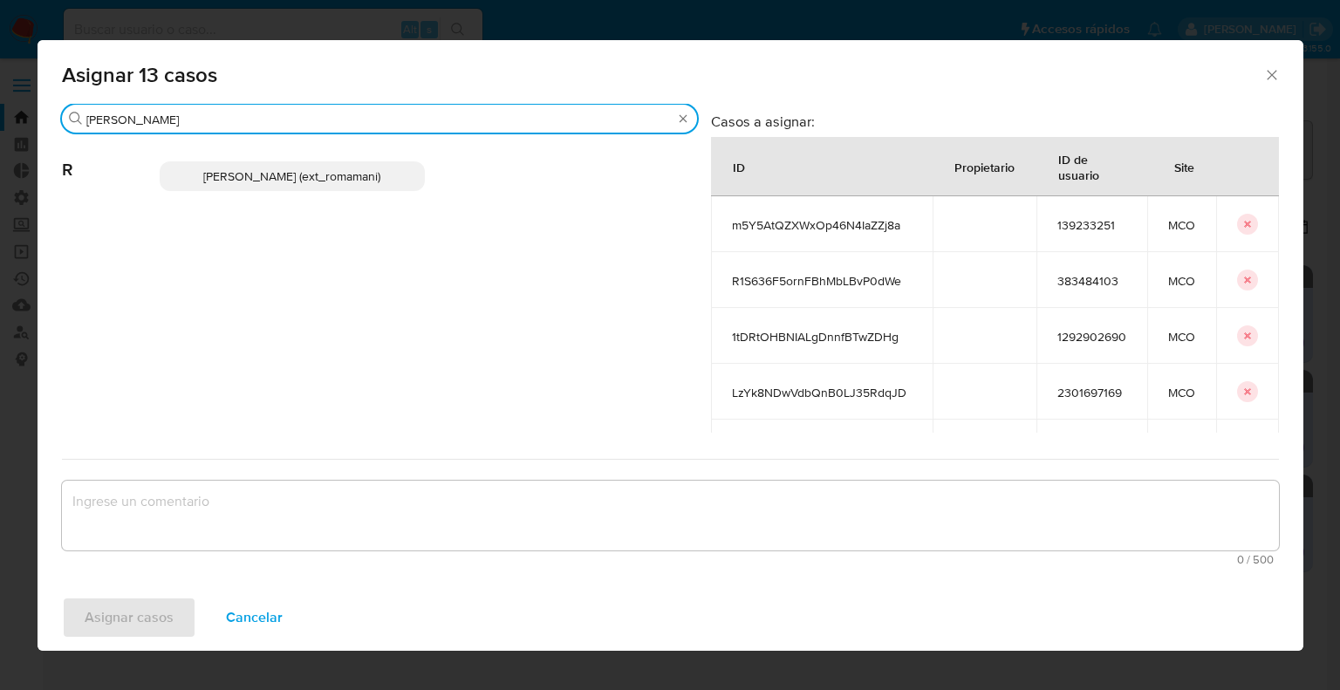
type input "rosa"
click at [387, 181] on p "Rosalia Mamani (ext_romamani)" at bounding box center [292, 176] width 265 height 30
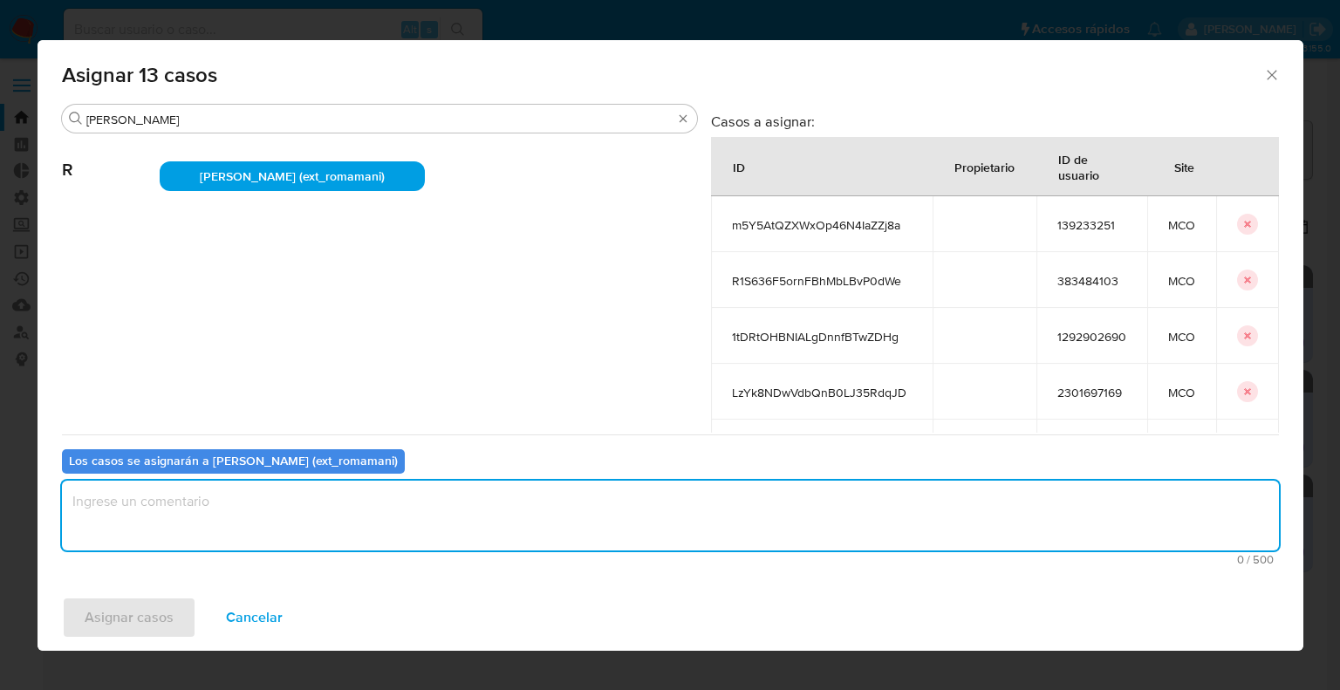
click at [428, 523] on textarea "assign-modal" at bounding box center [670, 516] width 1217 height 70
paste textarea "Asignación."
type textarea "Asignación."
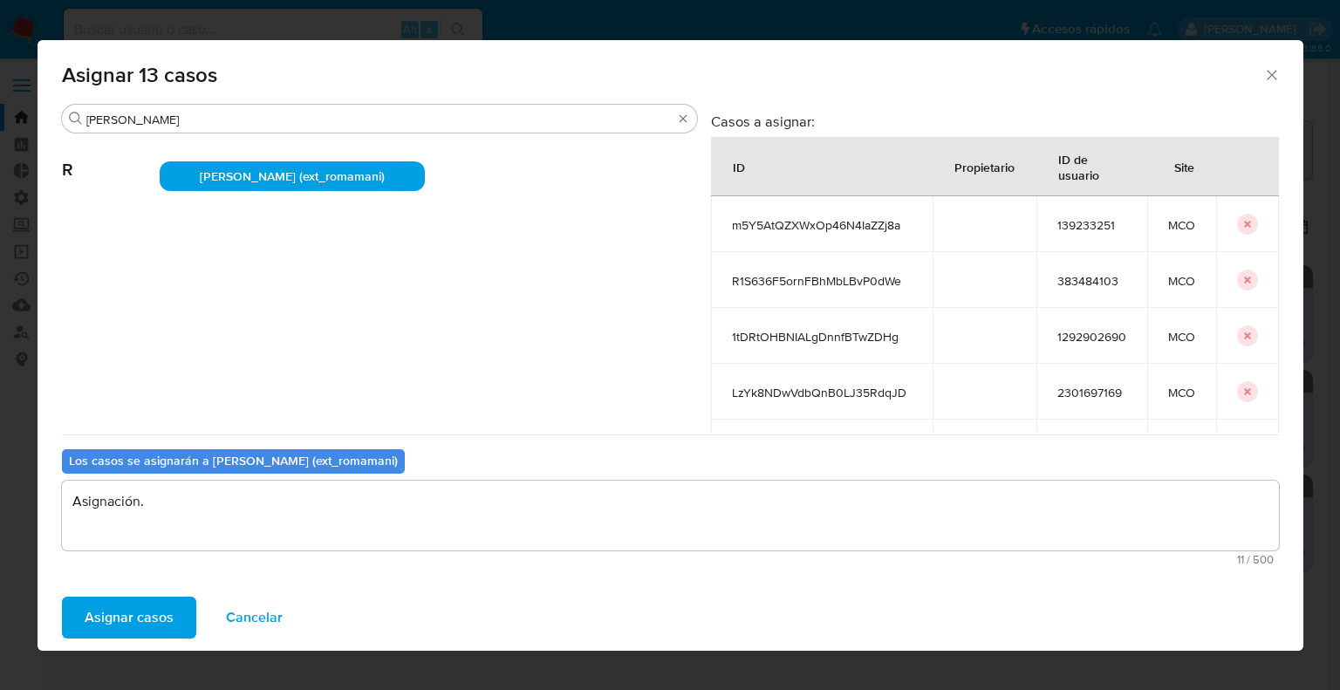
click at [175, 606] on button "Asignar casos" at bounding box center [129, 618] width 134 height 42
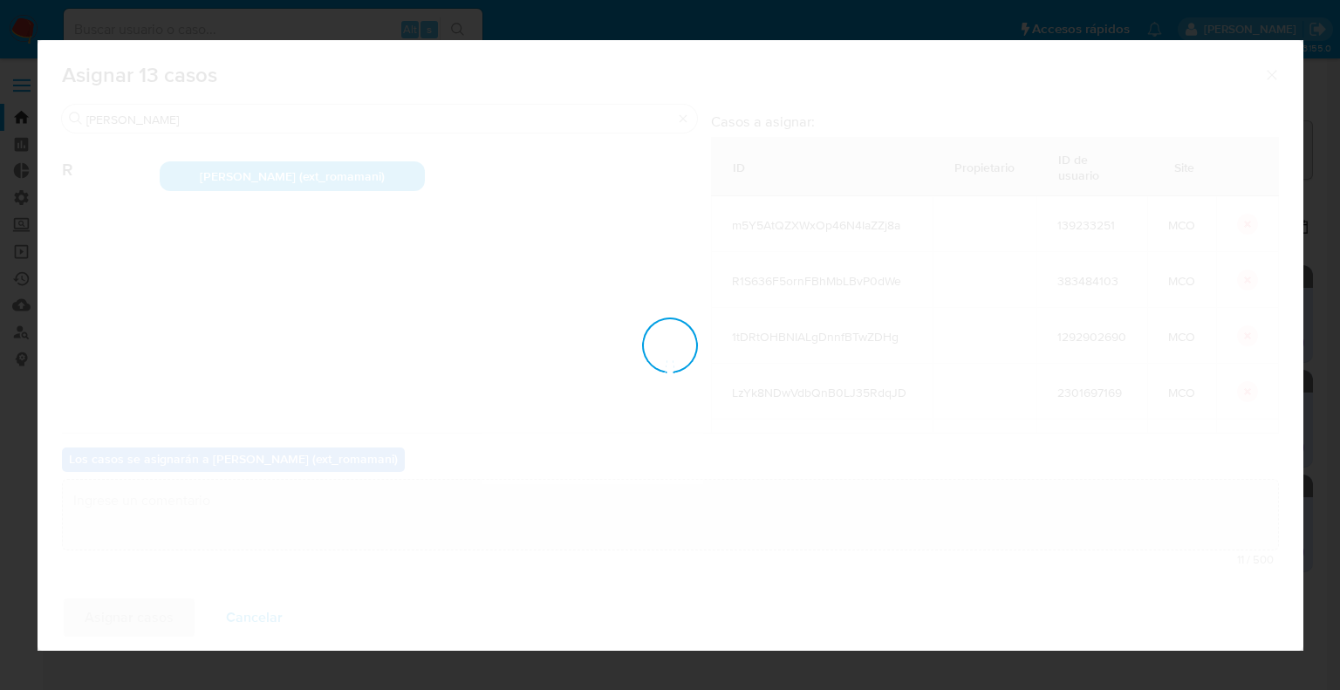
checkbox input "false"
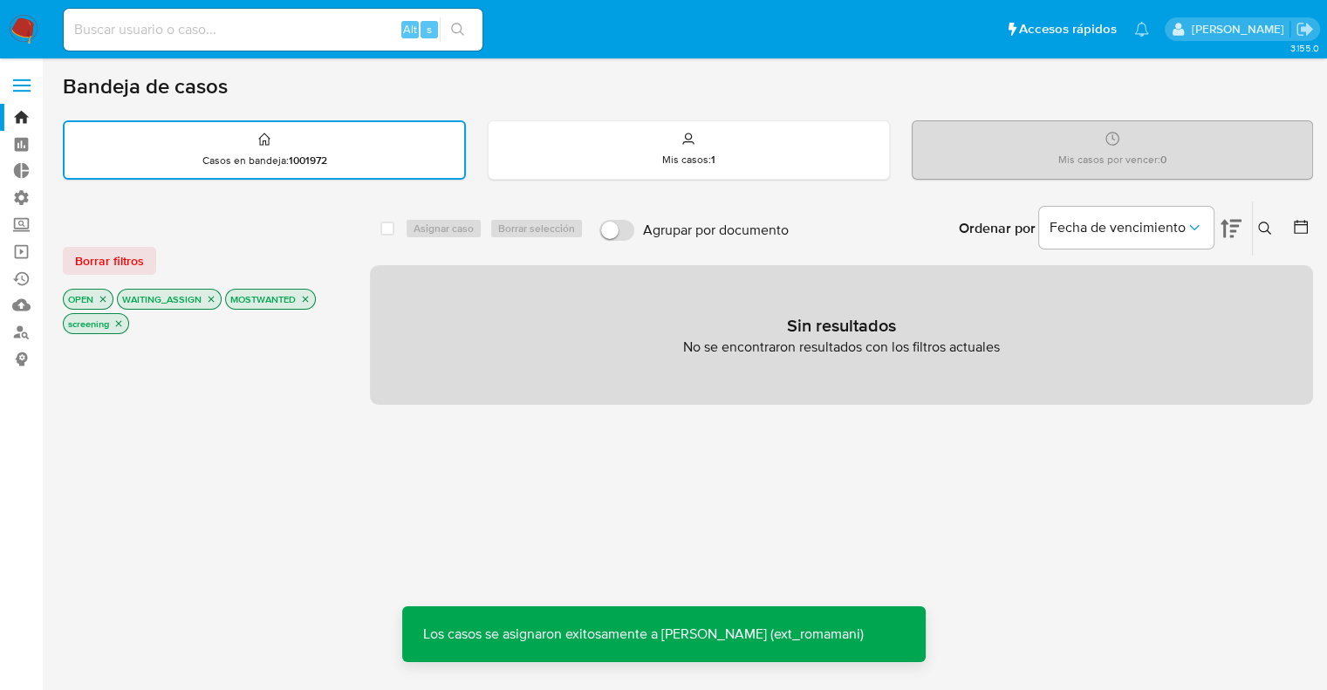
click at [301, 296] on icon "close-filter" at bounding box center [305, 299] width 10 height 10
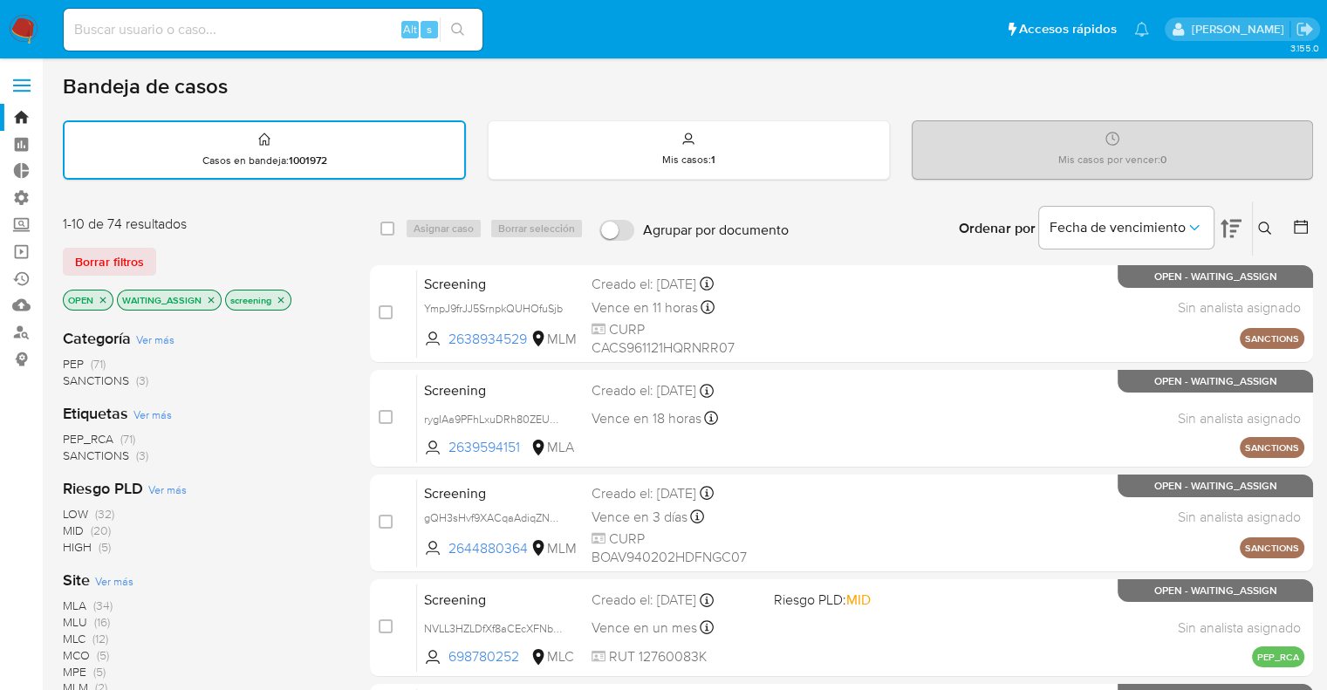
click at [209, 299] on icon "close-filter" at bounding box center [211, 300] width 10 height 10
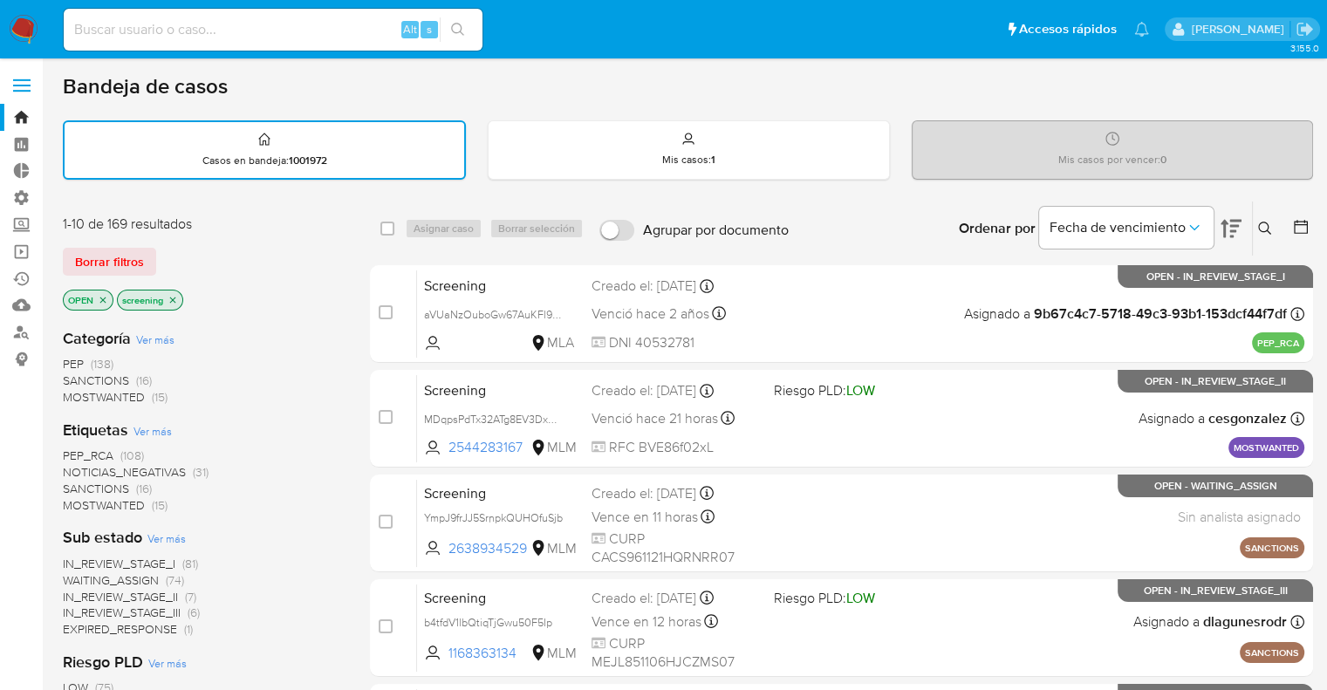
click at [71, 447] on span "PEP_RCA" at bounding box center [88, 455] width 51 height 17
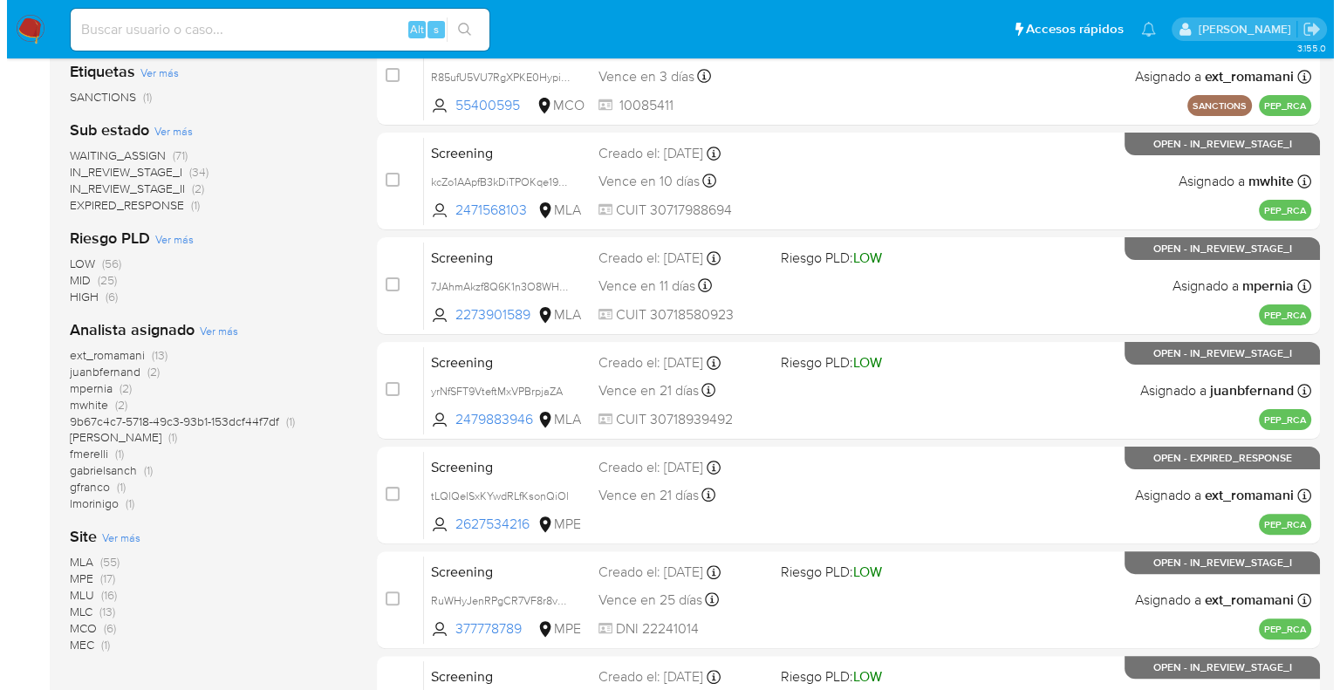
scroll to position [351, 0]
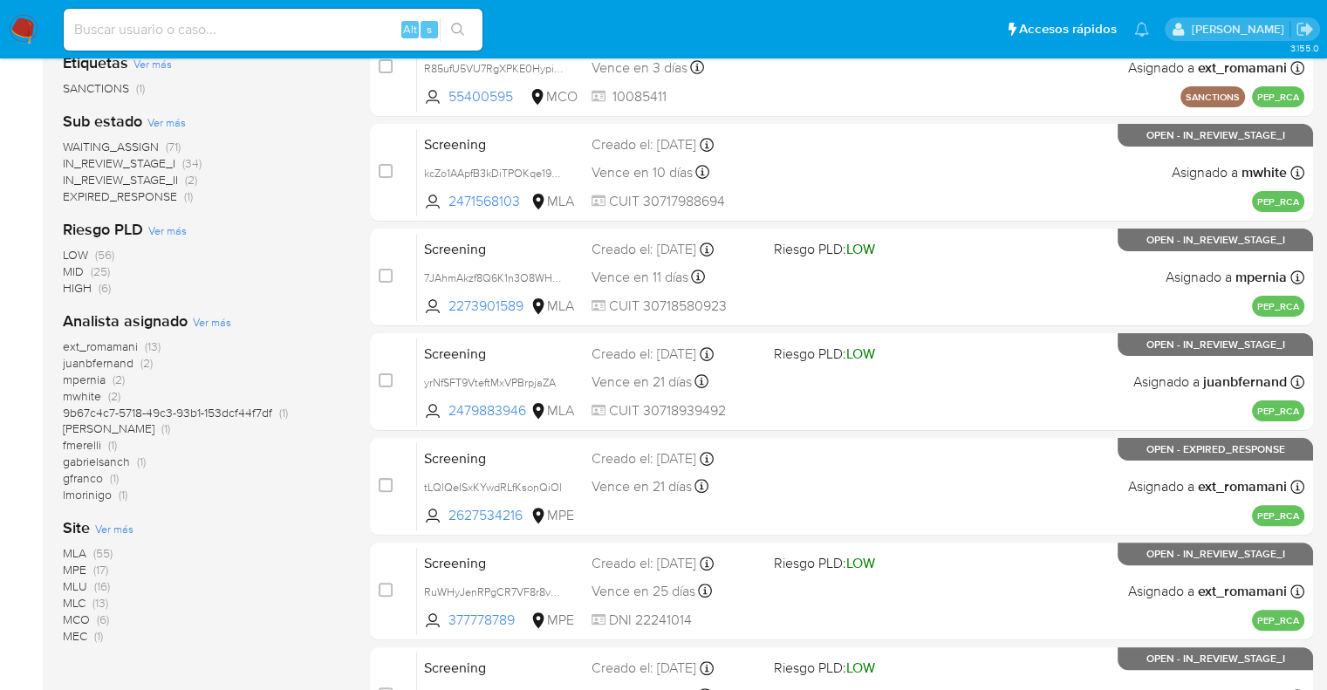
click at [102, 526] on span "Ver más" at bounding box center [114, 529] width 38 height 16
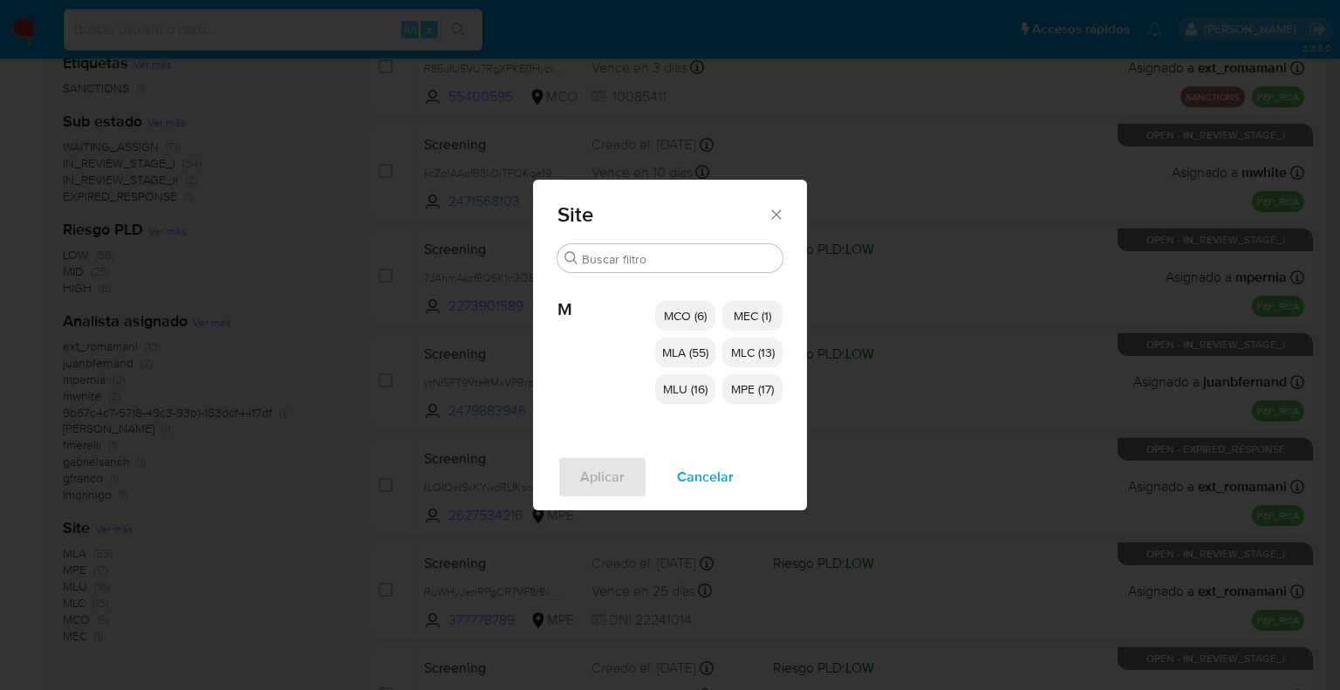
click at [667, 312] on span "MCO (6)" at bounding box center [685, 315] width 43 height 17
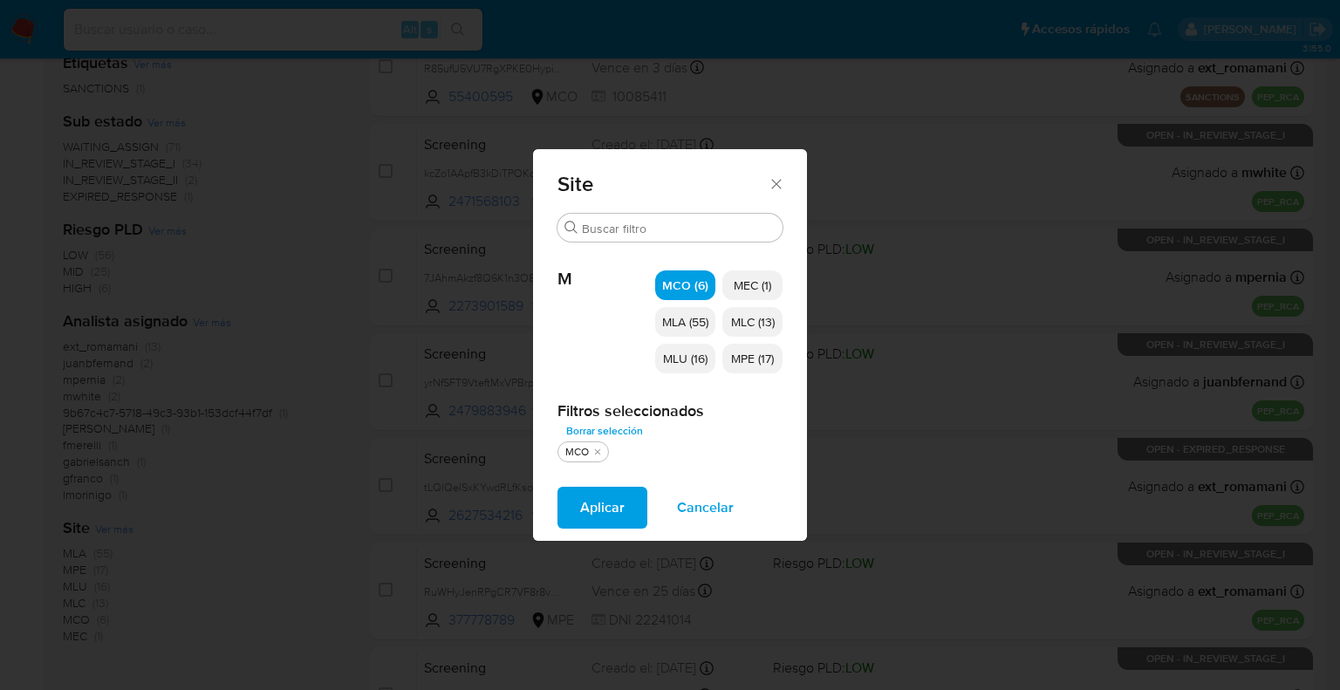
click at [667, 351] on span "MLU (16)" at bounding box center [685, 358] width 44 height 17
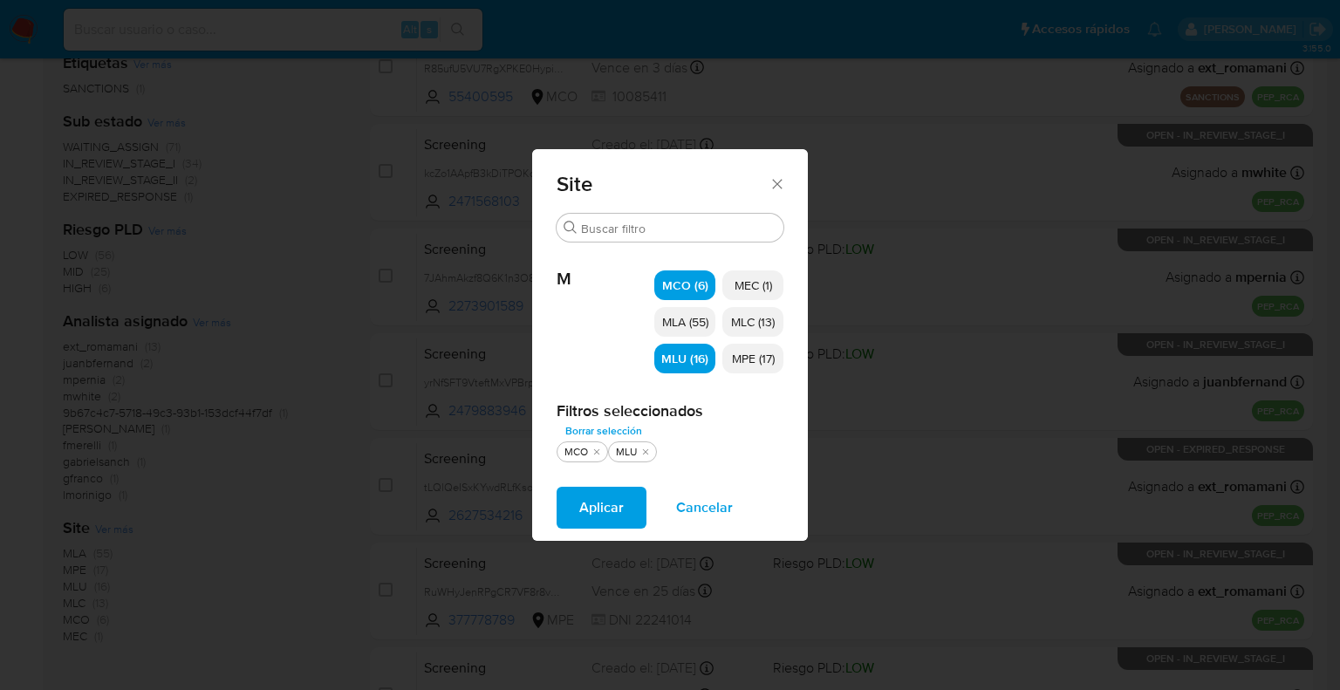
click at [770, 283] on span "MEC (1)" at bounding box center [754, 285] width 38 height 17
click at [772, 320] on span "MLC (13)" at bounding box center [753, 321] width 44 height 17
click at [776, 357] on p "MPE (17)" at bounding box center [752, 359] width 61 height 30
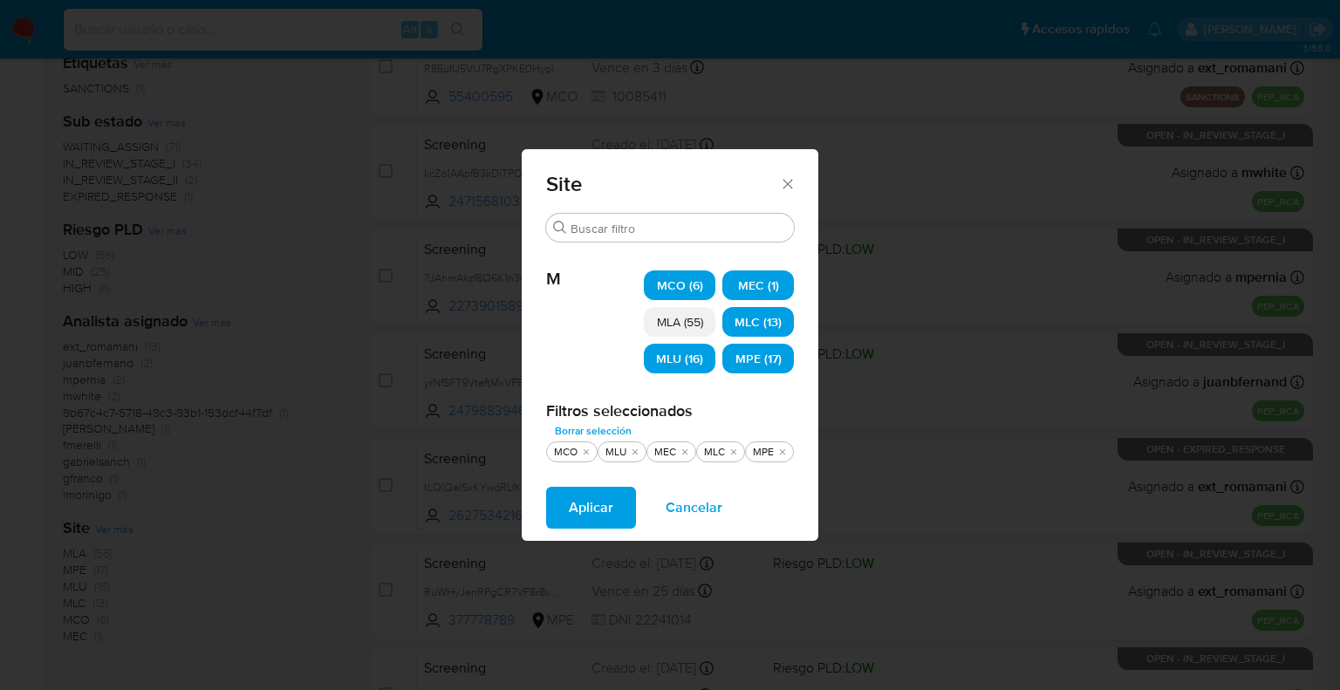
click at [594, 506] on span "Aplicar" at bounding box center [591, 508] width 44 height 38
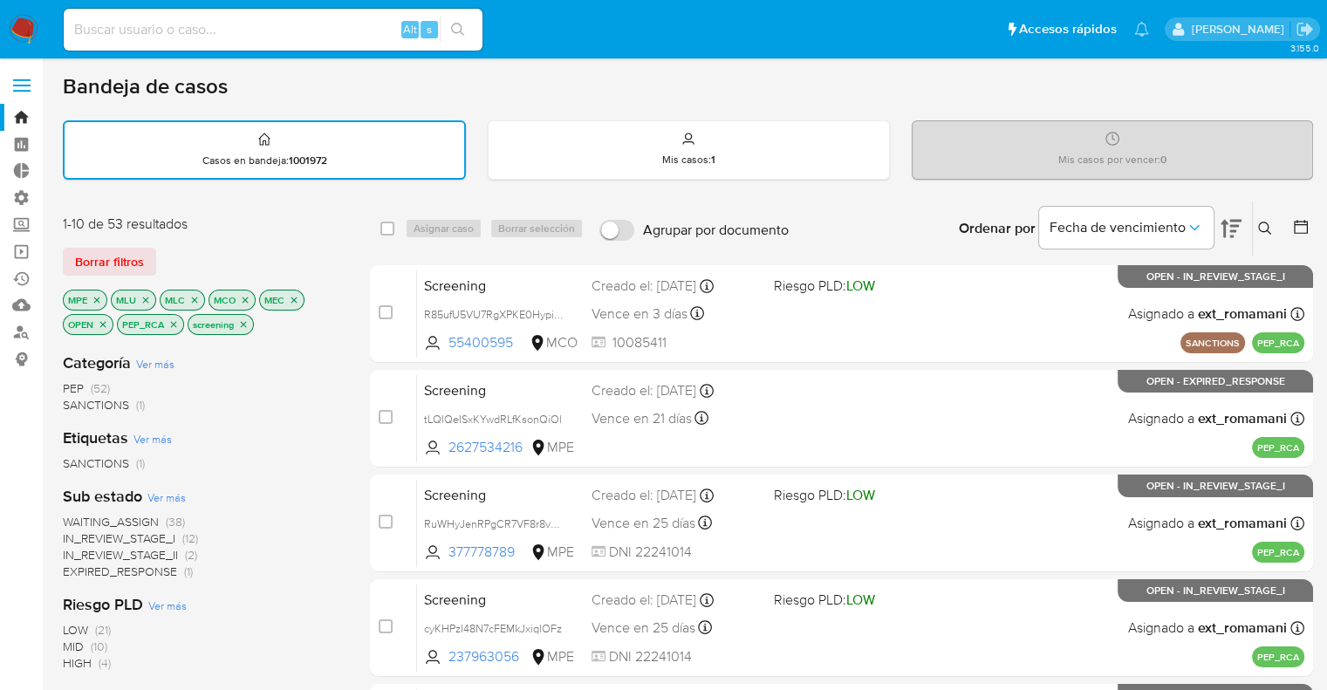
click at [72, 571] on span "EXPIRED_RESPONSE" at bounding box center [120, 571] width 114 height 17
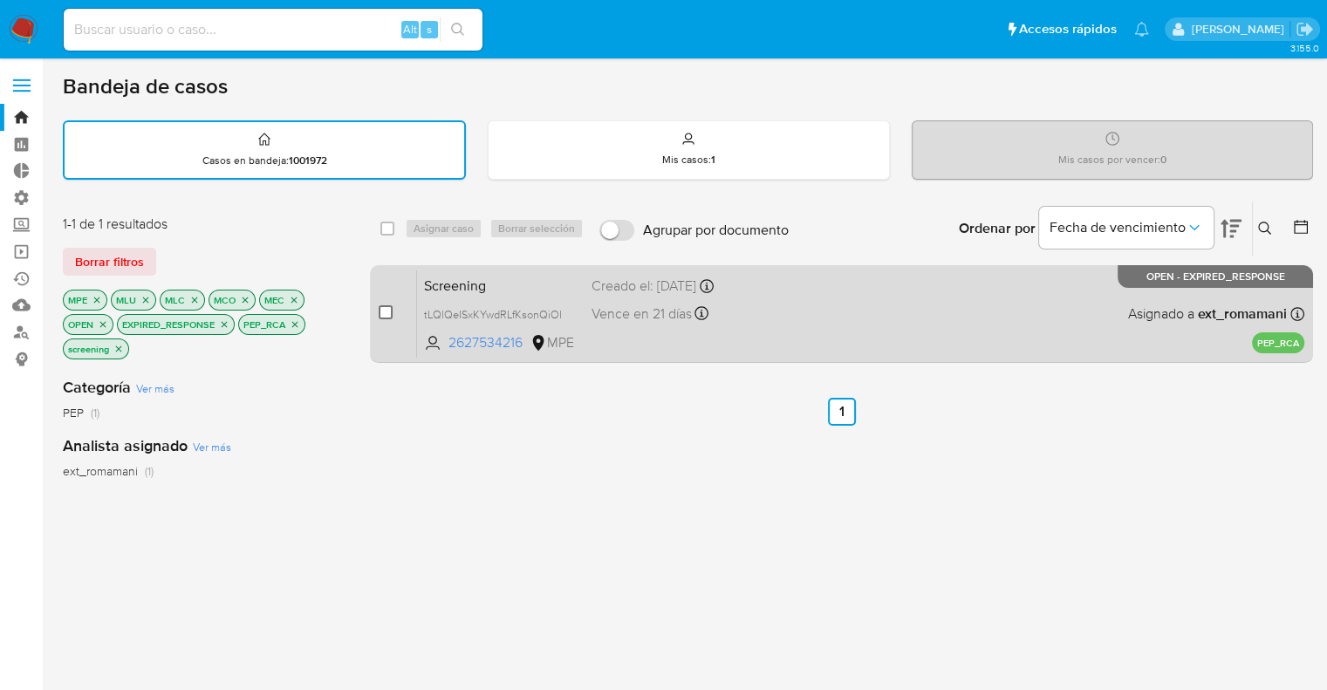
click at [384, 308] on input "checkbox" at bounding box center [386, 312] width 14 height 14
checkbox input "true"
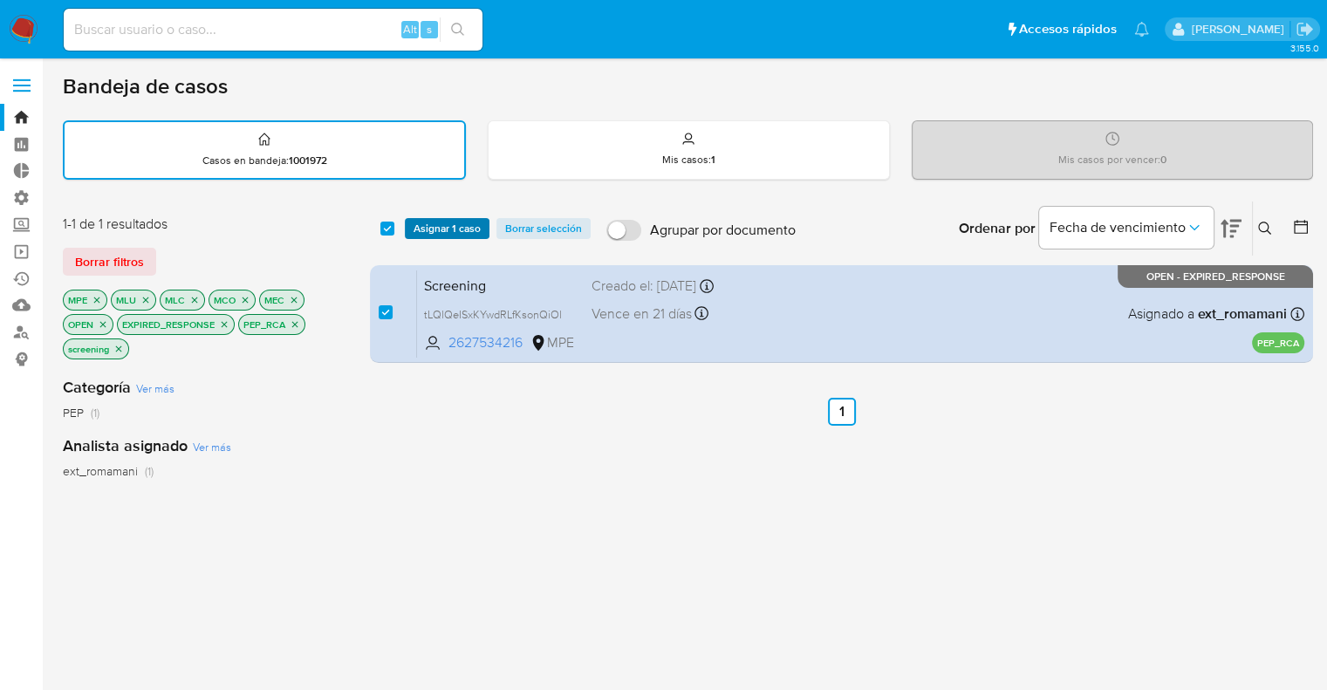
click at [482, 231] on button "Asignar 1 caso" at bounding box center [447, 228] width 85 height 21
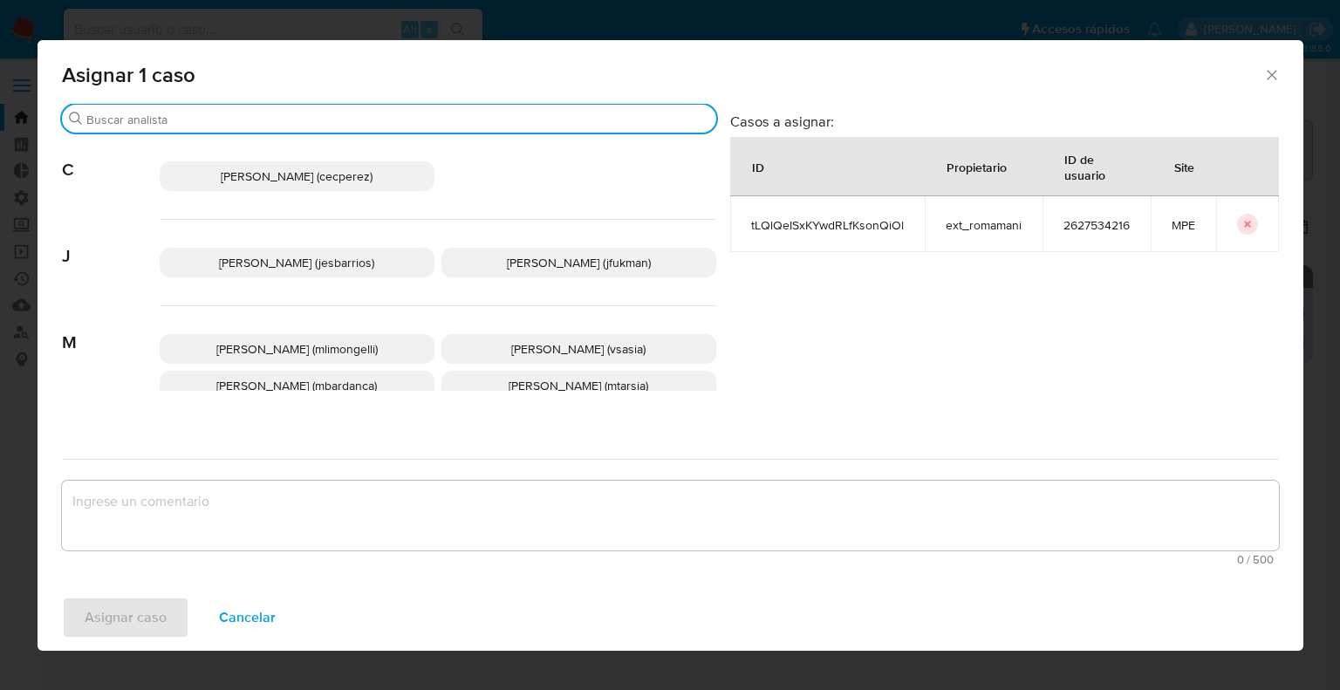
click at [393, 120] on input "Buscar" at bounding box center [397, 120] width 623 height 16
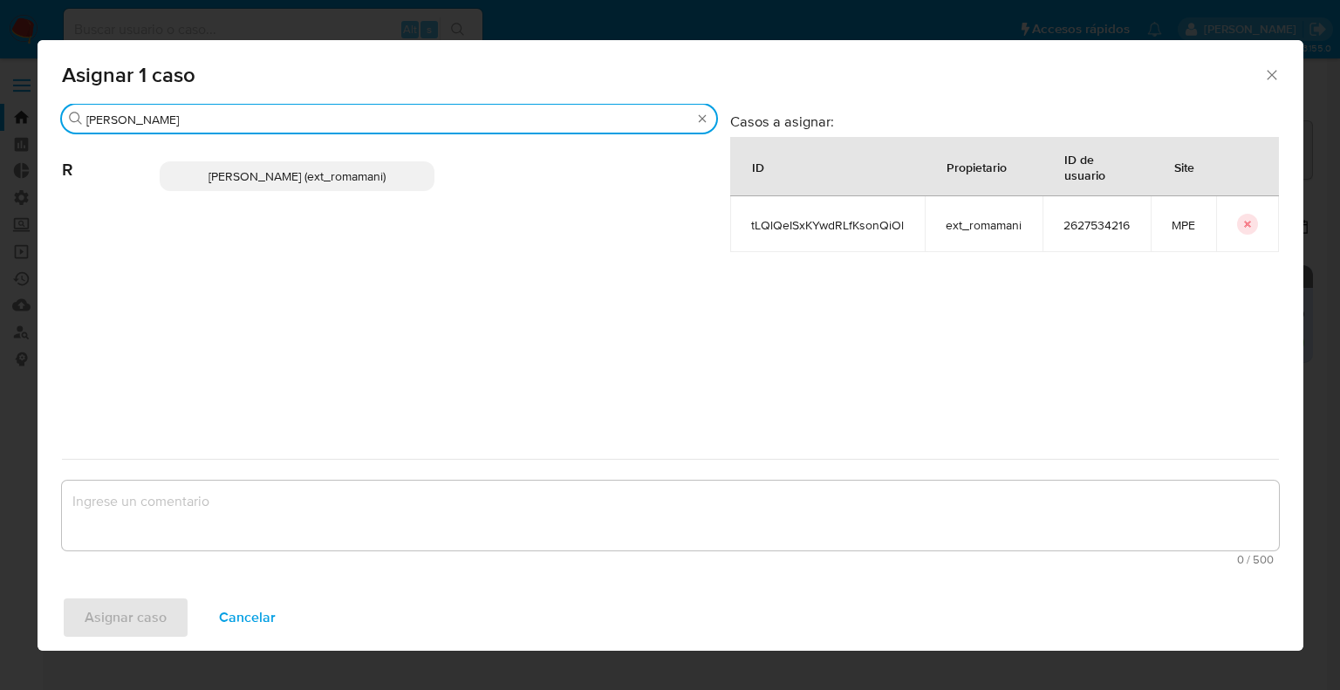
type input "rosa"
click at [393, 178] on p "Rosalia Mamani (ext_romamani)" at bounding box center [297, 176] width 275 height 30
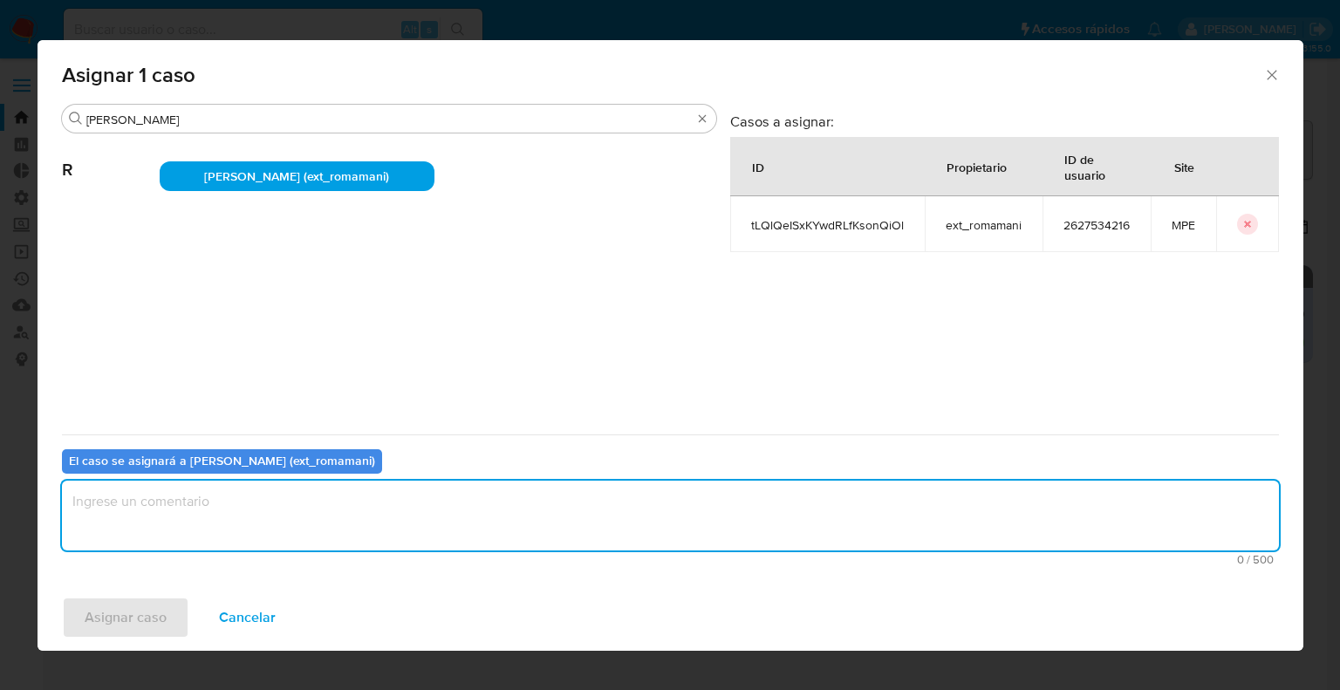
click at [302, 540] on textarea "assign-modal" at bounding box center [670, 516] width 1217 height 70
paste textarea "Asignación."
type textarea "Asignación."
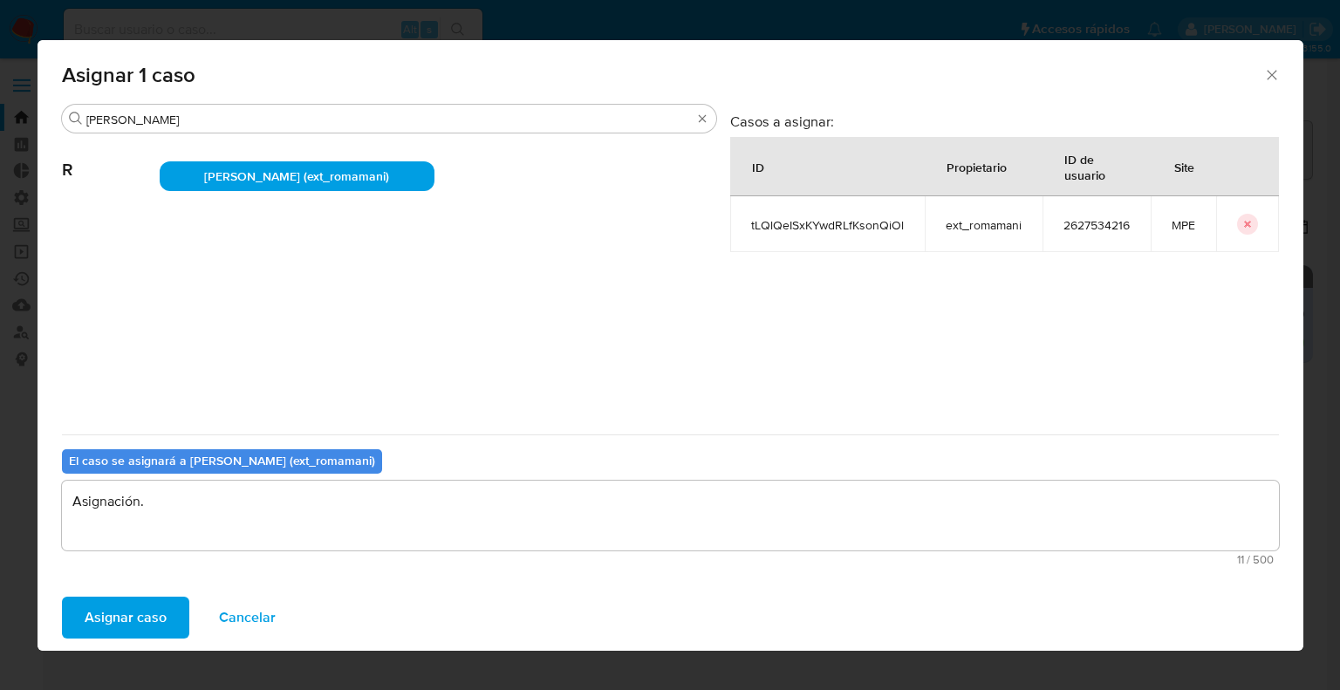
click at [175, 627] on button "Asignar caso" at bounding box center [125, 618] width 127 height 42
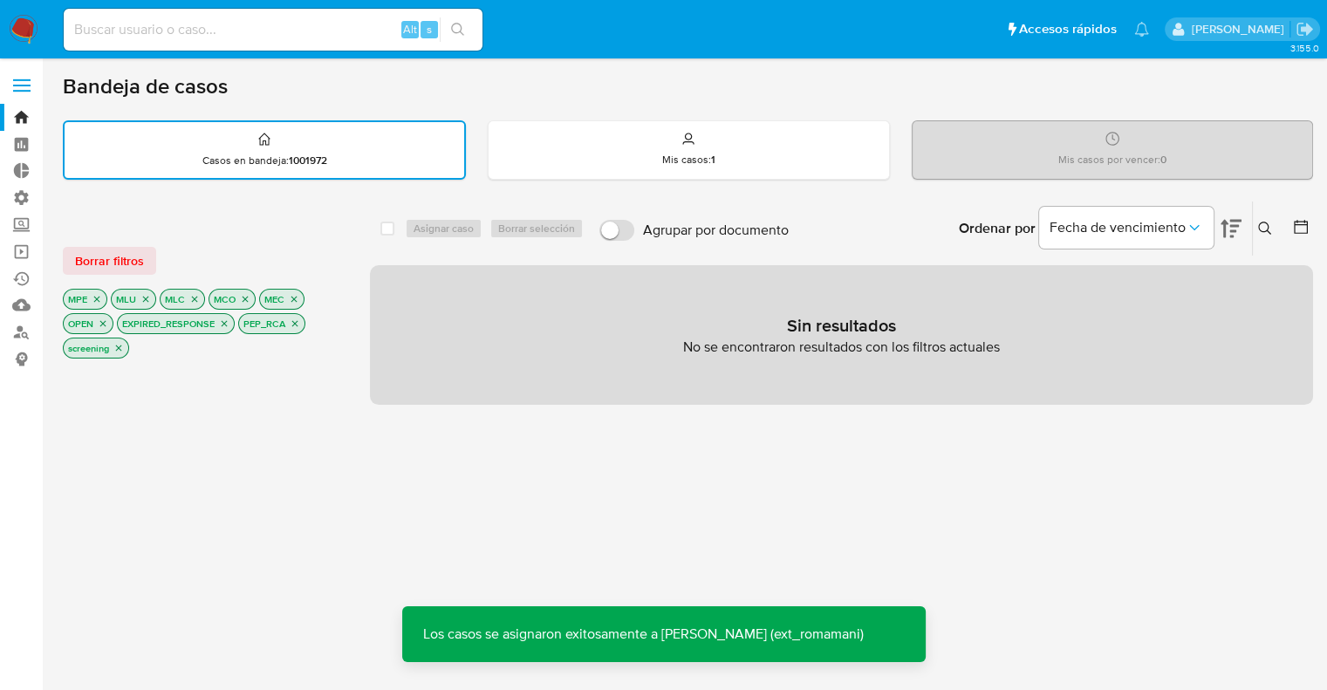
click at [222, 327] on p "EXPIRED_RESPONSE" at bounding box center [176, 323] width 116 height 19
click at [223, 324] on icon "close-filter" at bounding box center [224, 323] width 10 height 10
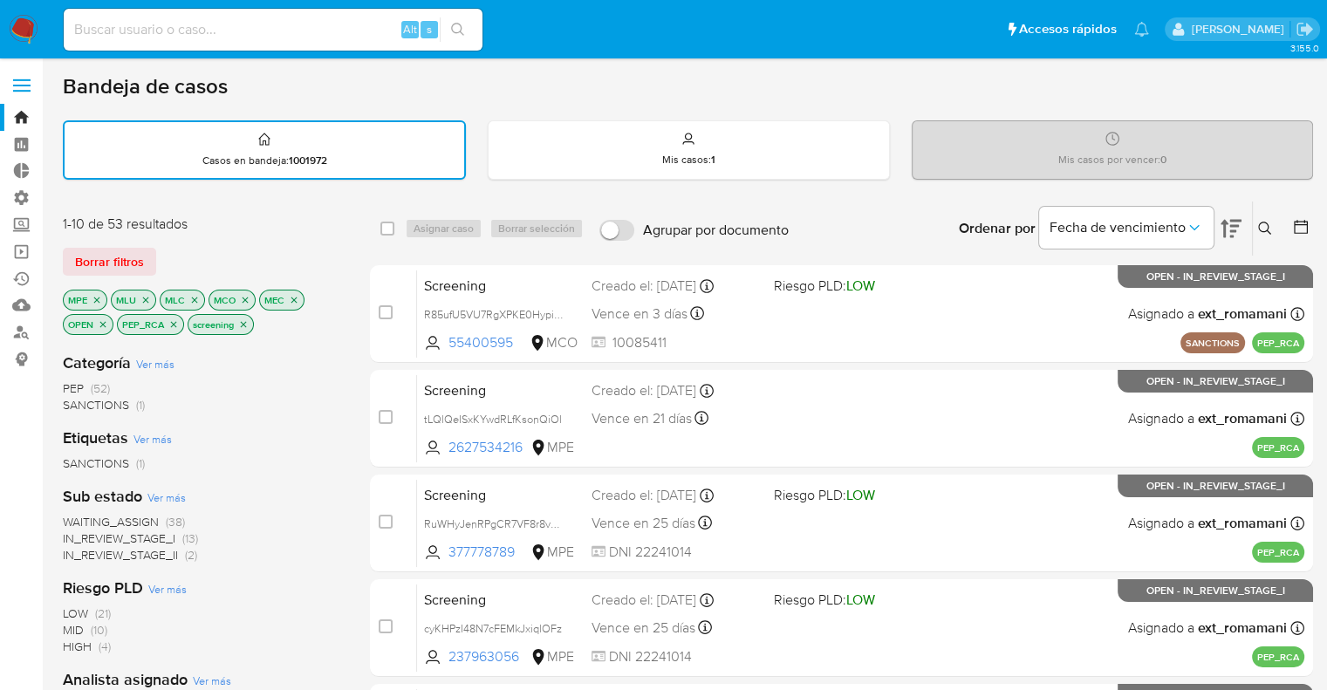
click at [75, 523] on span "WAITING_ASSIGN" at bounding box center [111, 521] width 96 height 17
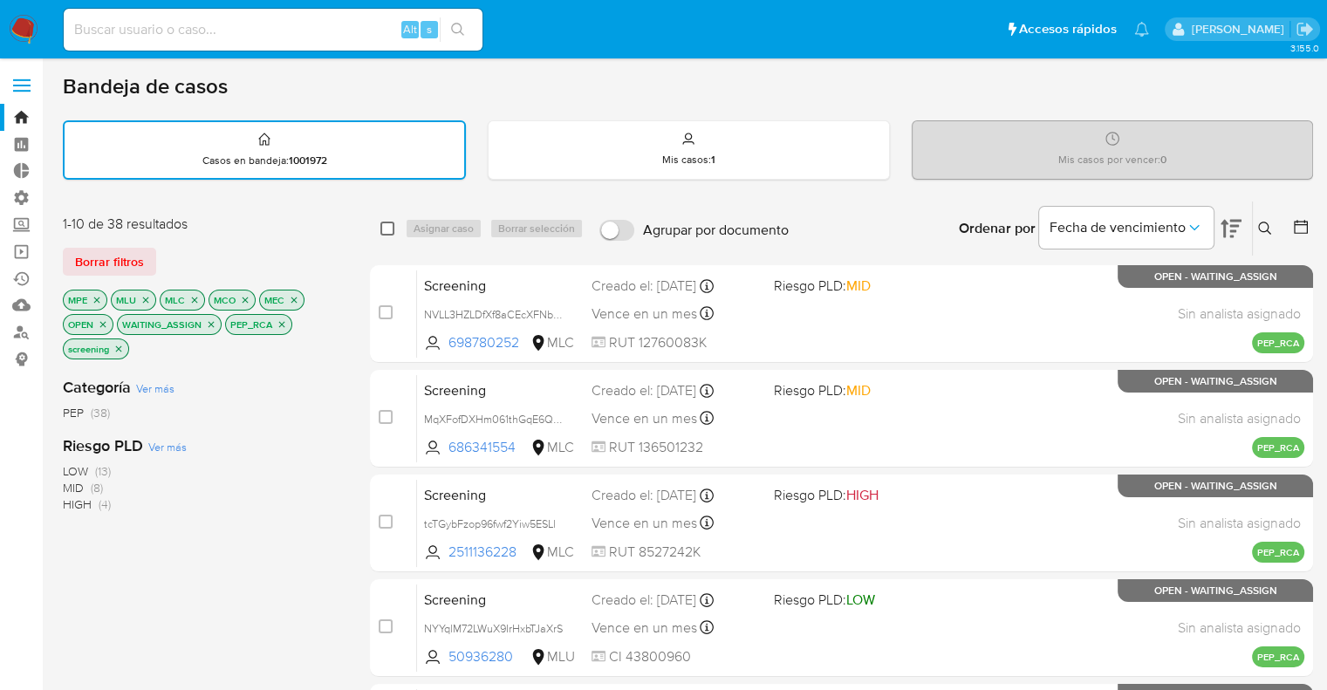
click at [387, 224] on input "checkbox" at bounding box center [387, 229] width 14 height 14
checkbox input "true"
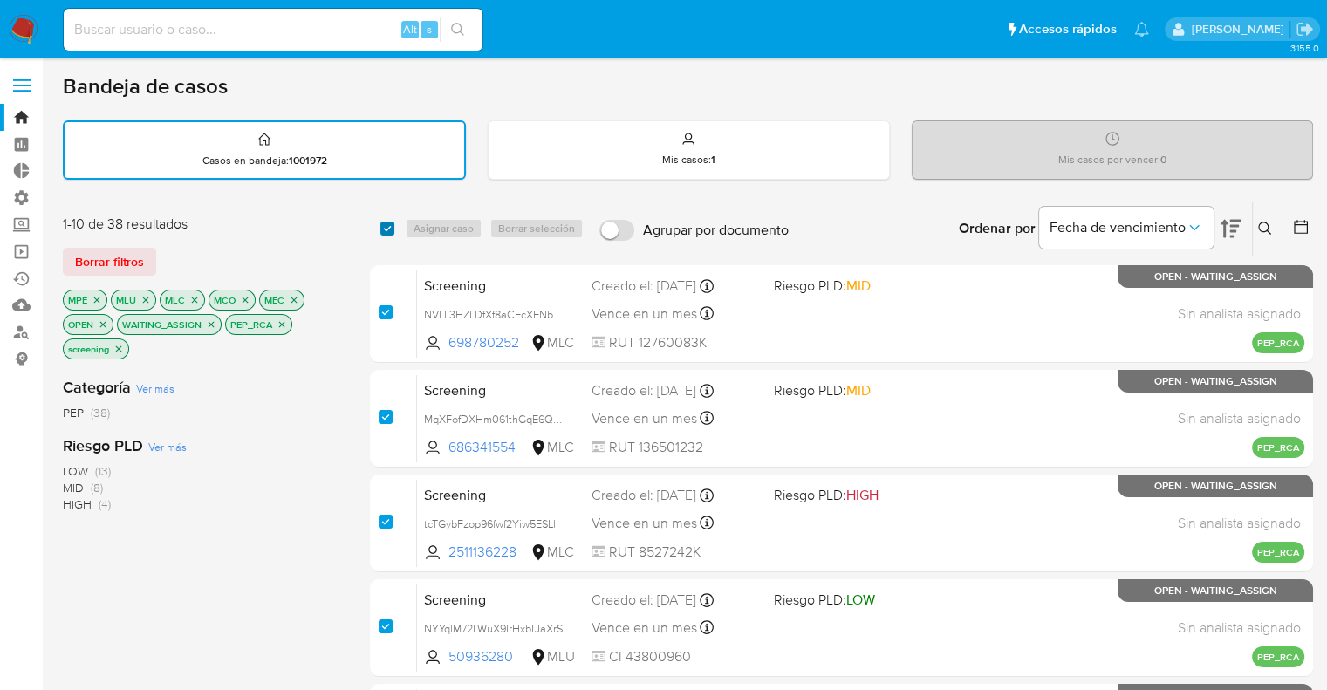
checkbox input "true"
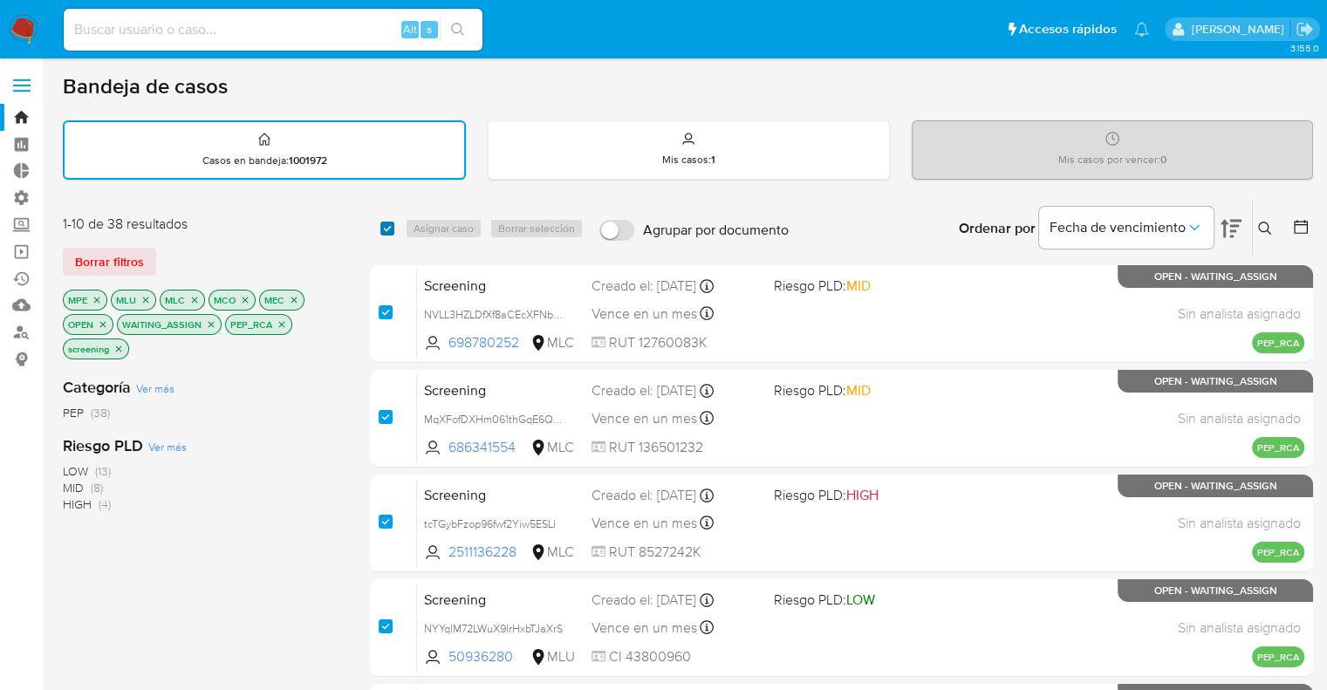
checkbox input "true"
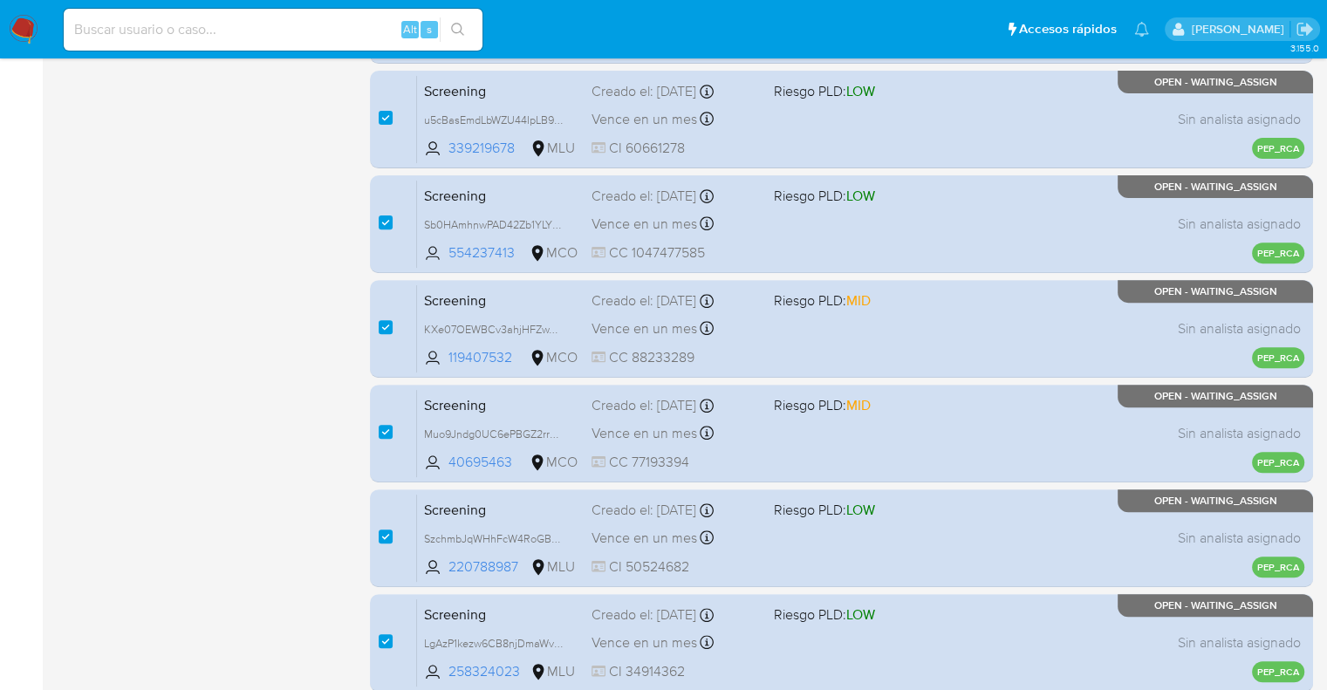
scroll to position [688, 0]
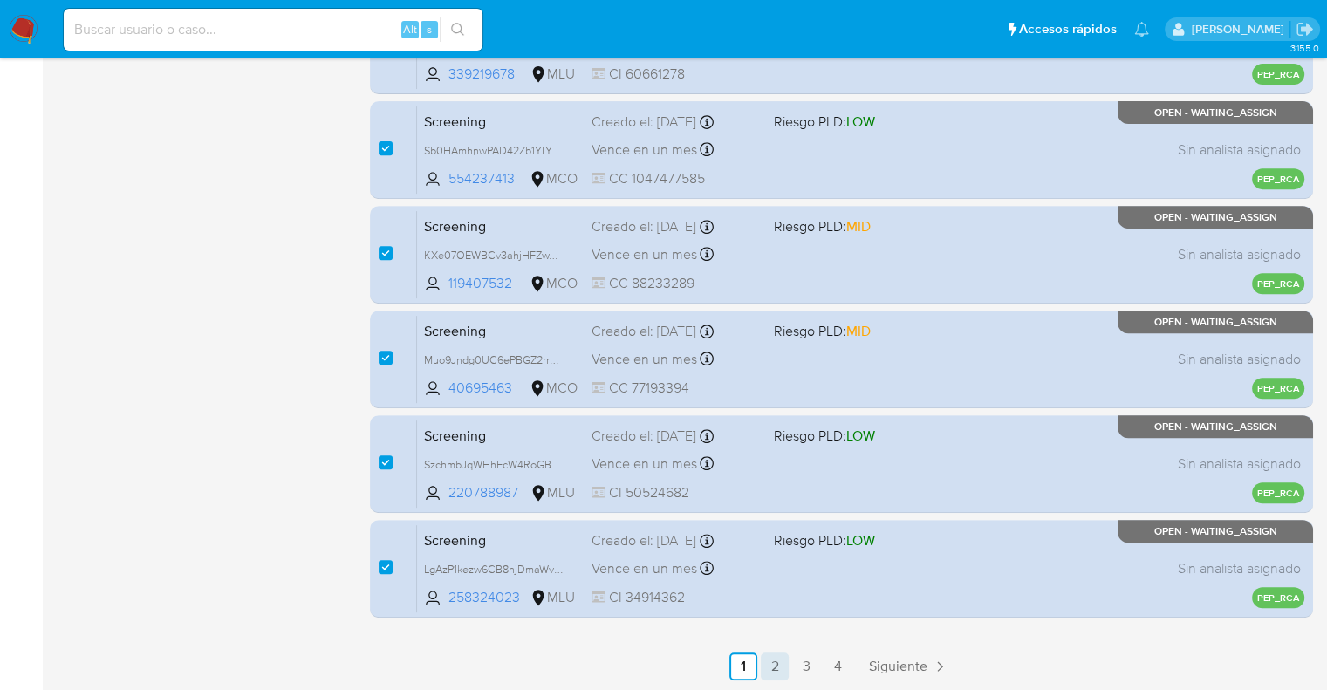
click at [781, 664] on link "2" at bounding box center [775, 667] width 28 height 28
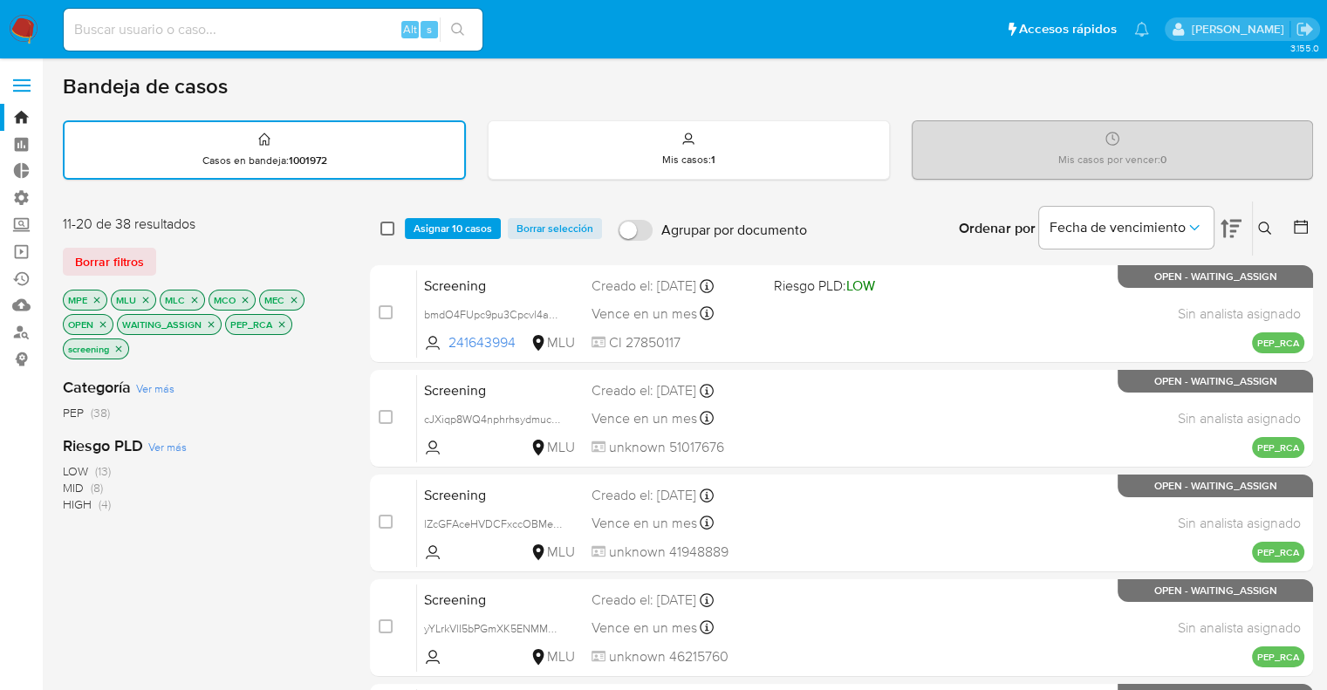
click at [382, 231] on input "checkbox" at bounding box center [387, 229] width 14 height 14
checkbox input "true"
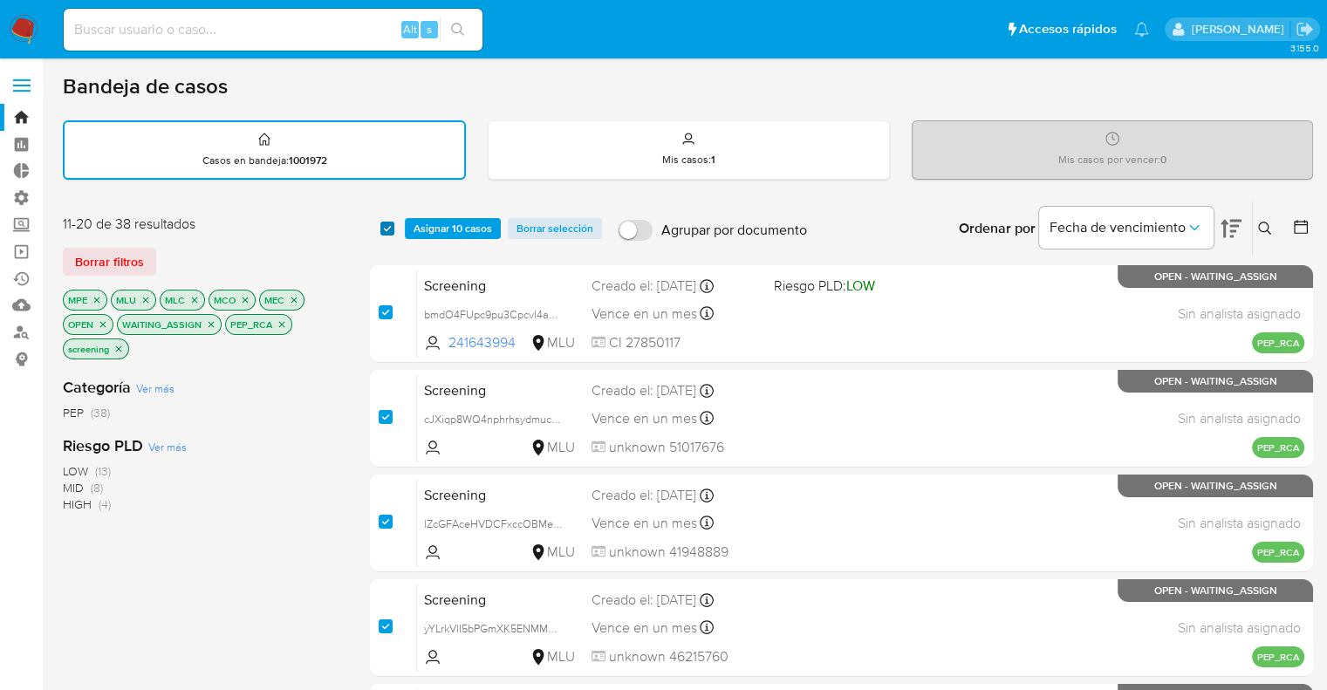
checkbox input "true"
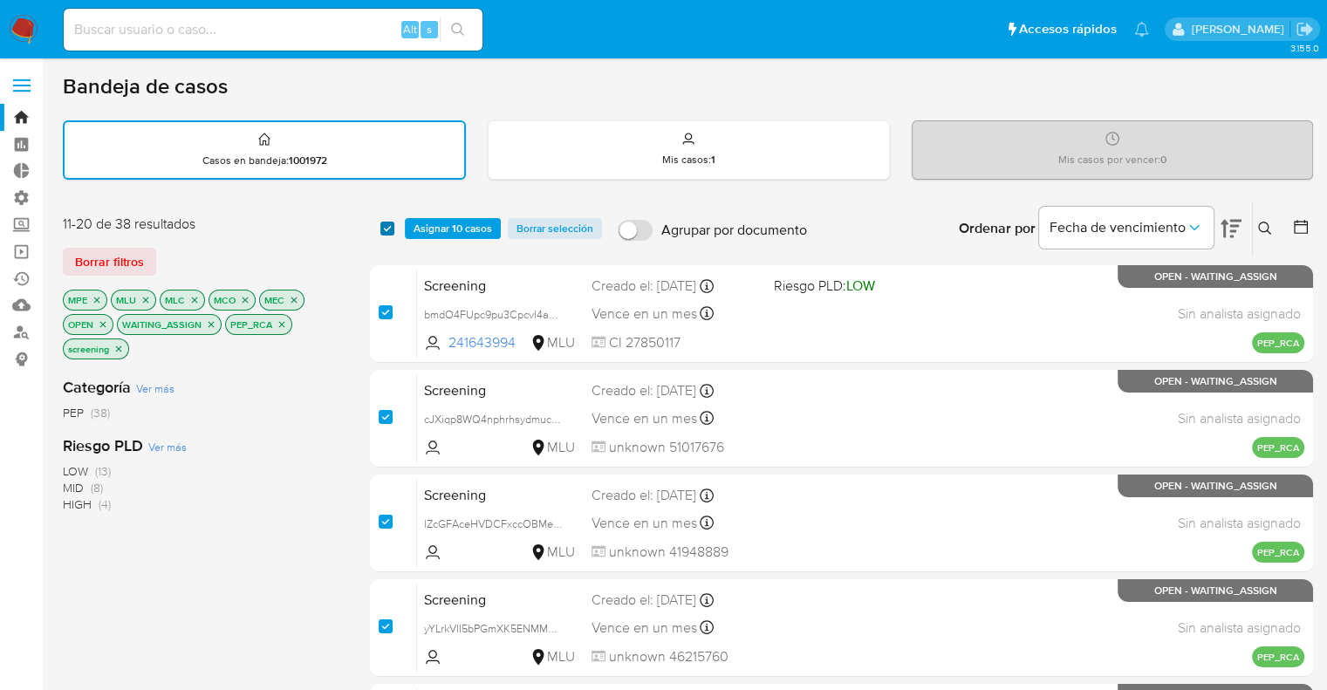
checkbox input "true"
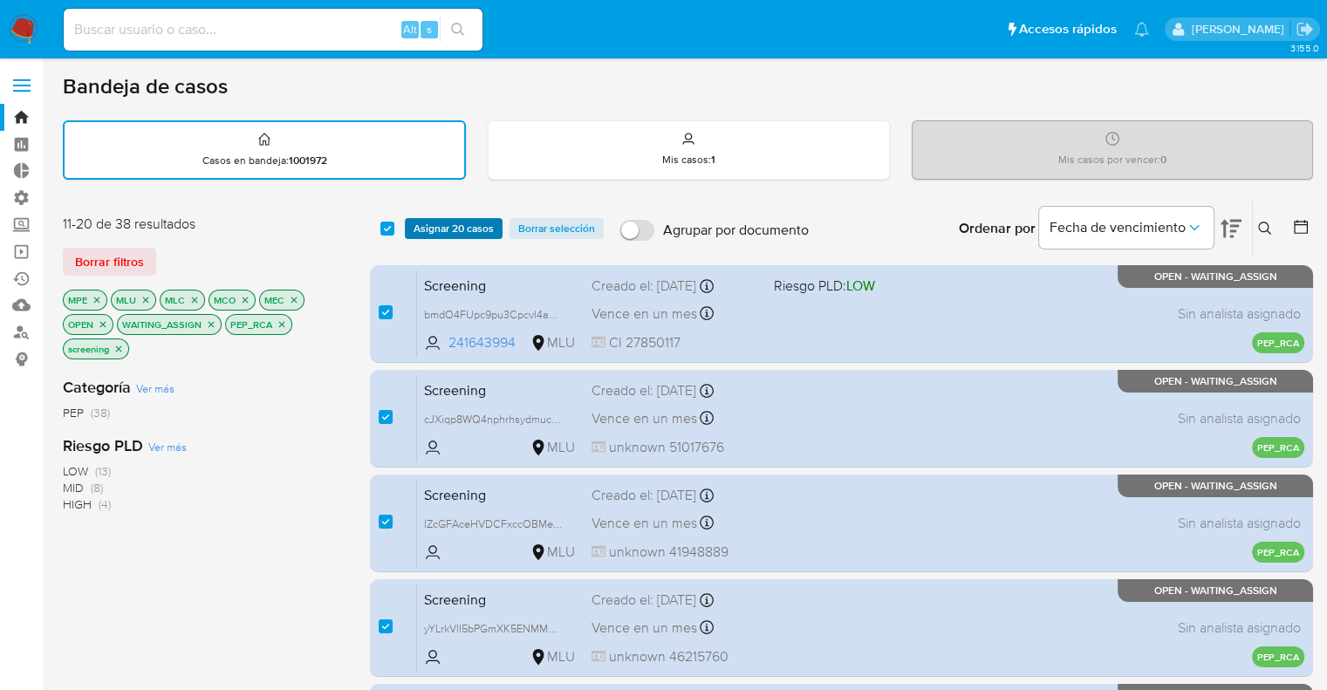
click at [418, 236] on span "Asignar 20 casos" at bounding box center [454, 228] width 80 height 17
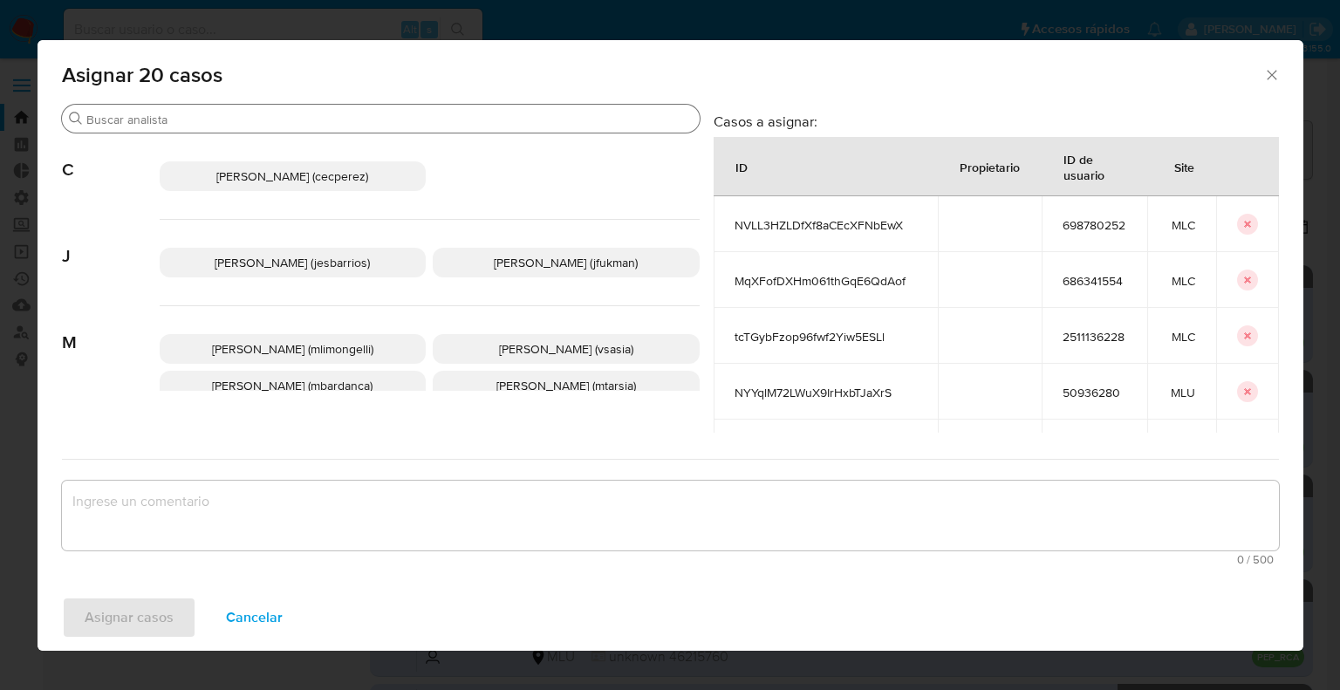
click at [374, 121] on input "Buscar" at bounding box center [389, 120] width 606 height 16
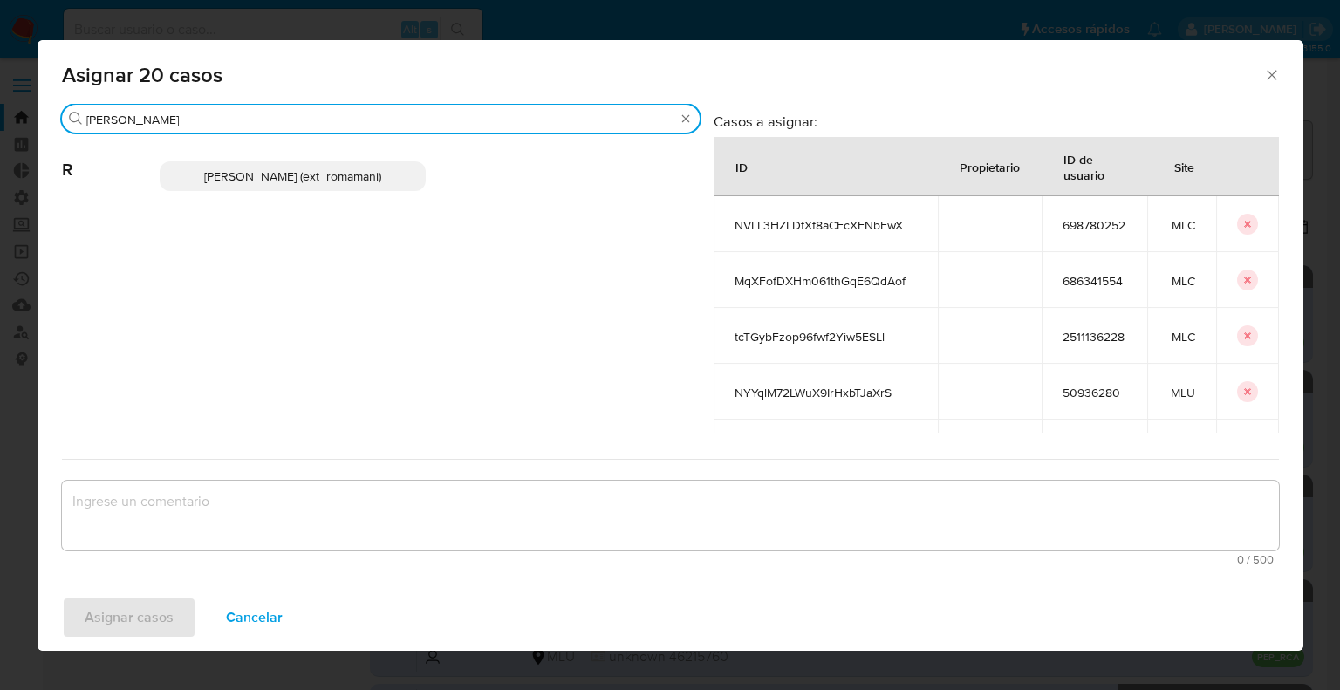
type input "rosa"
click at [387, 174] on p "Rosalia Mamani (ext_romamani)" at bounding box center [293, 176] width 267 height 30
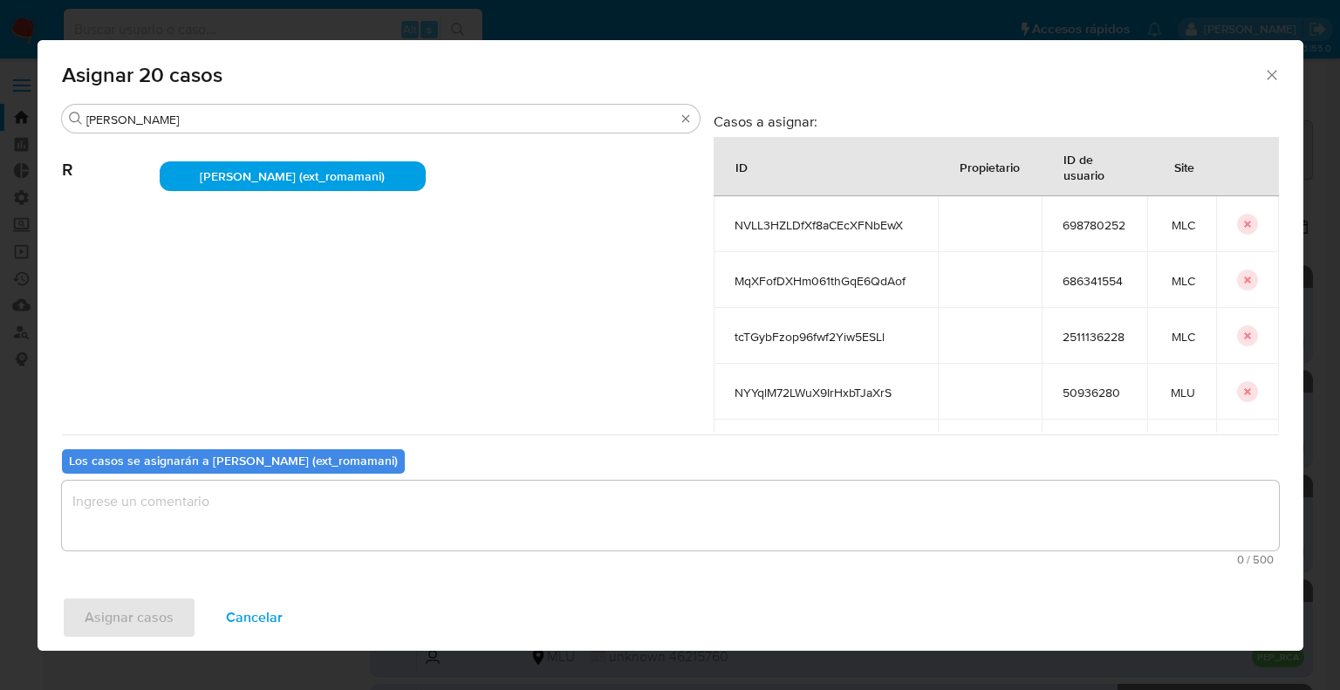
click at [307, 523] on textarea "assign-modal" at bounding box center [670, 516] width 1217 height 70
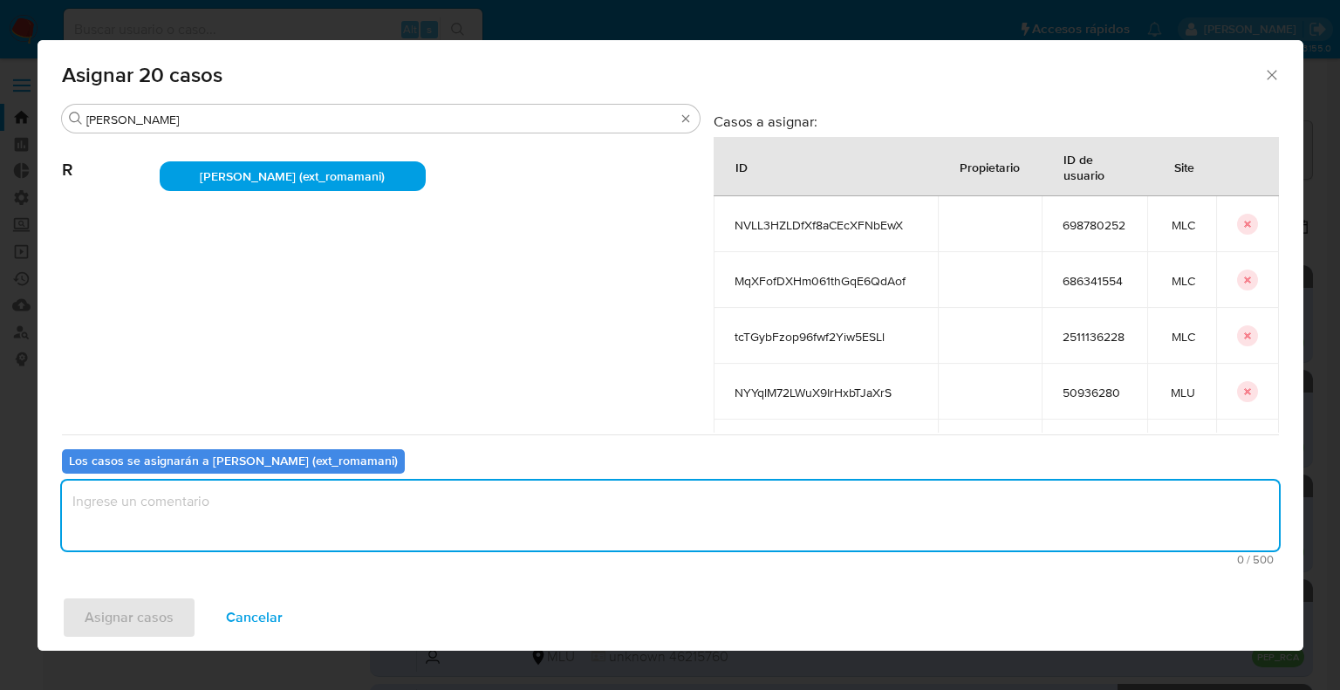
paste textarea "Asignación."
type textarea "Asignación."
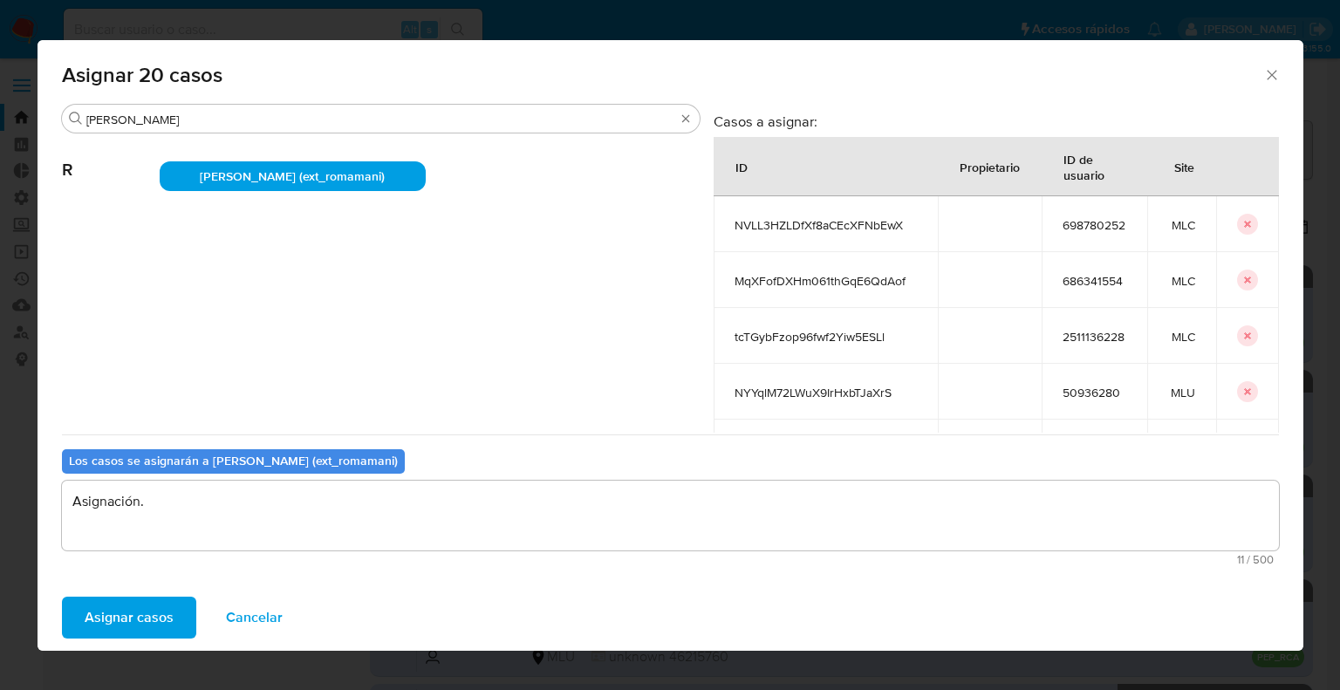
click at [181, 613] on button "Asignar casos" at bounding box center [129, 618] width 134 height 42
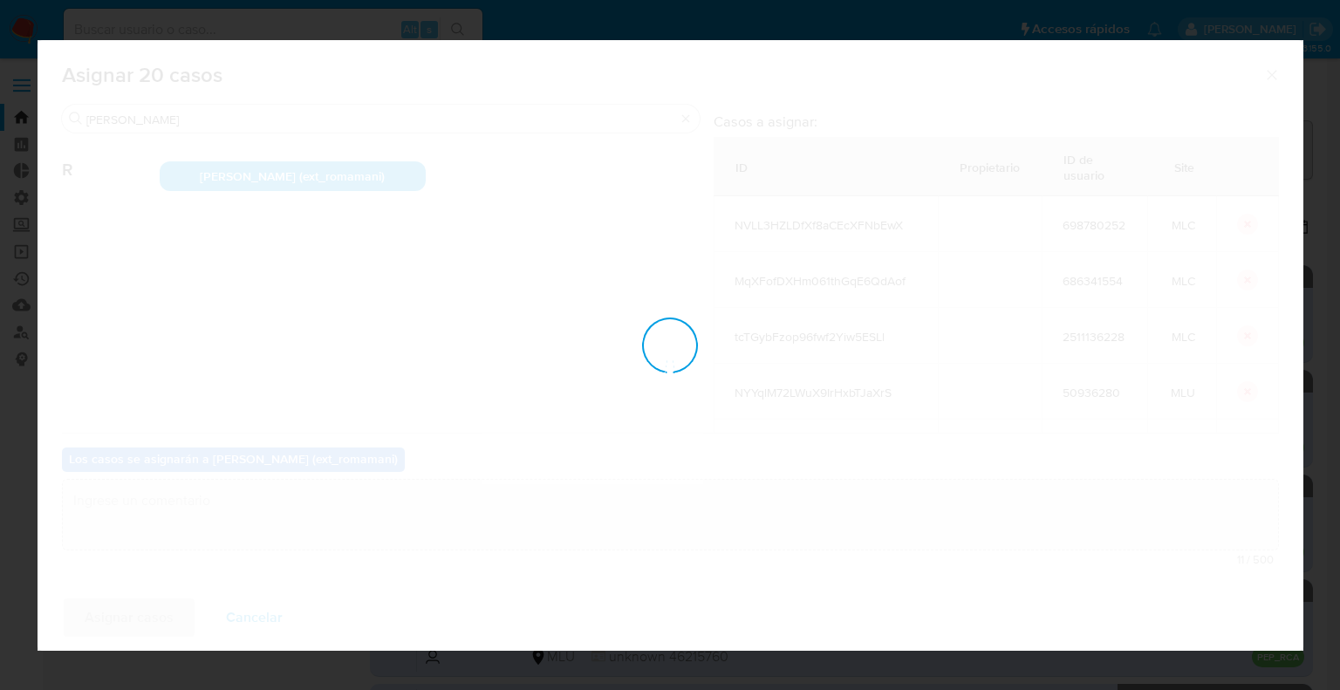
checkbox input "false"
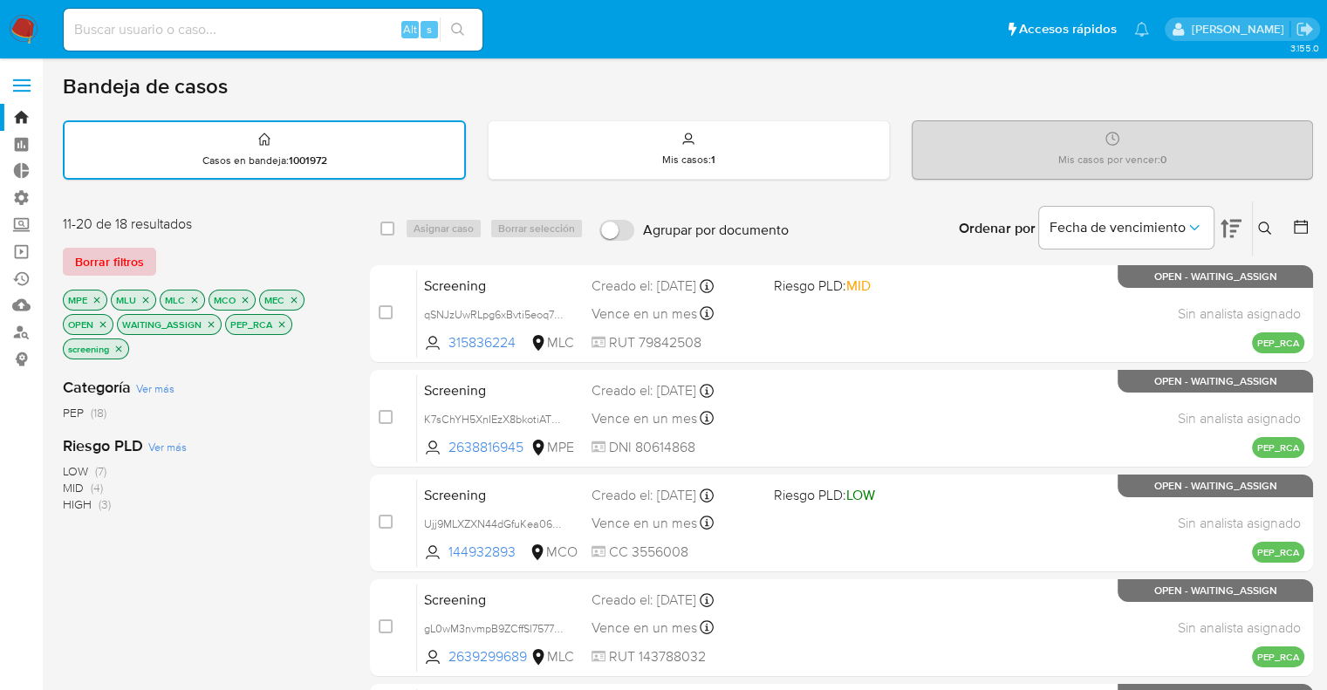
click at [146, 255] on button "Borrar filtros" at bounding box center [109, 262] width 93 height 28
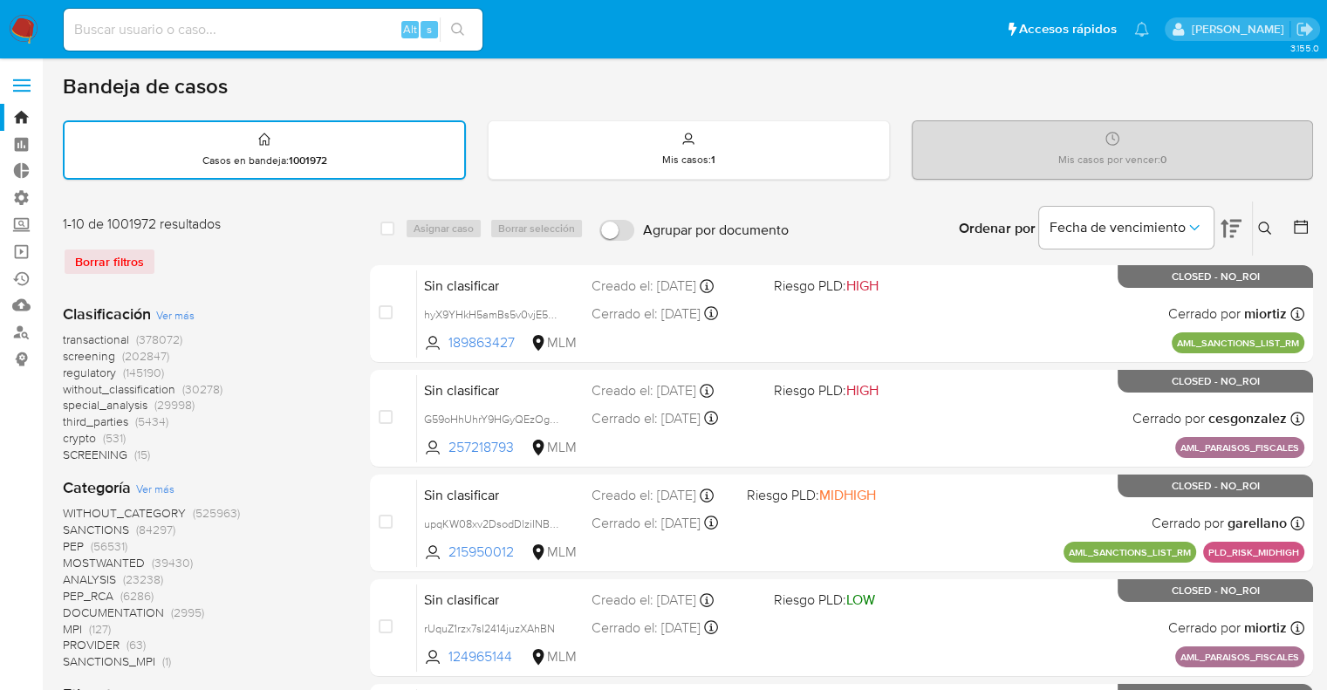
click at [66, 352] on span "screening" at bounding box center [89, 355] width 52 height 17
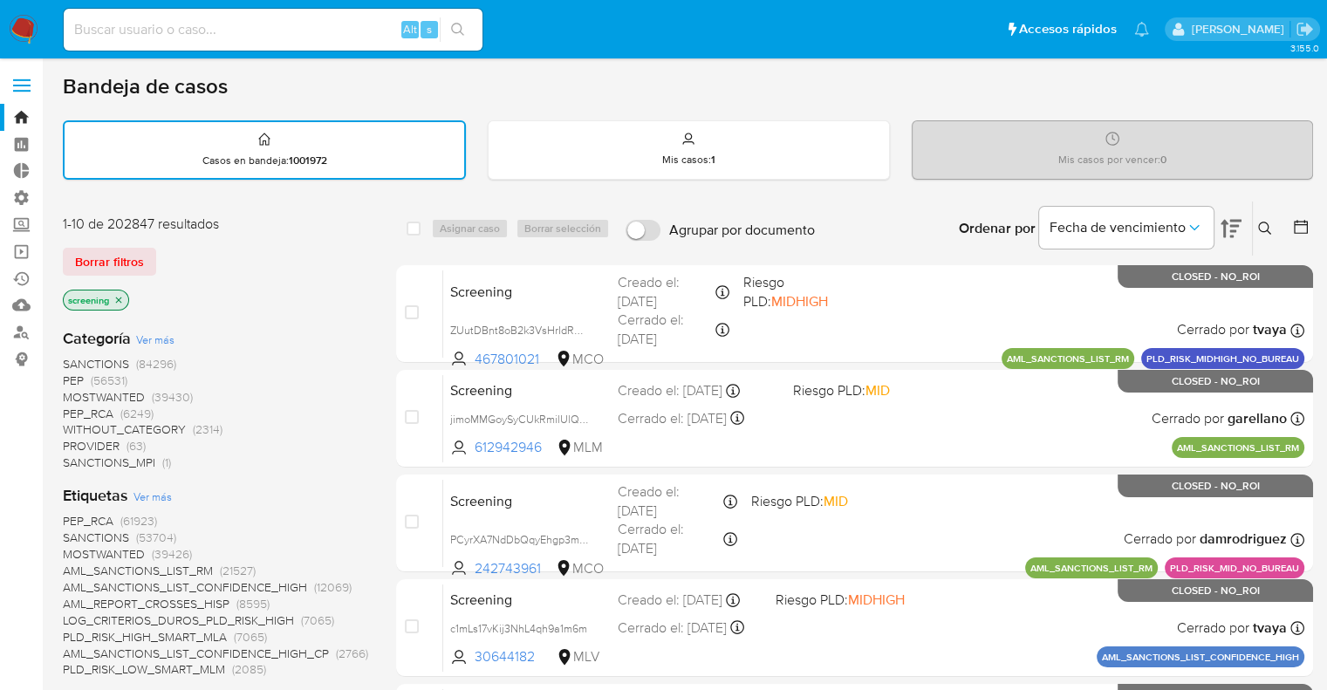
click at [164, 250] on div "Borrar filtros" at bounding box center [202, 262] width 279 height 28
click at [269, 99] on div "Bandeja de casos" at bounding box center [688, 86] width 1250 height 26
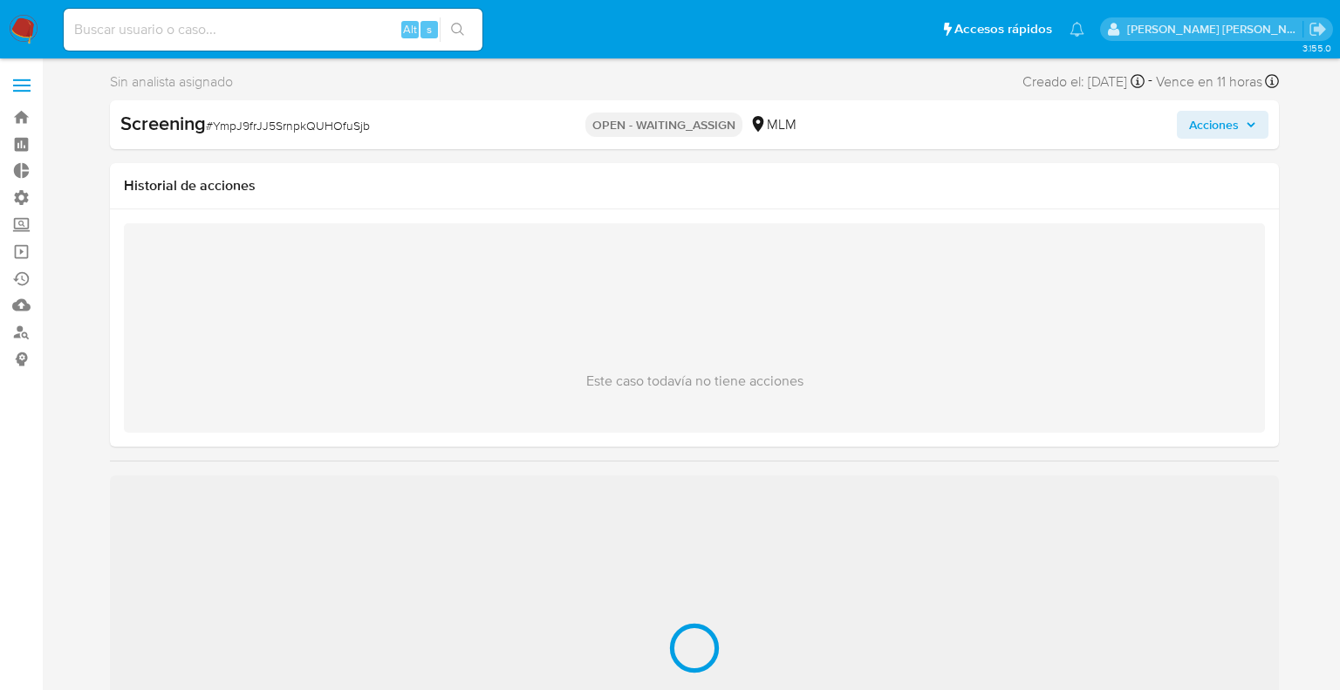
select select "10"
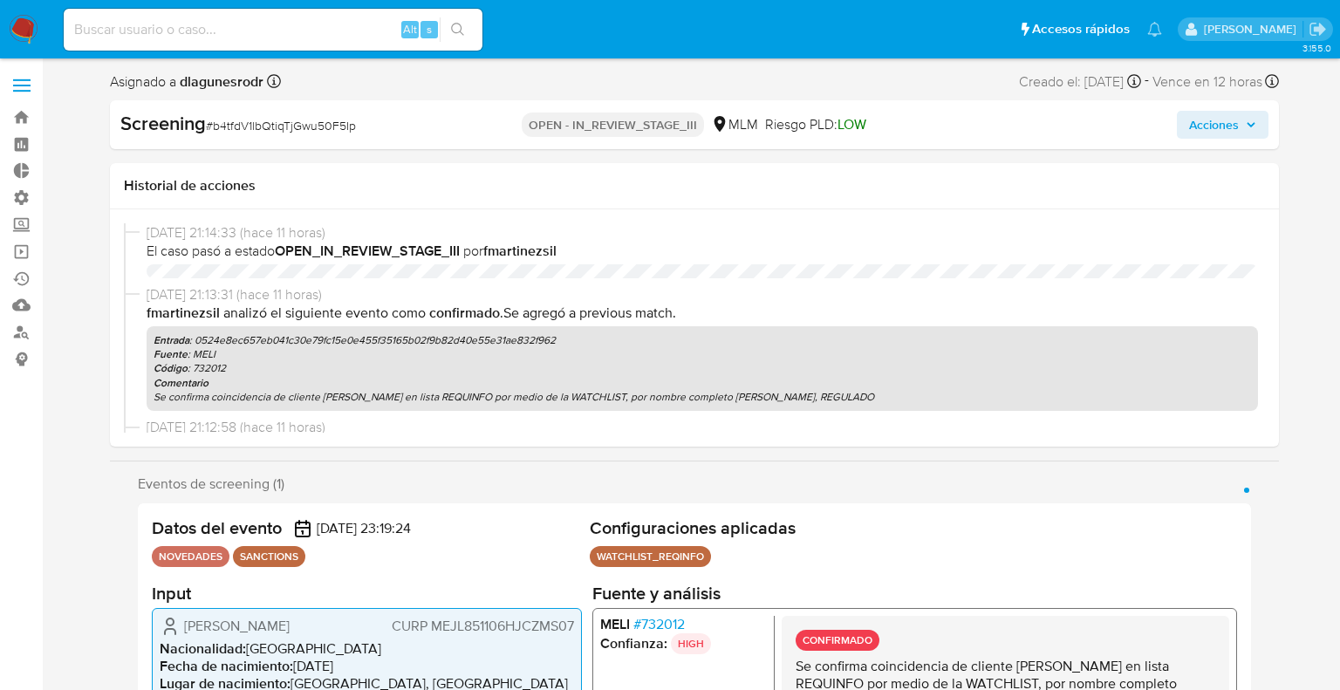
select select "10"
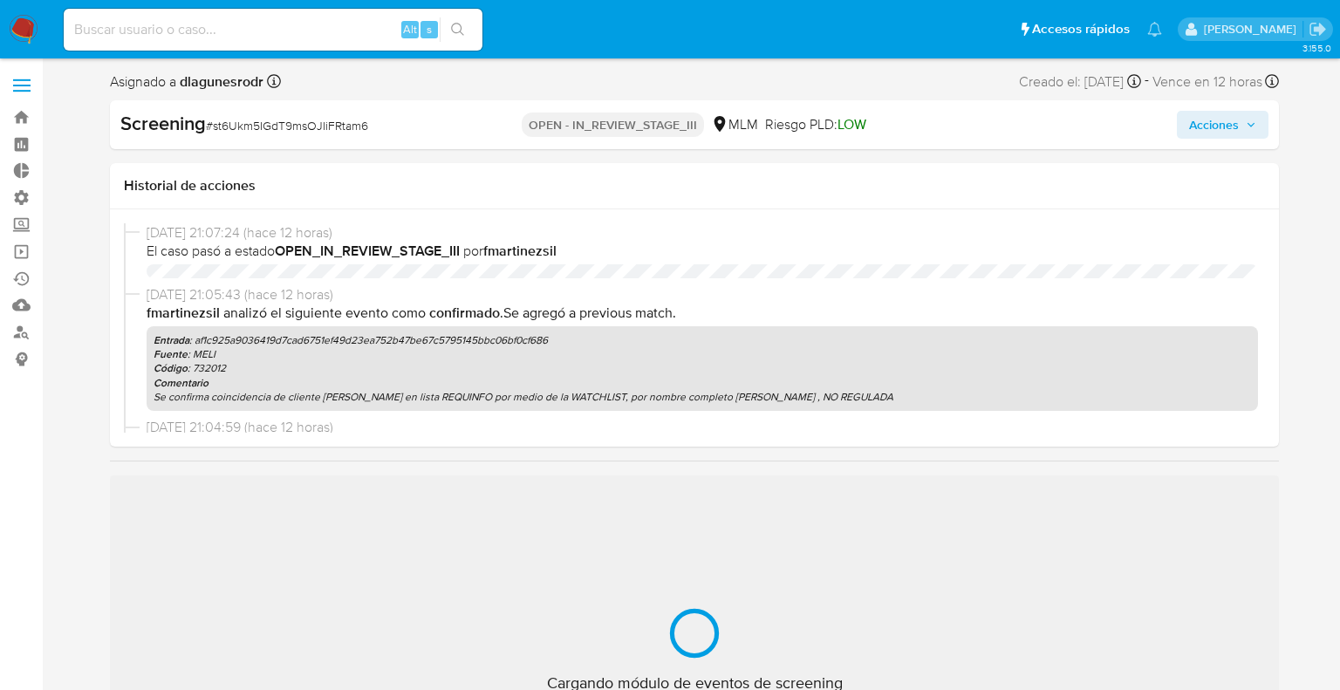
select select "10"
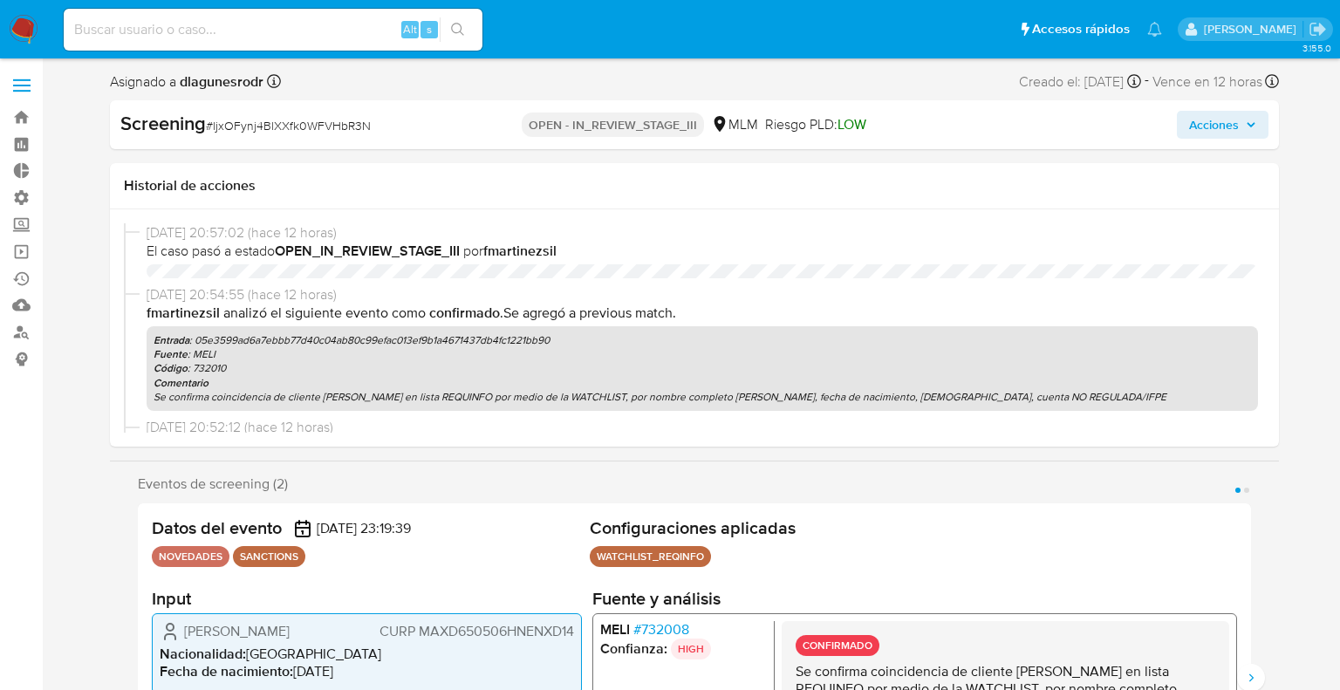
select select "10"
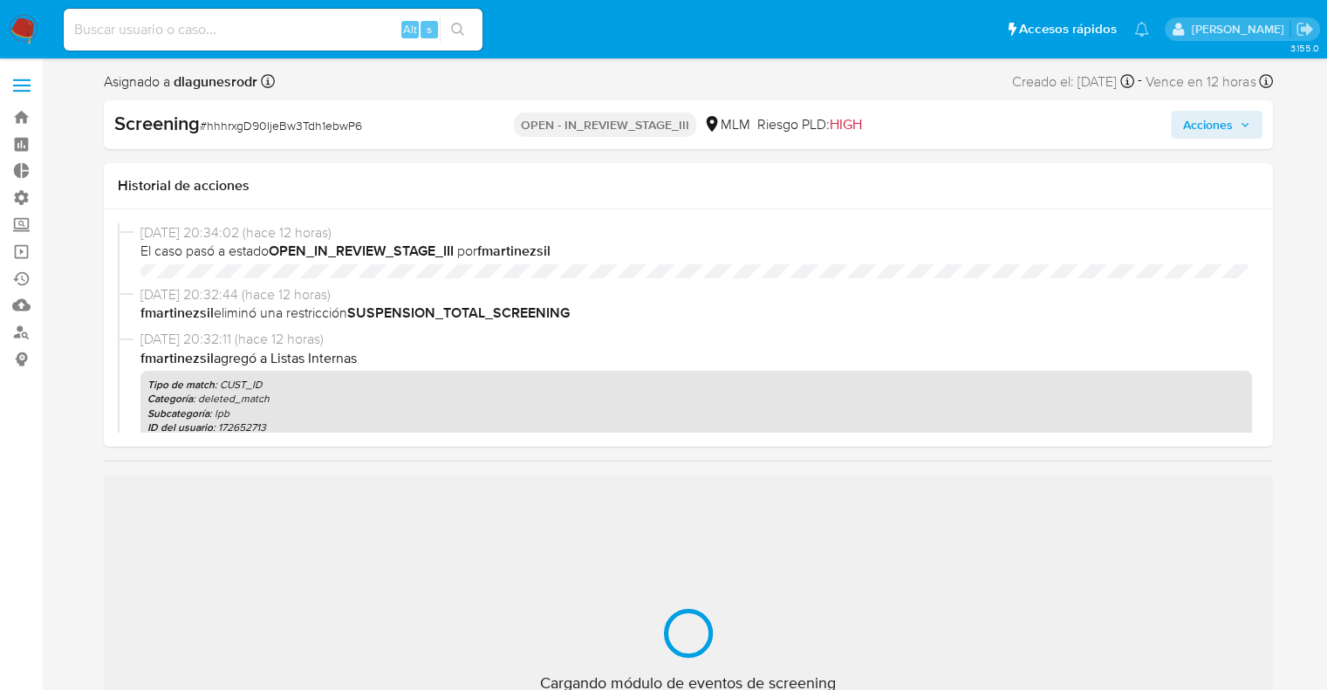
select select "10"
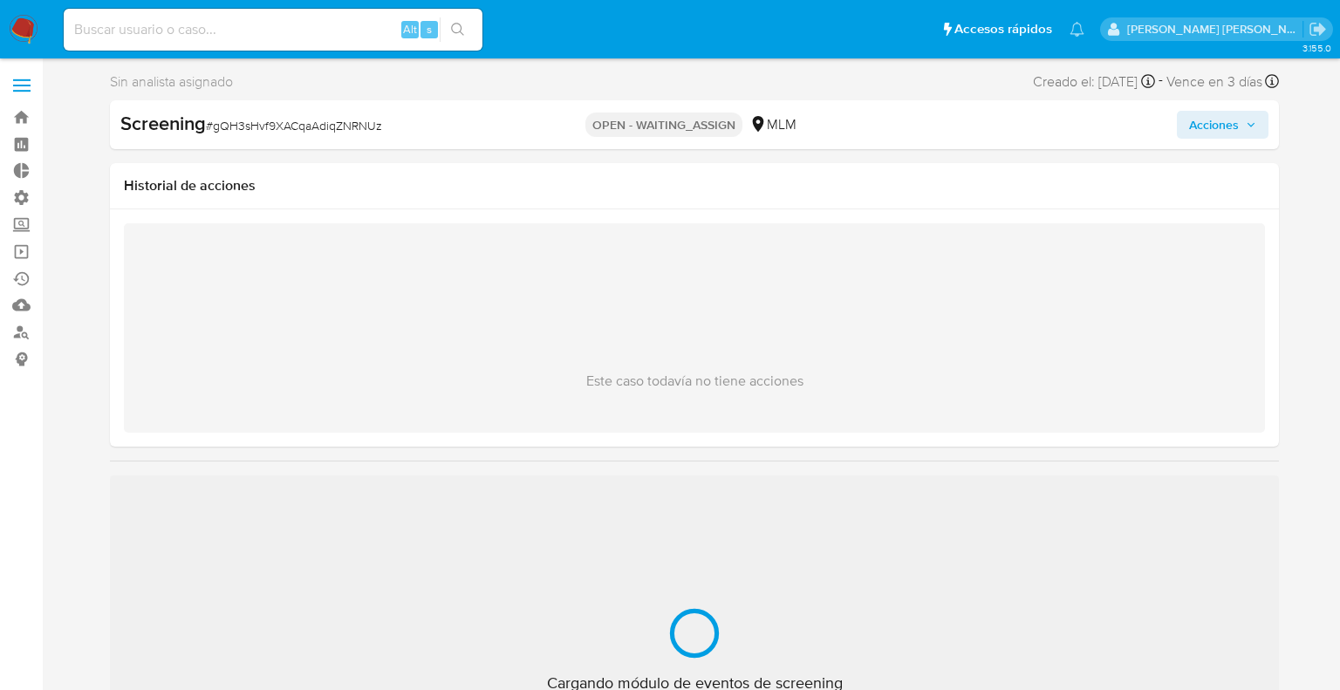
select select "10"
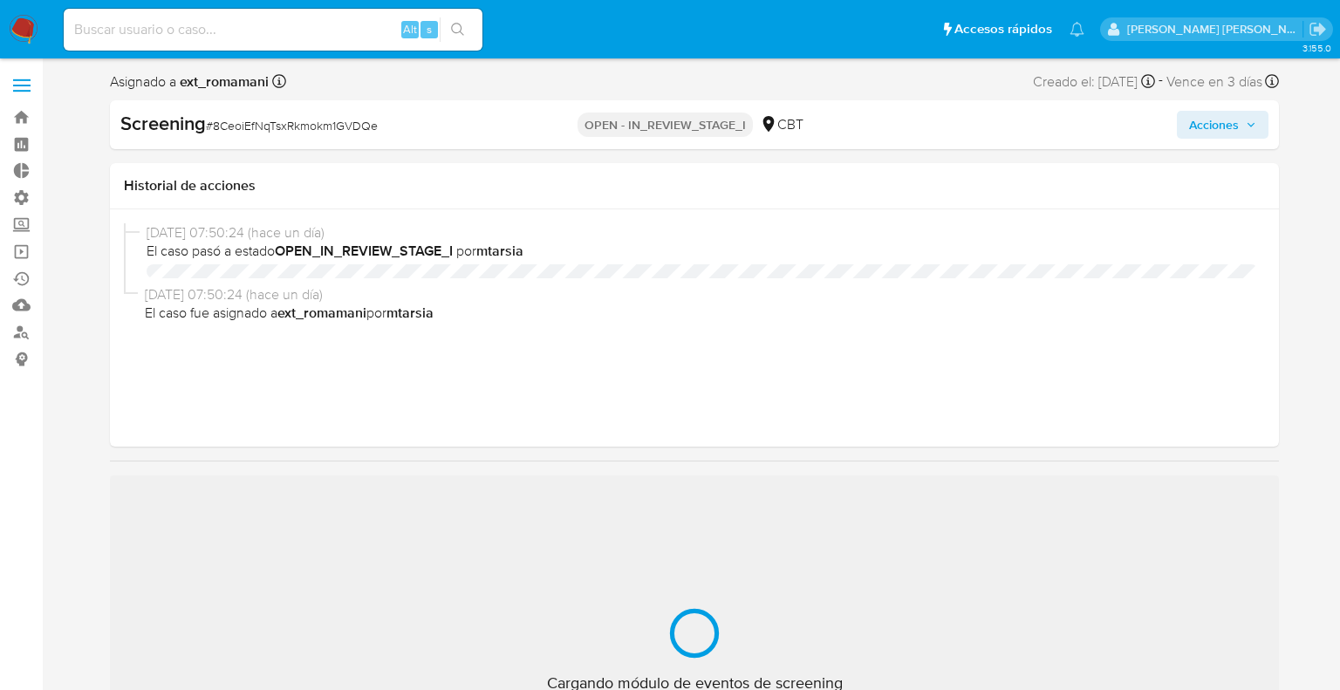
select select "10"
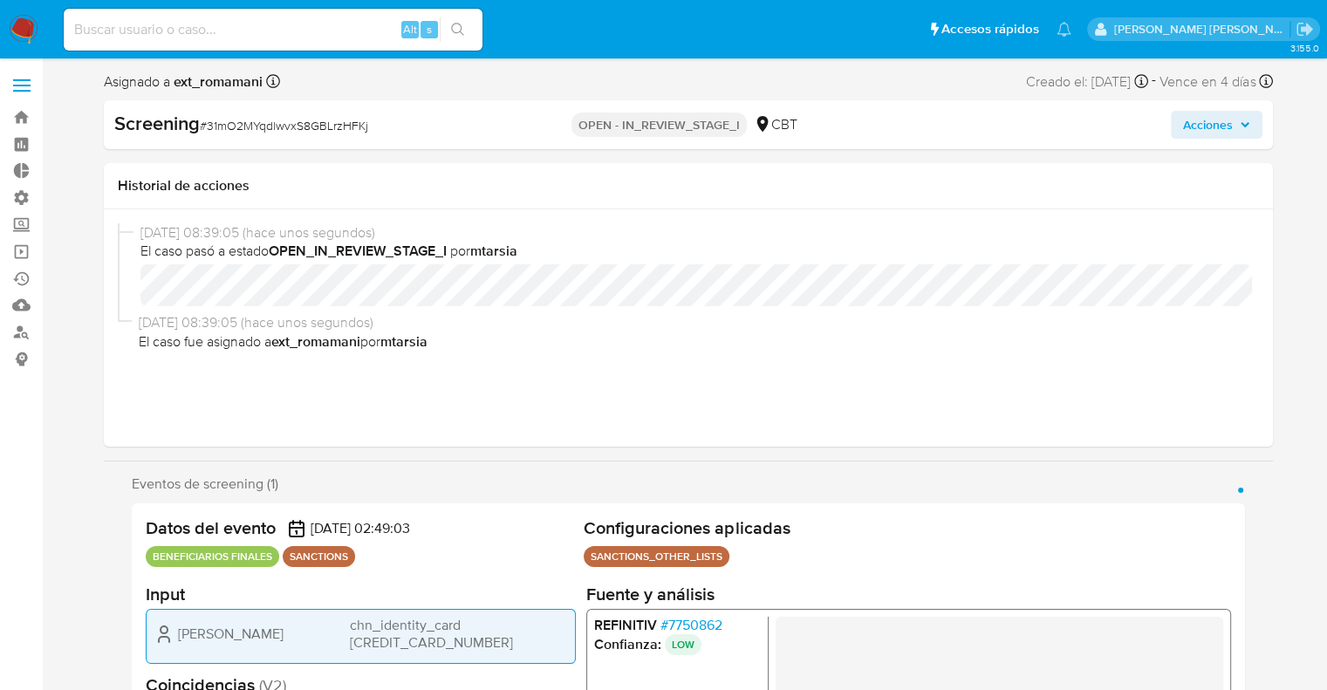
click at [672, 620] on span "# 7750862" at bounding box center [691, 624] width 62 height 17
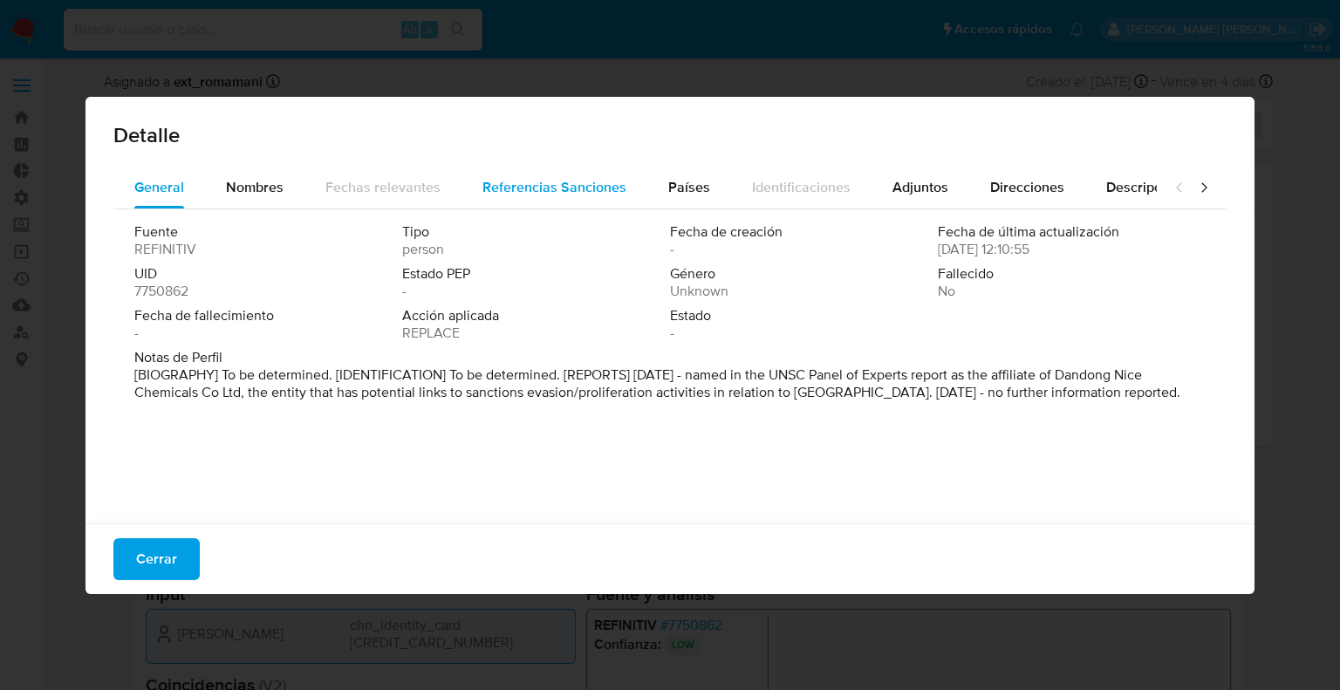
click at [607, 201] on div "Referencias Sanciones" at bounding box center [554, 188] width 144 height 42
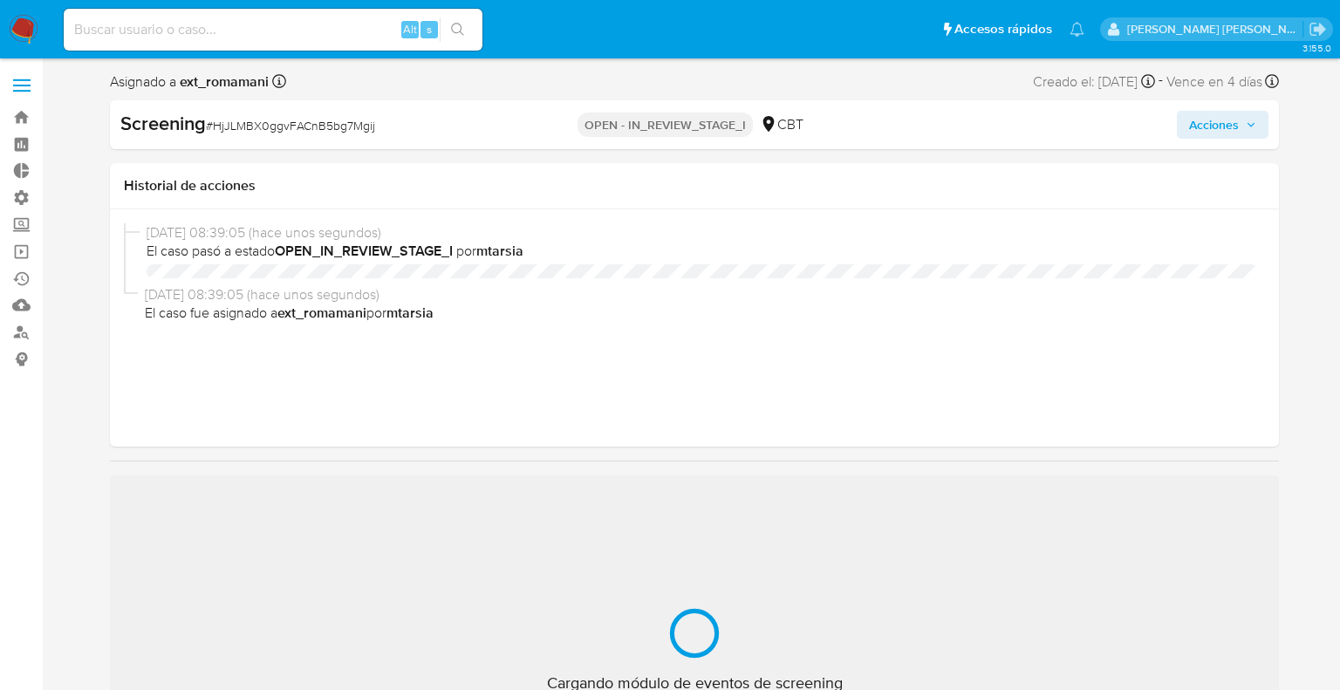
select select "10"
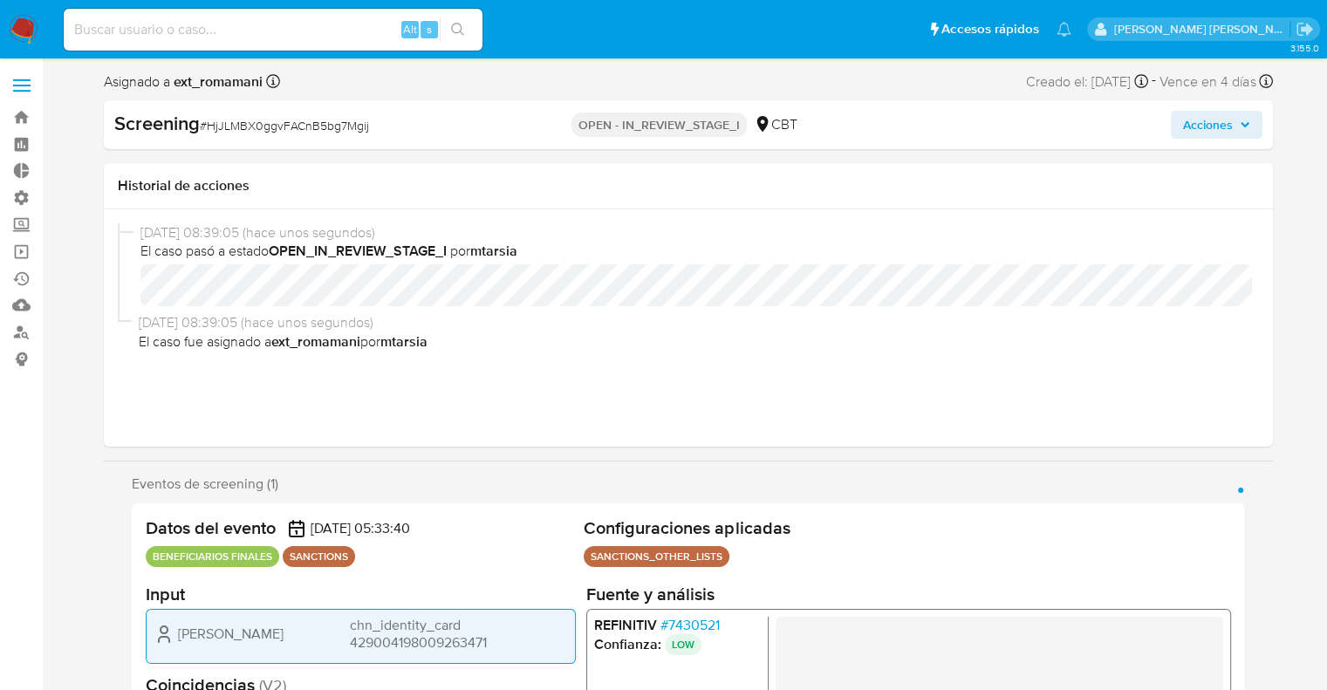
click at [667, 622] on span "# 7430521" at bounding box center [689, 624] width 59 height 17
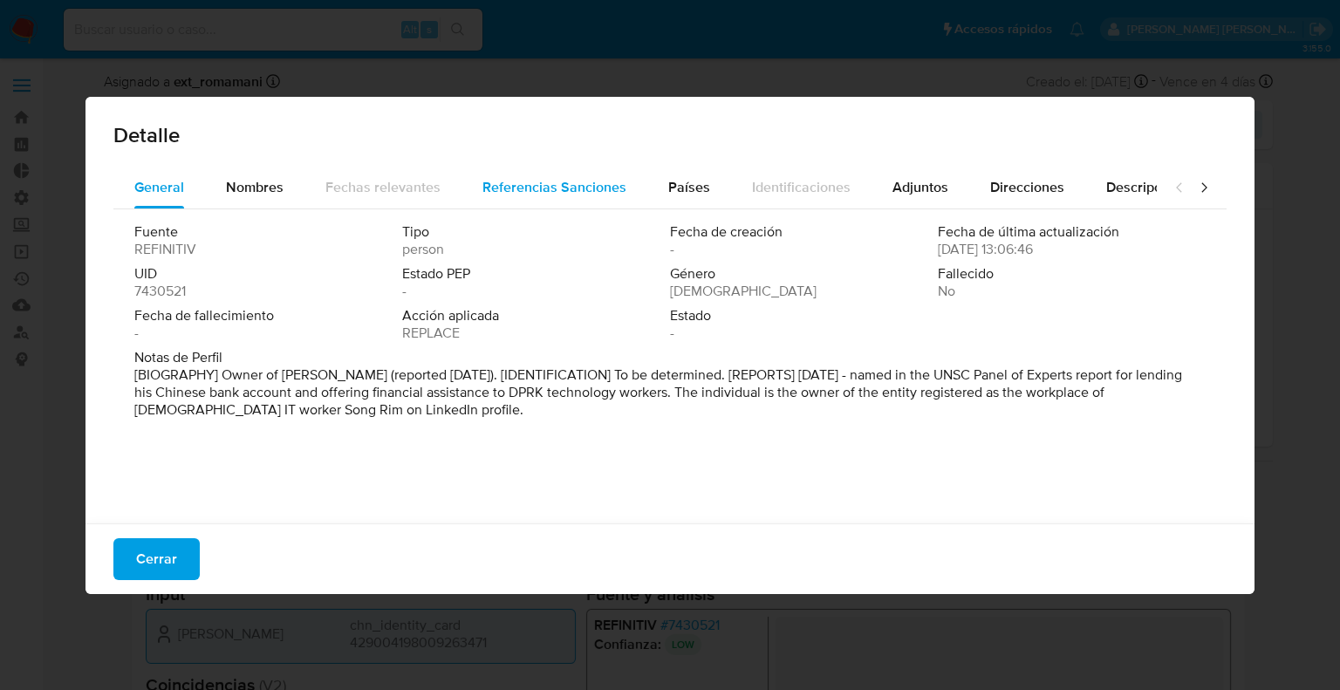
click at [511, 181] on span "Referencias Sanciones" at bounding box center [554, 187] width 144 height 20
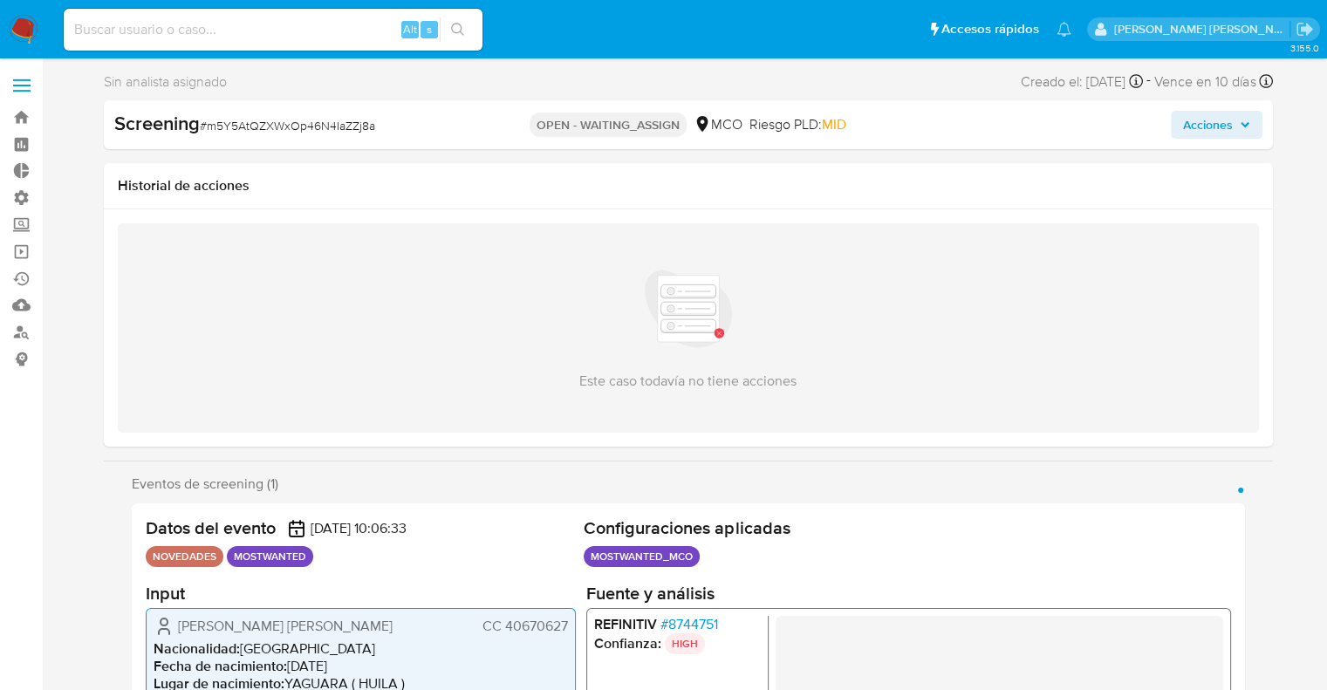
select select "10"
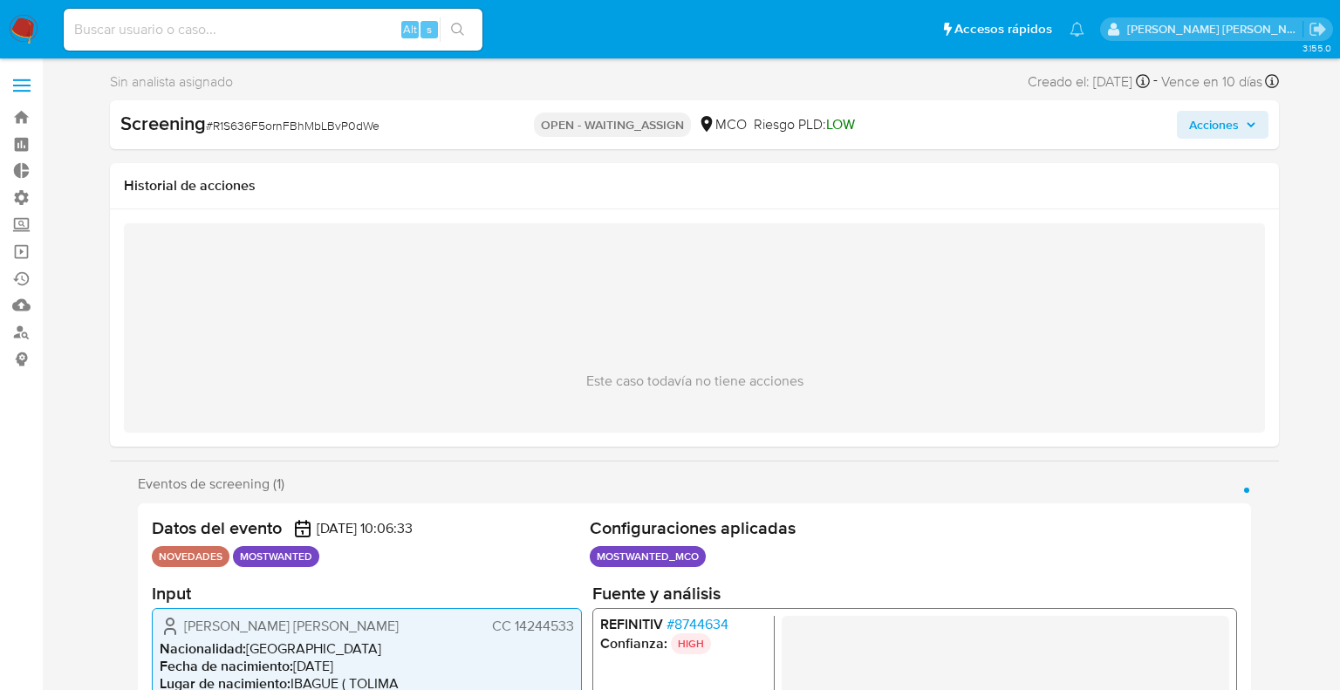
select select "10"
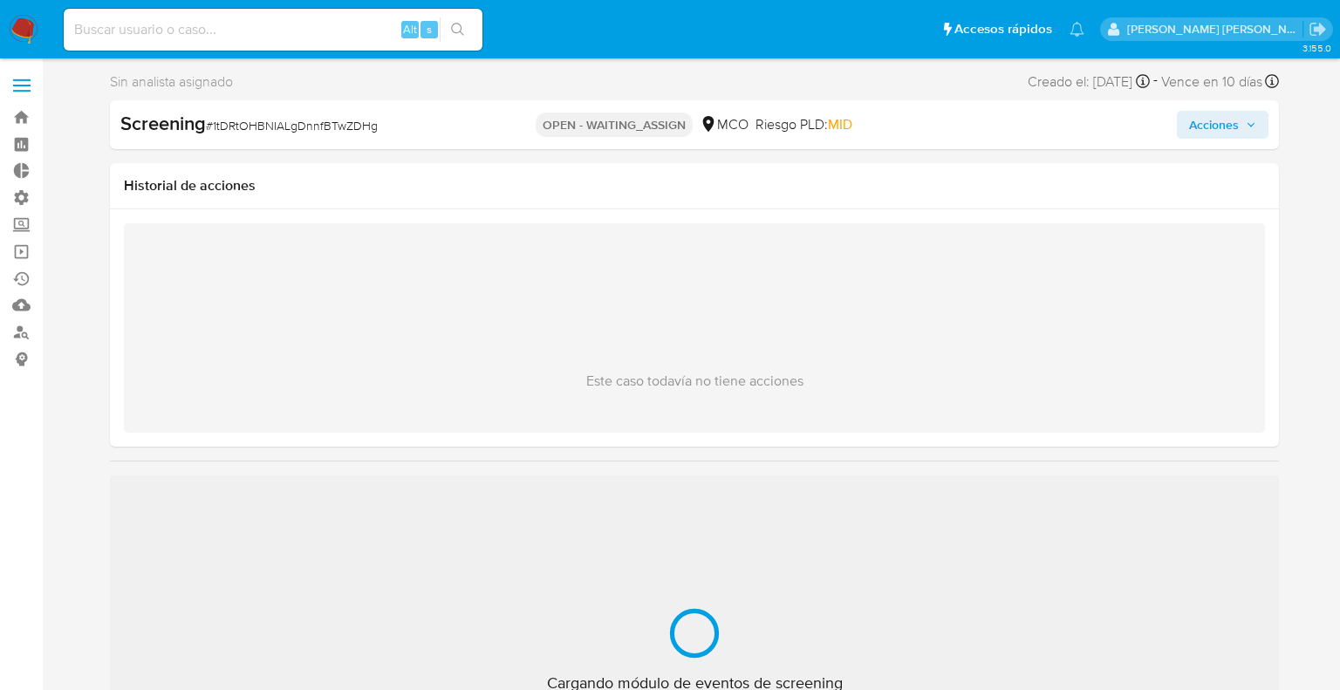
select select "10"
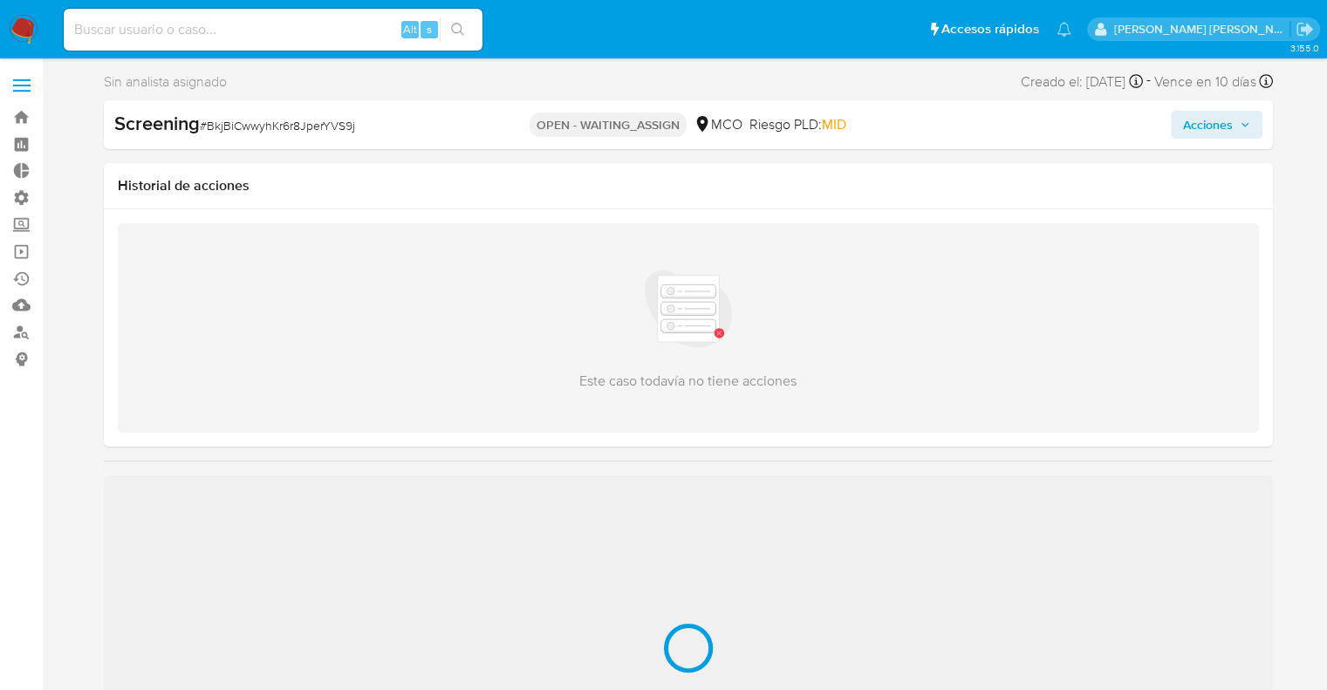
select select "10"
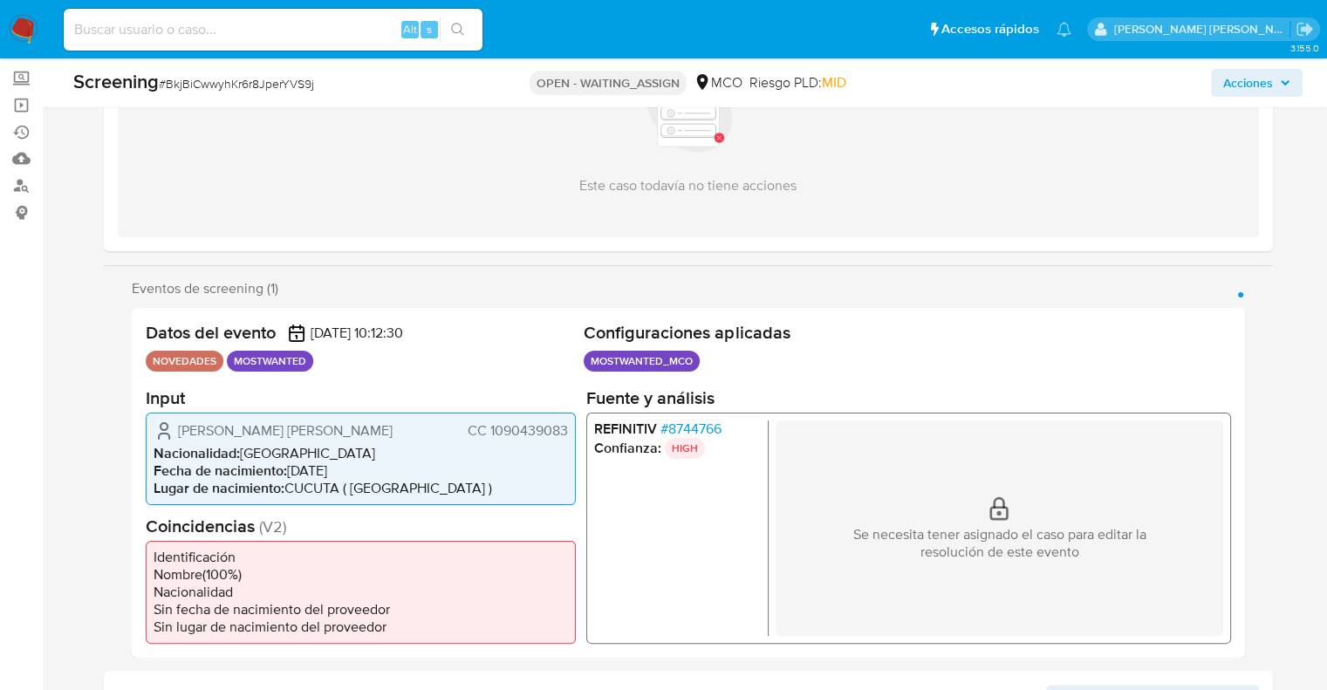
scroll to position [150, 0]
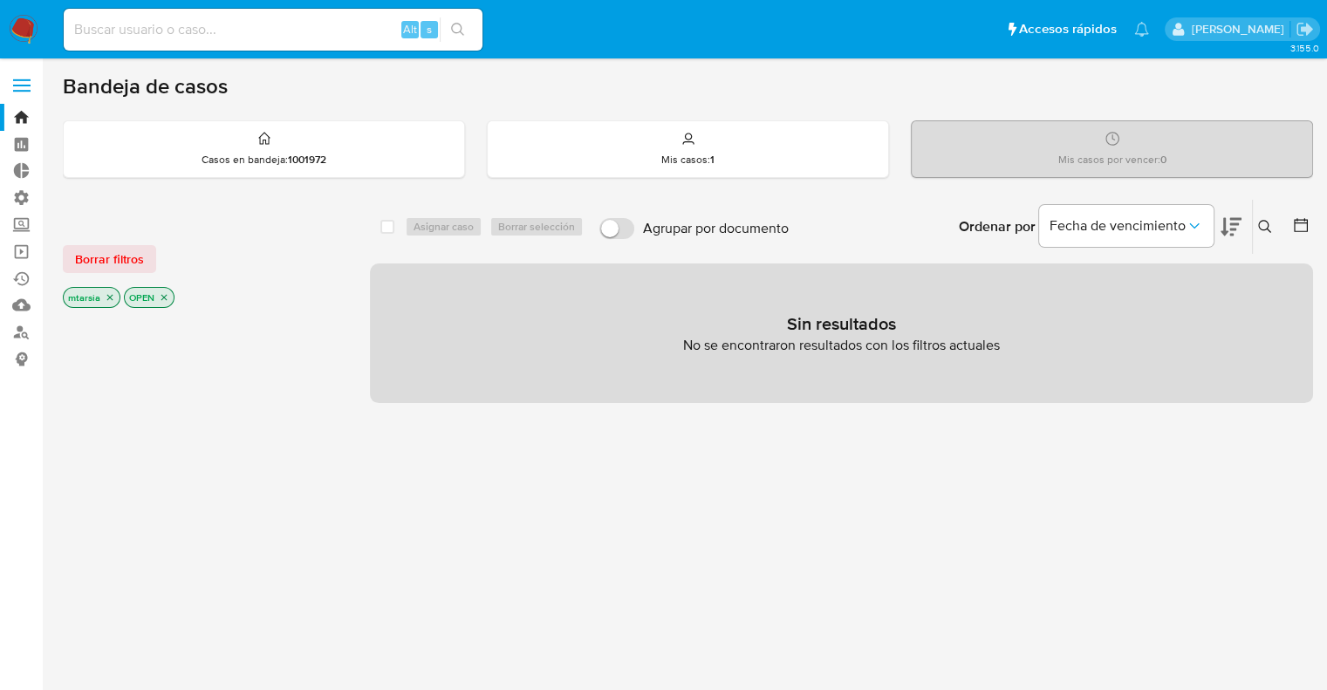
click at [155, 253] on div "Borrar filtros" at bounding box center [202, 259] width 279 height 28
click at [147, 248] on button "Borrar filtros" at bounding box center [109, 259] width 93 height 28
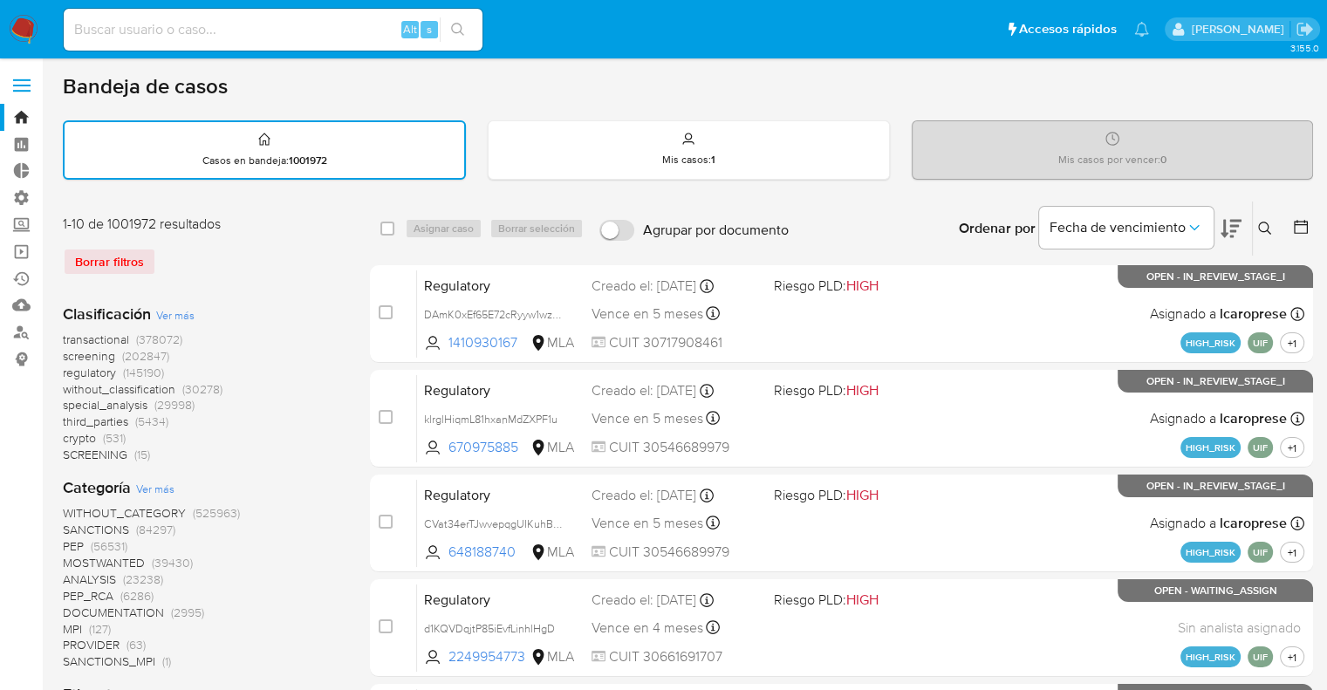
click at [67, 350] on span "screening" at bounding box center [89, 355] width 52 height 17
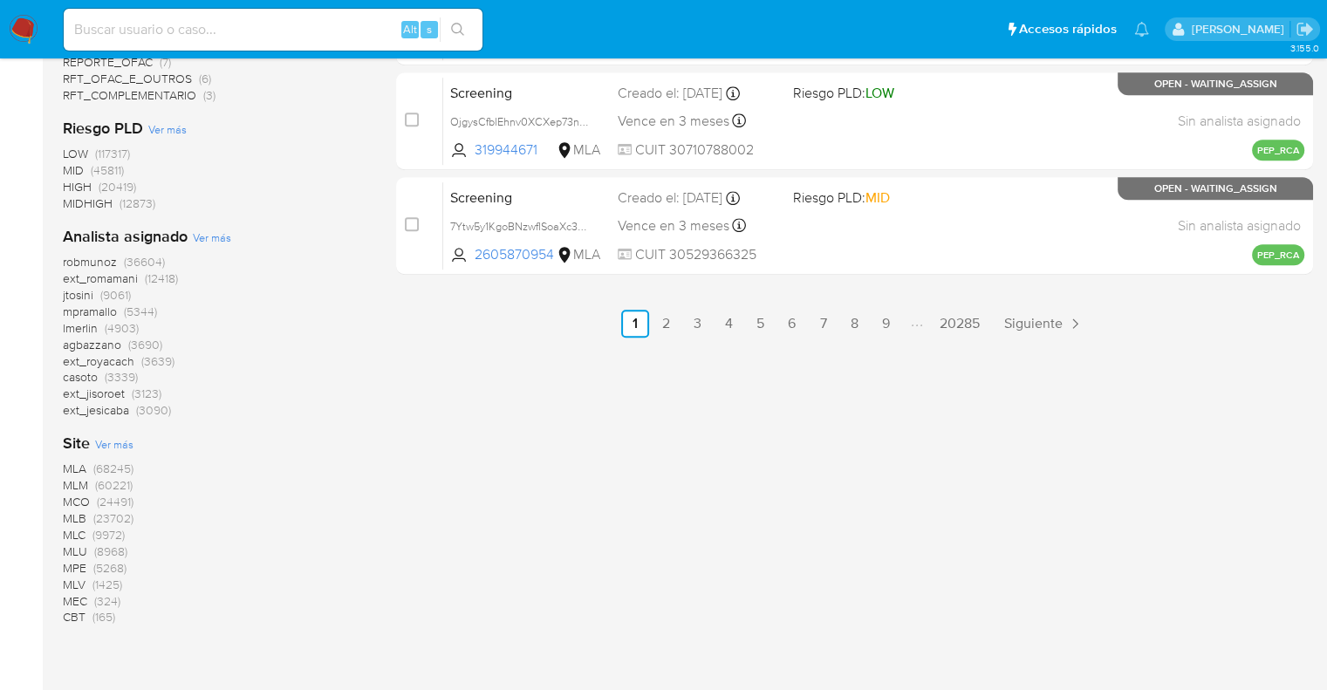
scroll to position [1033, 0]
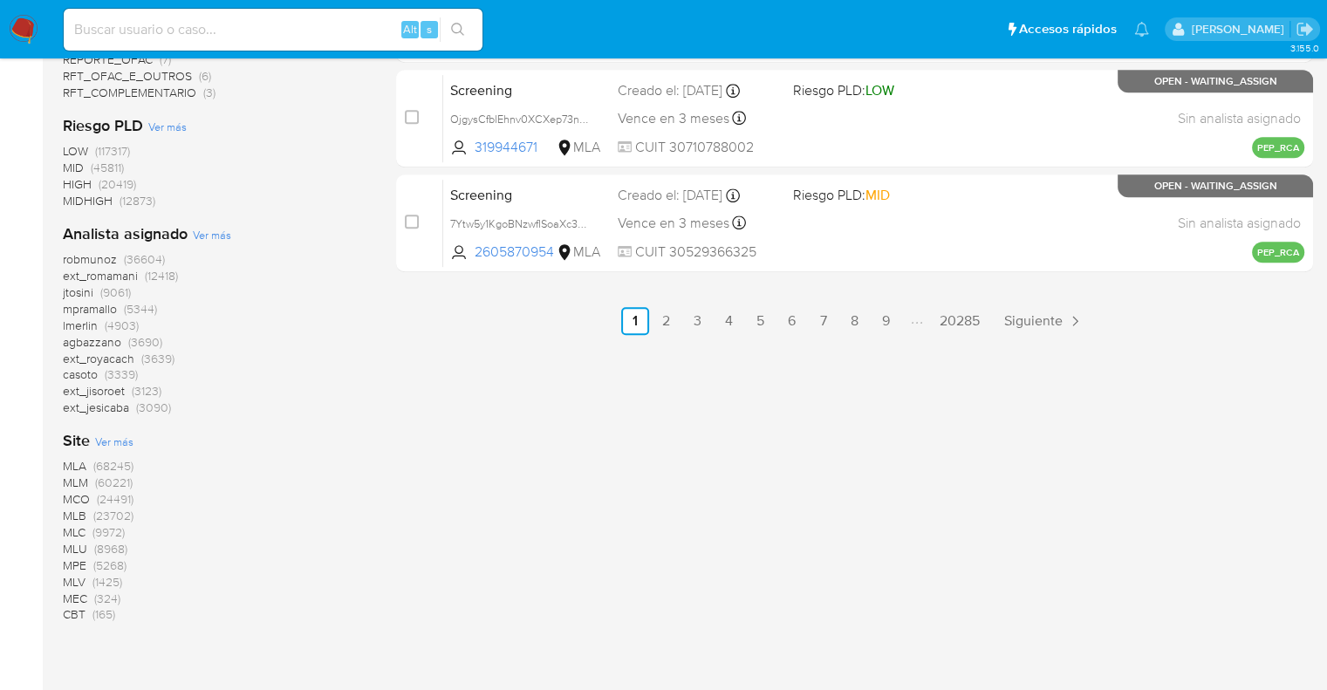
click at [70, 610] on span "CBT" at bounding box center [74, 614] width 23 height 17
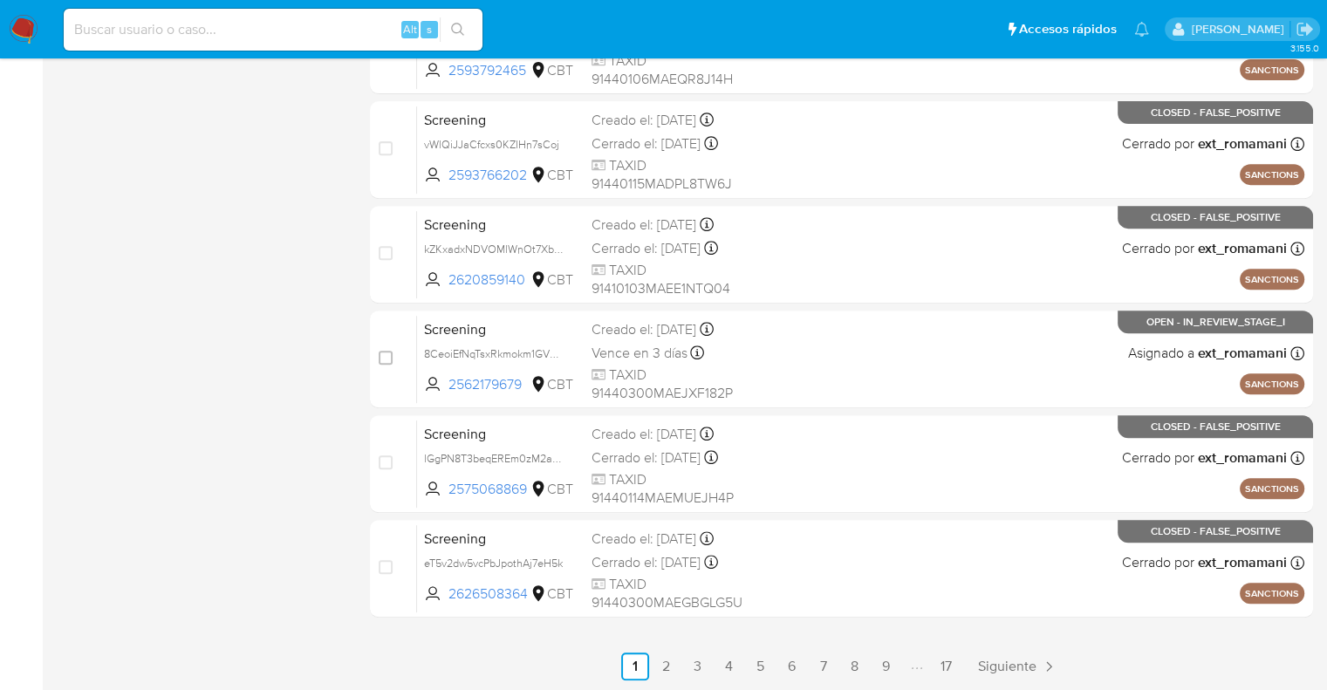
scroll to position [84, 0]
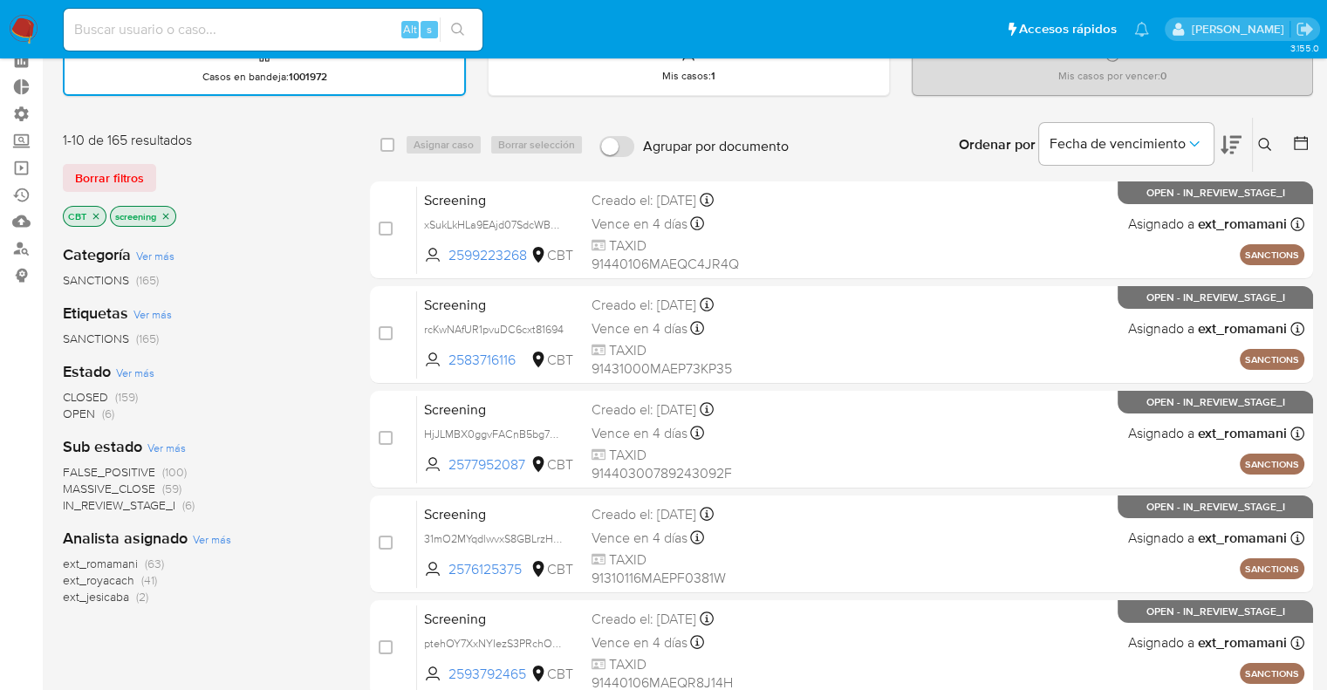
click at [1223, 127] on button at bounding box center [1231, 145] width 21 height 54
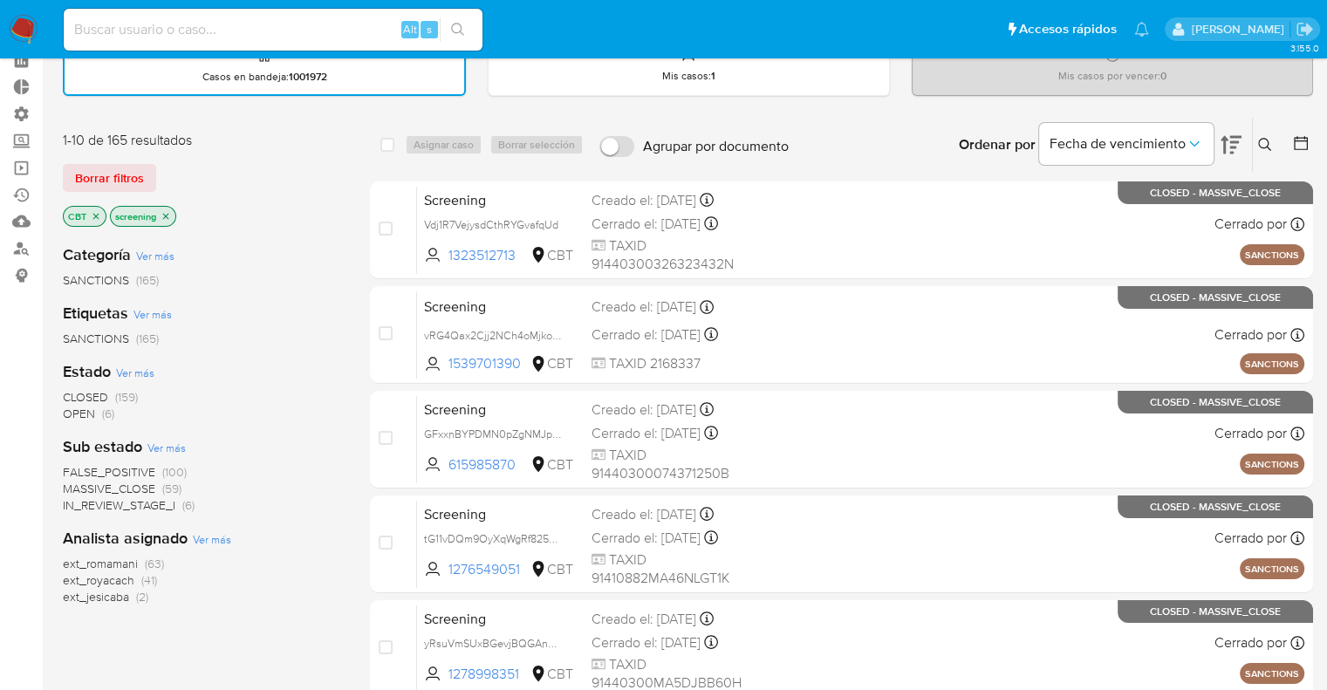
click at [76, 411] on span "OPEN" at bounding box center [79, 413] width 32 height 17
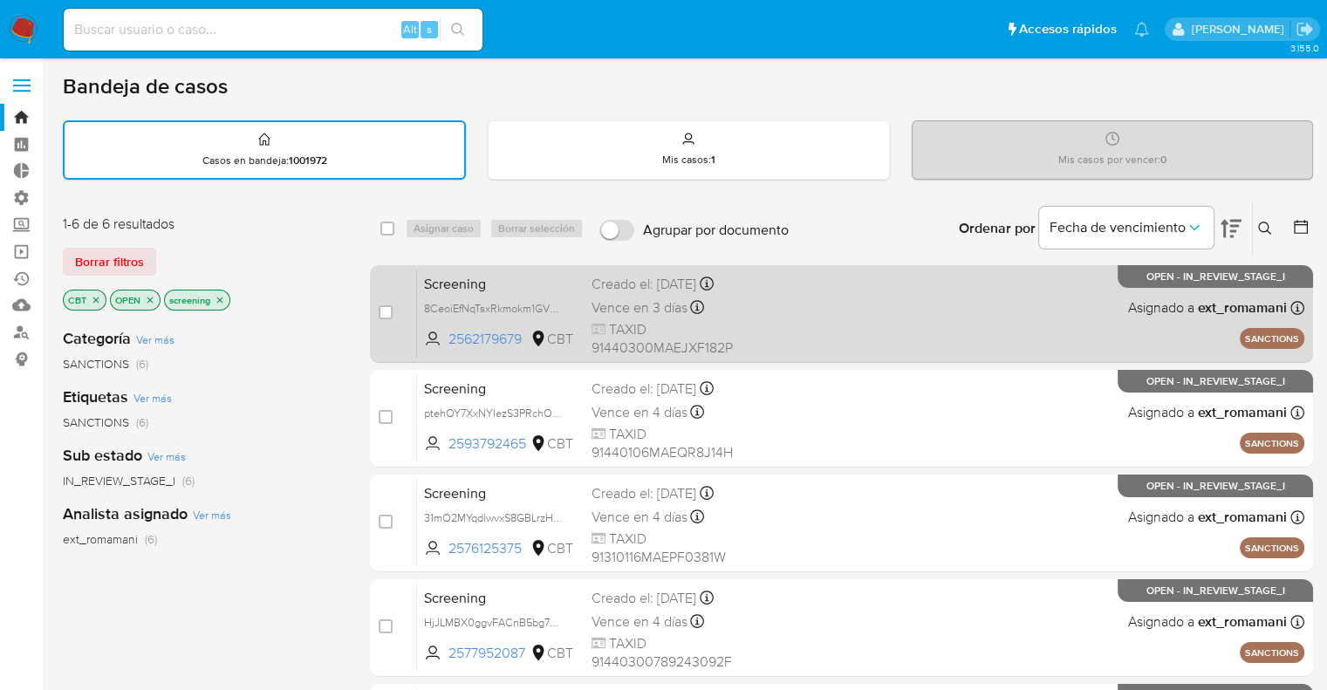
click at [524, 288] on span "Screening" at bounding box center [501, 282] width 154 height 23
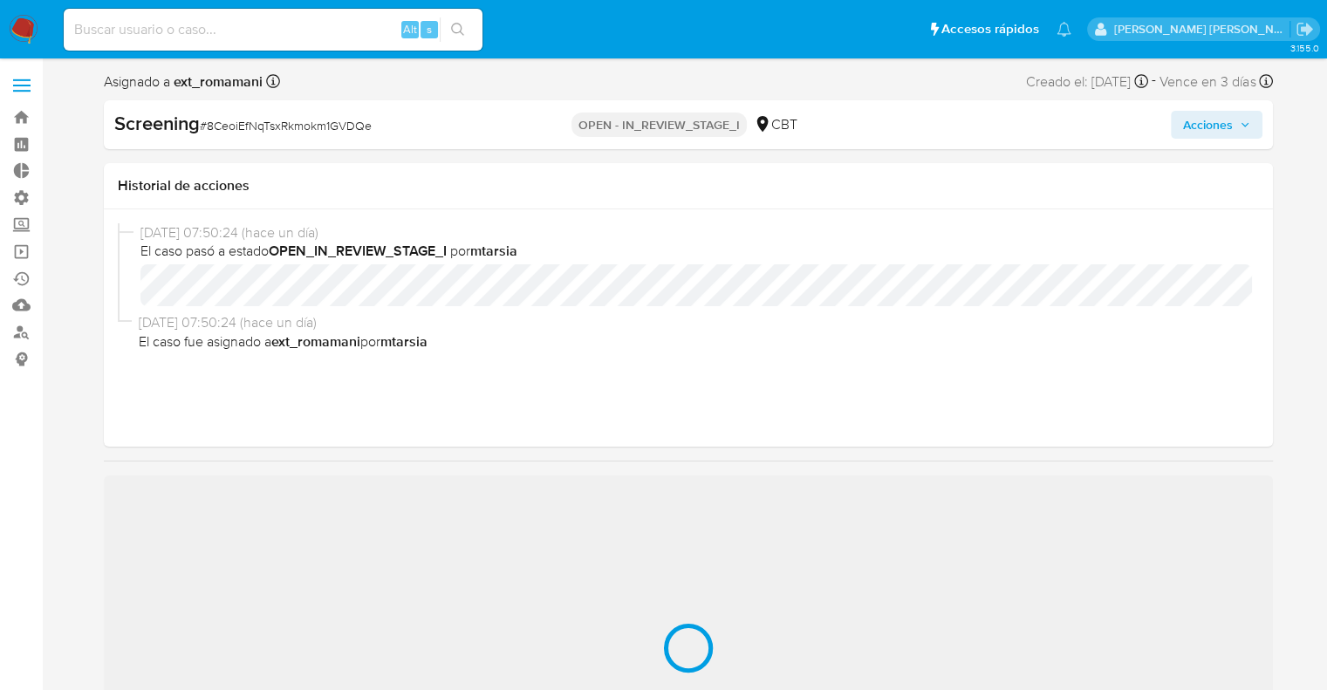
click at [962, 24] on ul "Pausado Ver notificaciones Alt s Accesos rápidos Presiona las siguientes teclas…" at bounding box center [567, 29] width 1025 height 44
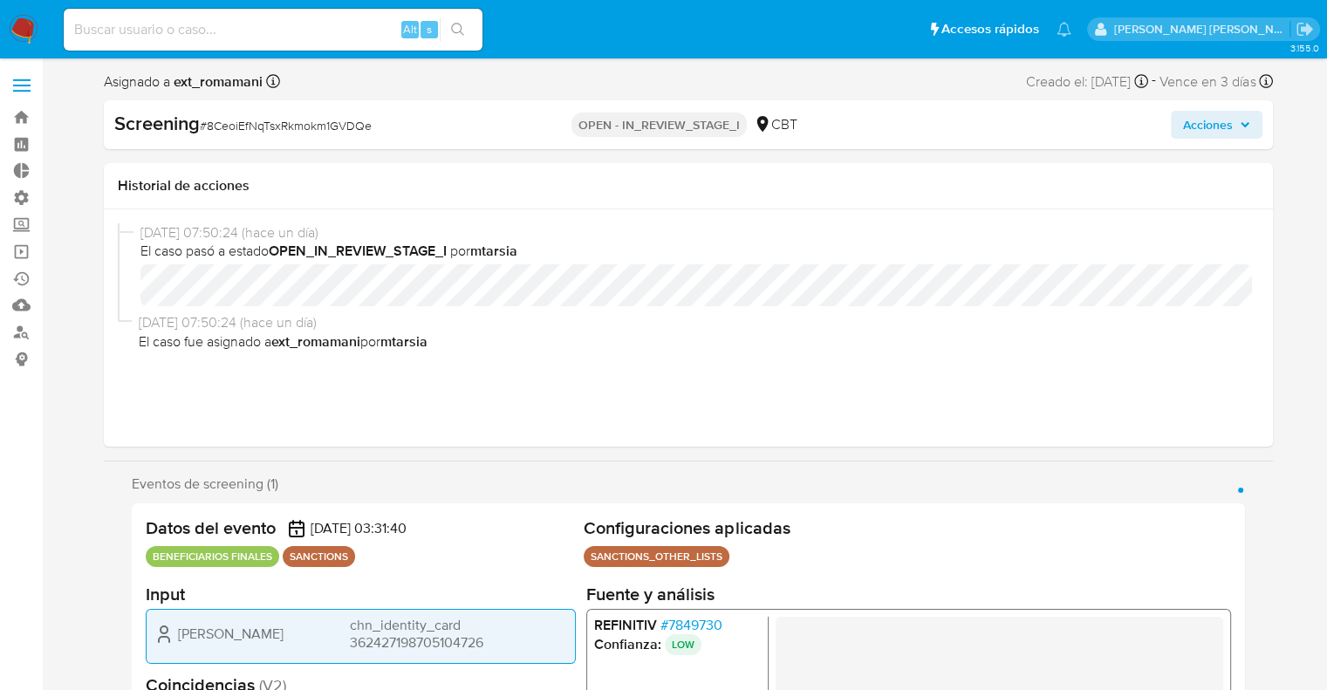
select select "10"
drag, startPoint x: 178, startPoint y: 631, endPoint x: 283, endPoint y: 641, distance: 105.2
click at [283, 641] on div "[PERSON_NAME] chn_identity_card 362427198705104726" at bounding box center [361, 633] width 414 height 35
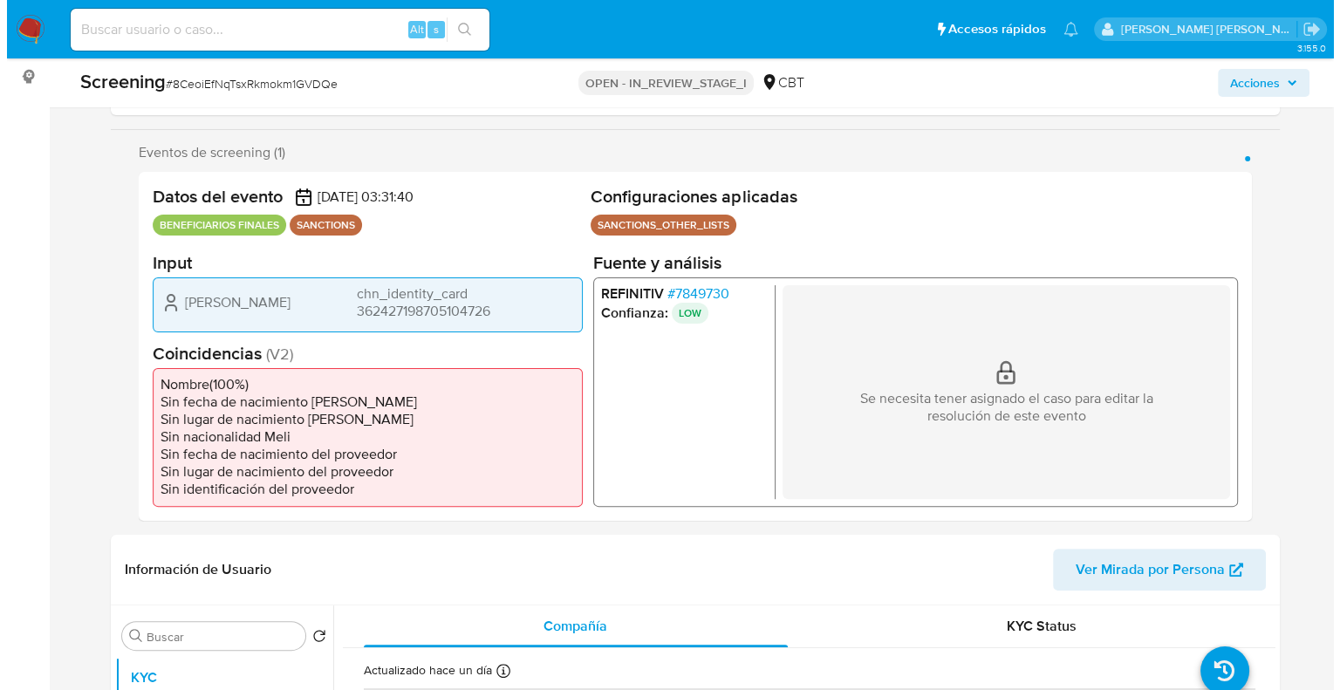
scroll to position [262, 0]
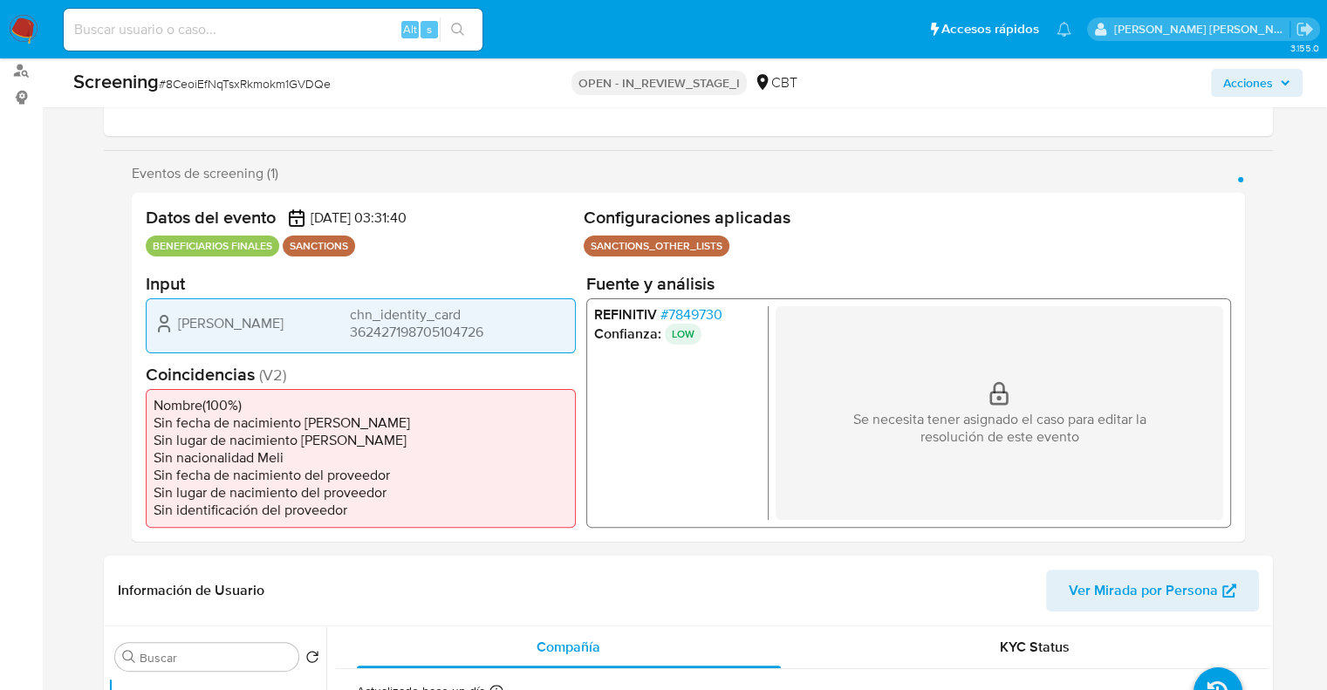
click at [674, 305] on span "# 7849730" at bounding box center [691, 313] width 62 height 17
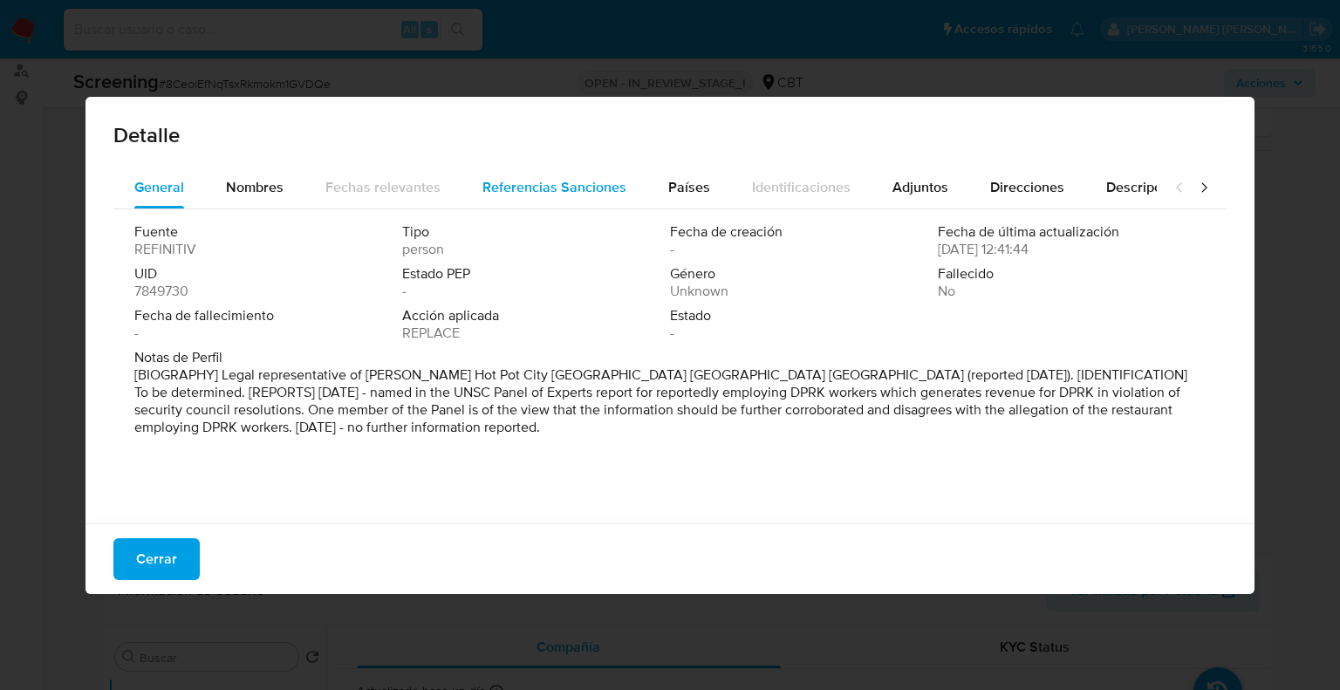
click at [521, 201] on div "Referencias Sanciones" at bounding box center [554, 188] width 144 height 42
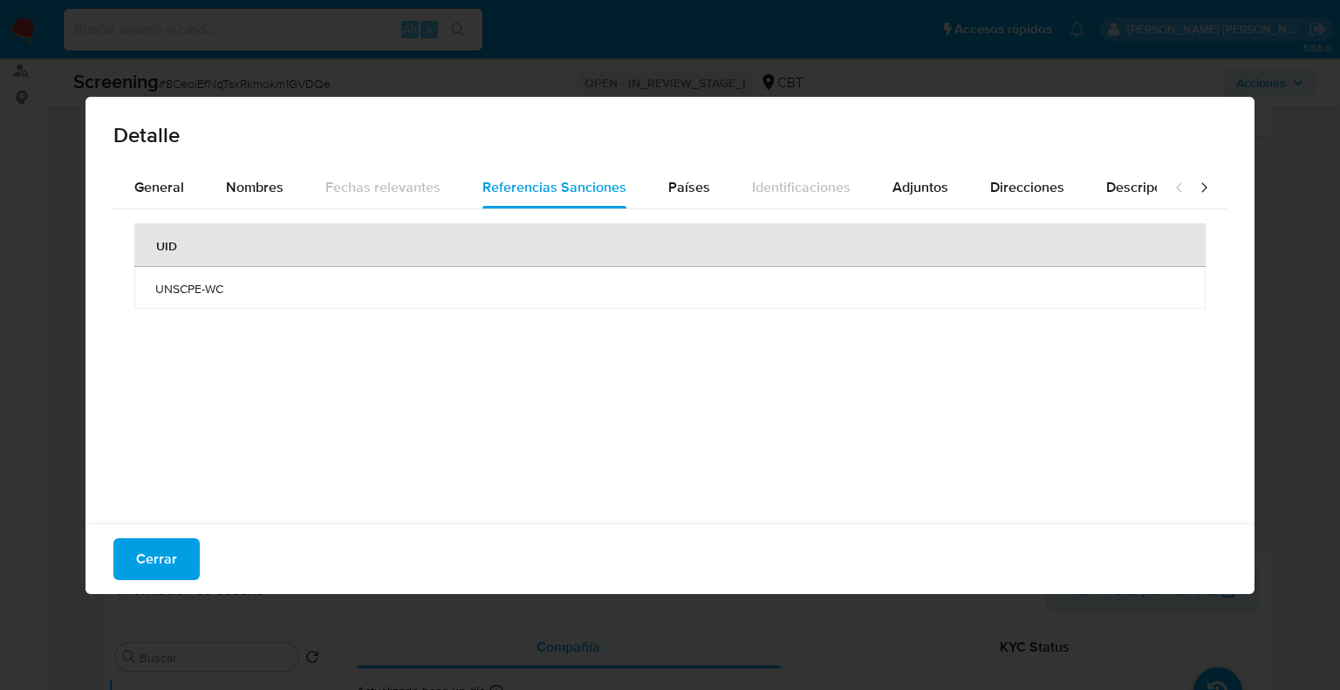
drag, startPoint x: 154, startPoint y: 285, endPoint x: 280, endPoint y: 290, distance: 126.6
click at [280, 290] on td "UNSCPE-WC" at bounding box center [669, 288] width 1071 height 42
